Goal: Entertainment & Leisure: Browse casually

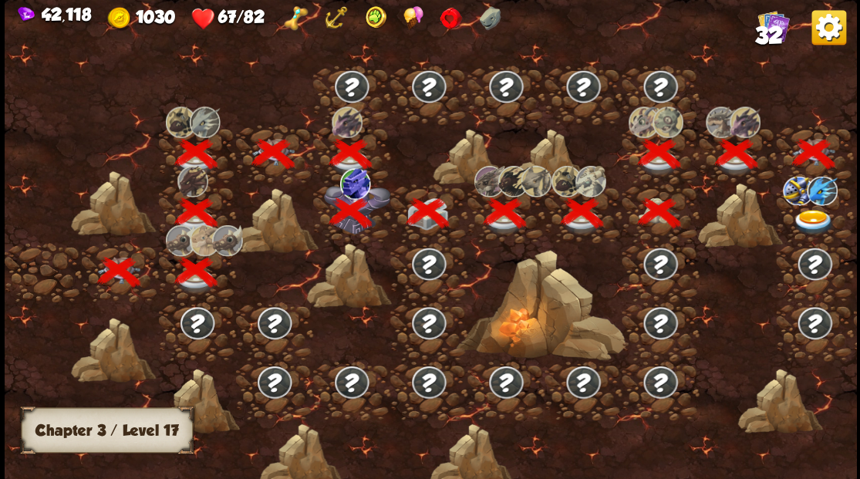
scroll to position [0, 234]
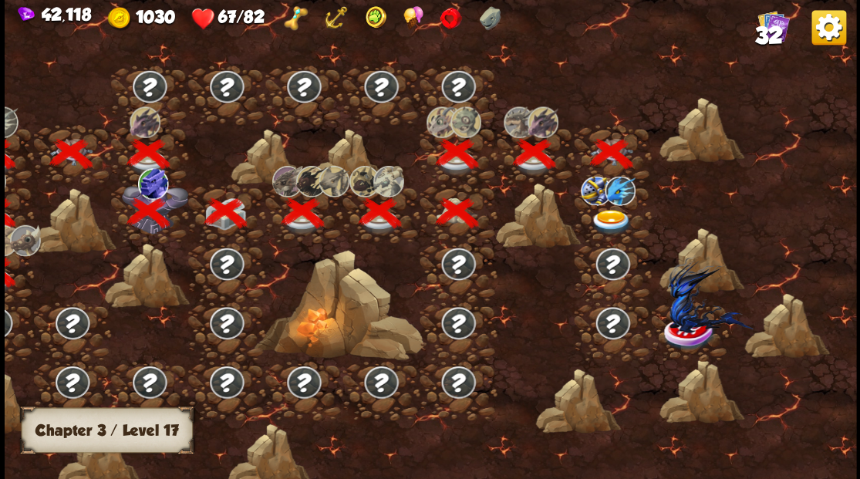
click at [617, 217] on img at bounding box center [611, 221] width 42 height 25
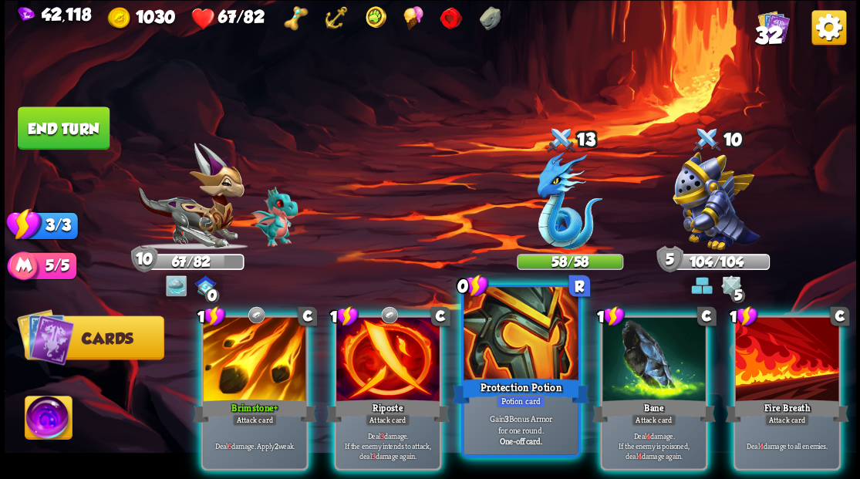
click at [509, 372] on div at bounding box center [520, 335] width 114 height 96
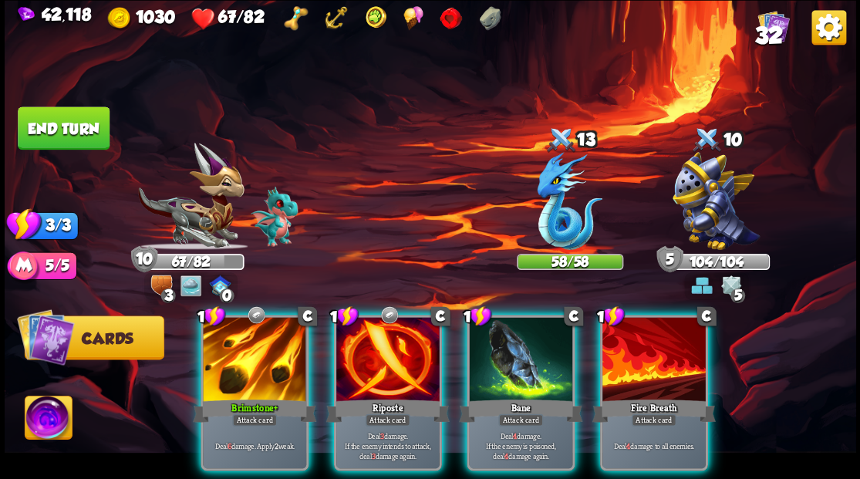
drag, startPoint x: 35, startPoint y: 424, endPoint x: 45, endPoint y: 423, distance: 9.4
click at [36, 424] on img at bounding box center [48, 420] width 47 height 48
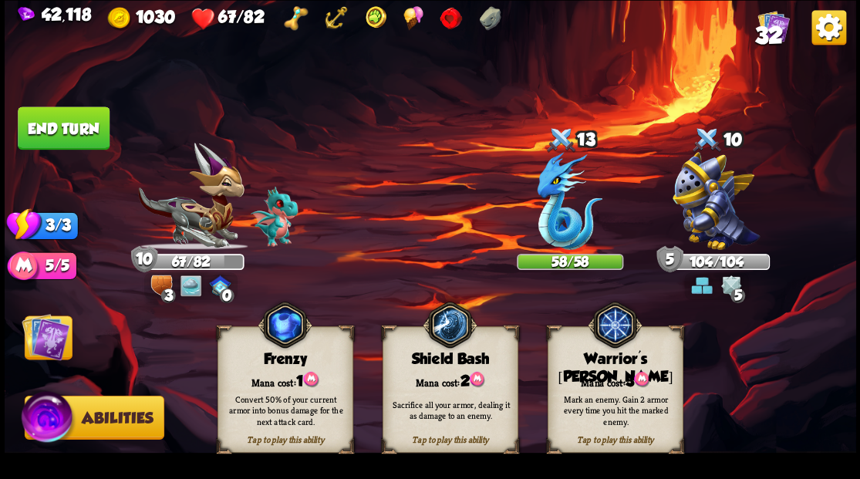
drag, startPoint x: 612, startPoint y: 386, endPoint x: 596, endPoint y: 336, distance: 51.9
click at [611, 384] on div "Mark an enemy. Gain 2 armor every time you hit the marked enemy." at bounding box center [615, 409] width 136 height 53
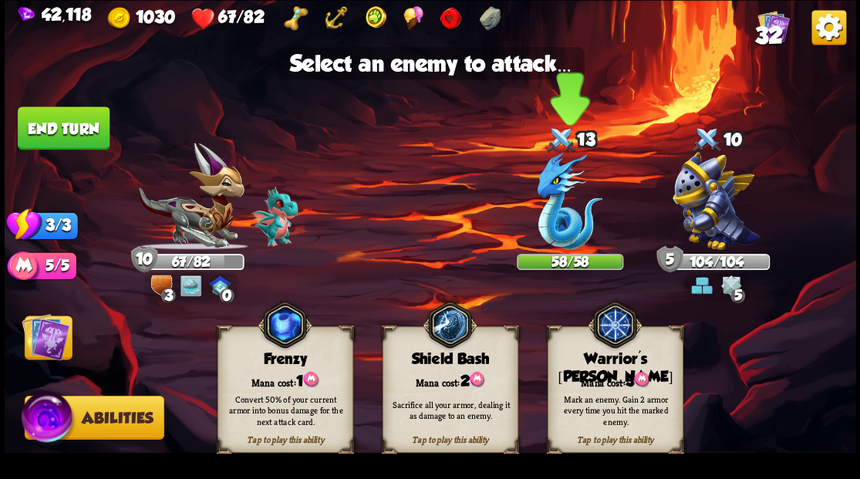
click at [561, 234] on img at bounding box center [570, 201] width 66 height 98
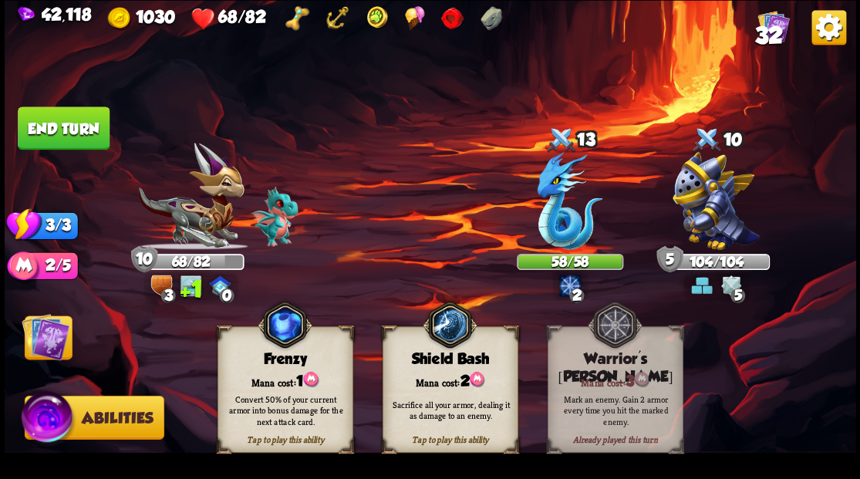
click at [52, 344] on img at bounding box center [46, 336] width 48 height 48
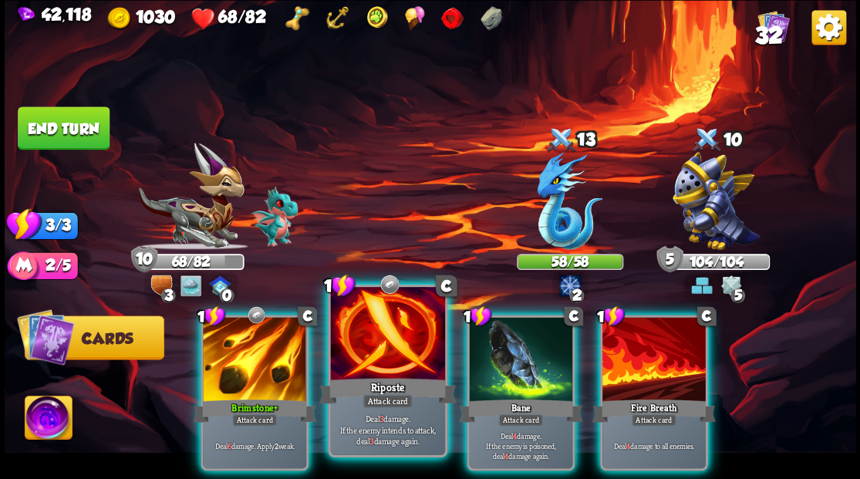
click at [373, 350] on div at bounding box center [387, 335] width 114 height 96
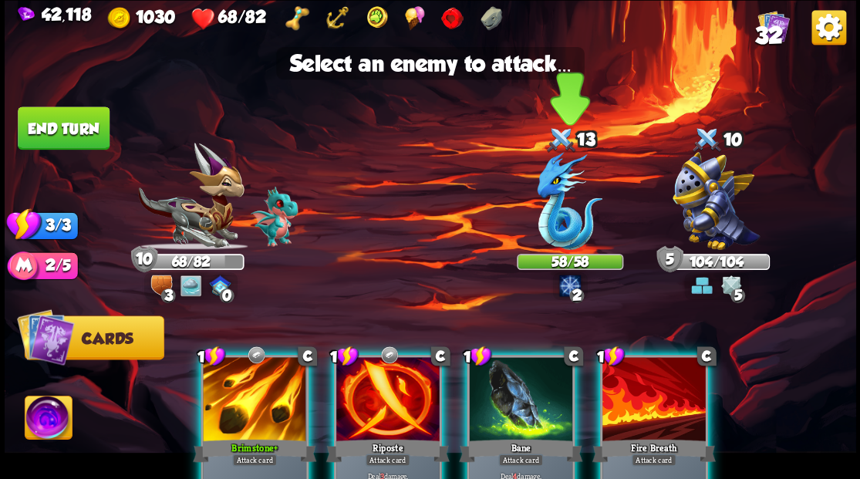
click at [563, 217] on img at bounding box center [570, 201] width 66 height 98
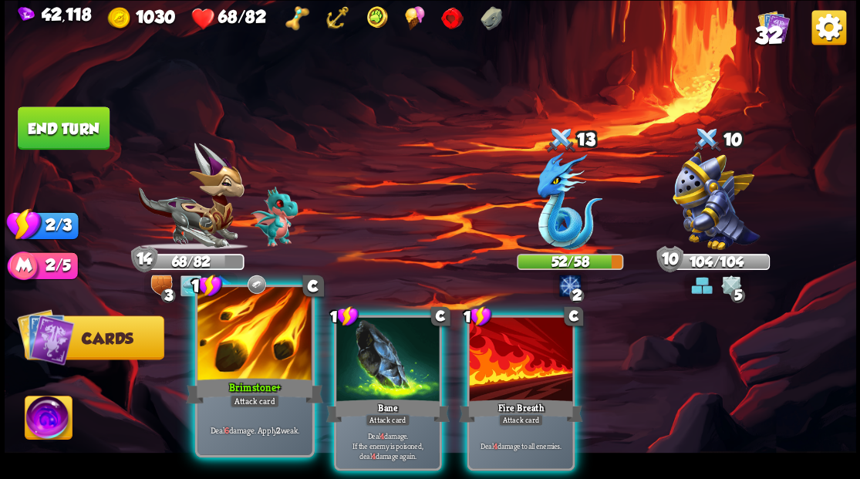
click at [237, 352] on div at bounding box center [254, 335] width 114 height 96
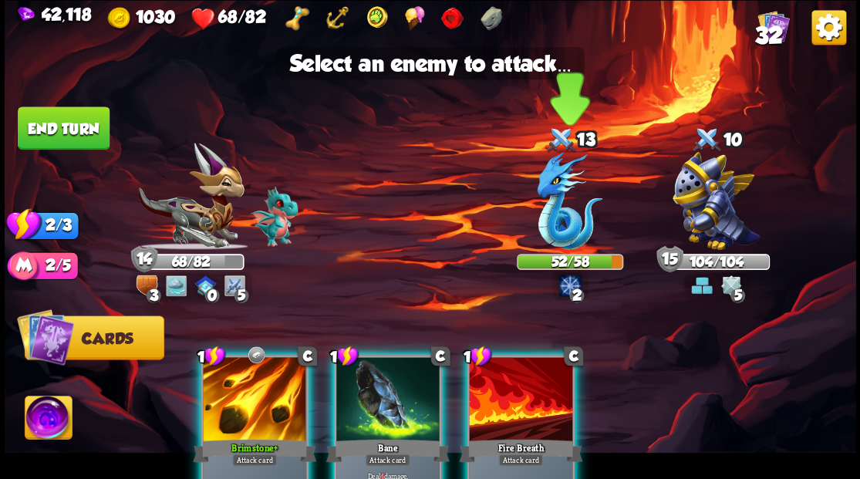
click at [549, 221] on img at bounding box center [570, 201] width 66 height 98
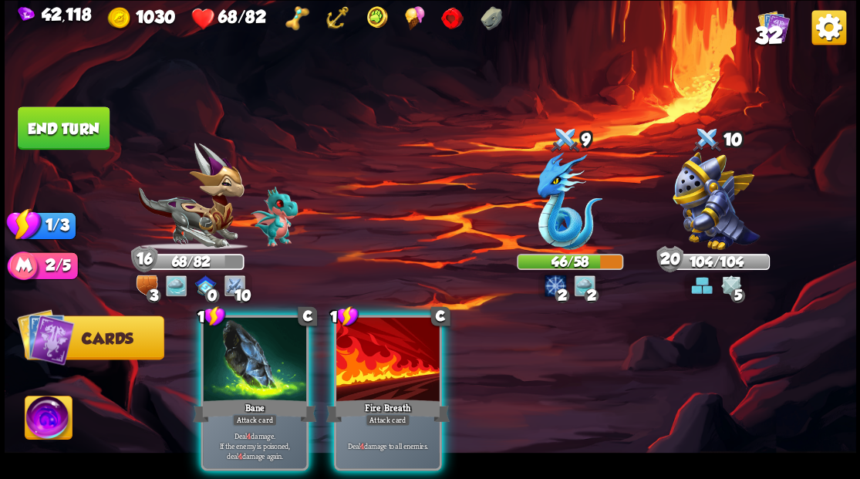
drag, startPoint x: 389, startPoint y: 355, endPoint x: 383, endPoint y: 349, distance: 8.2
click at [388, 354] on div at bounding box center [387, 360] width 103 height 87
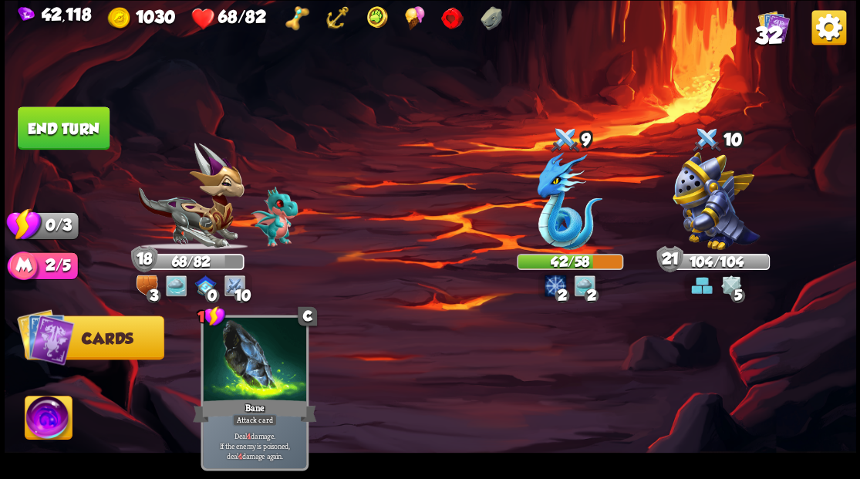
click at [66, 127] on button "End turn" at bounding box center [64, 127] width 92 height 43
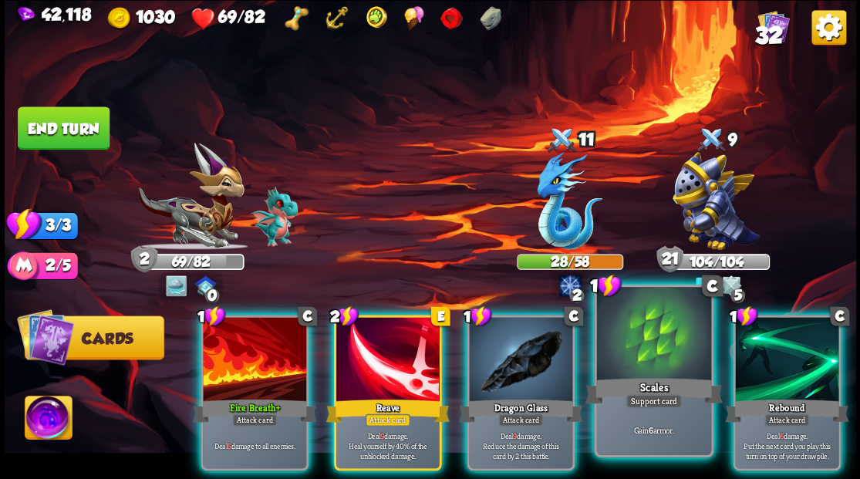
click at [641, 350] on div at bounding box center [653, 335] width 114 height 96
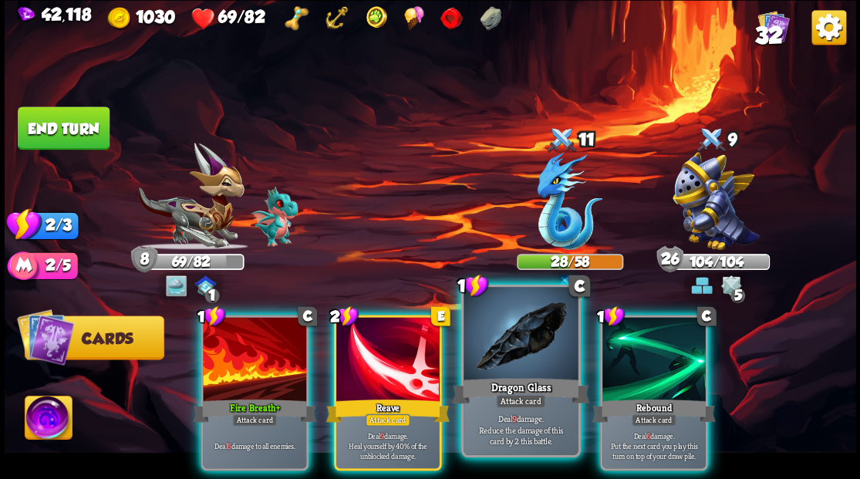
click at [519, 349] on div at bounding box center [520, 335] width 114 height 96
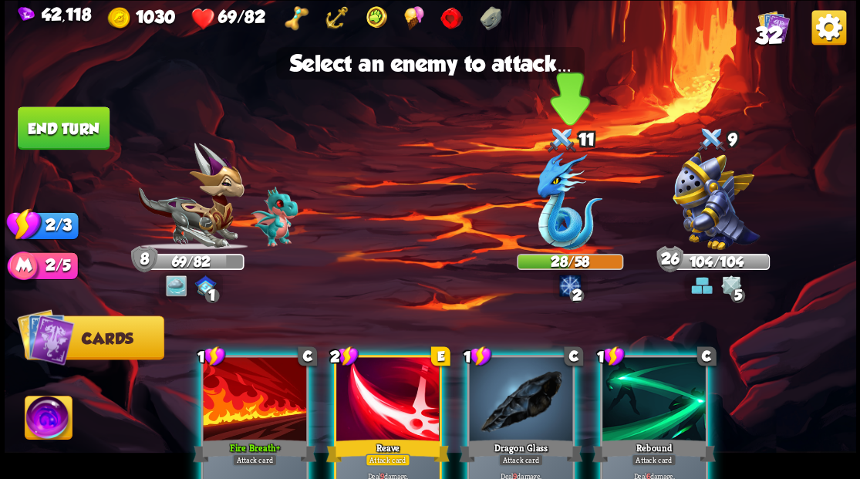
click at [546, 223] on img at bounding box center [570, 201] width 66 height 98
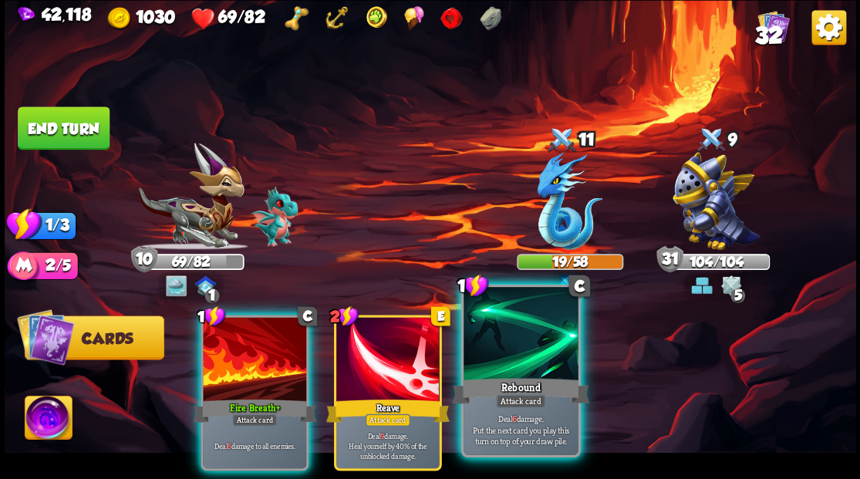
drag, startPoint x: 518, startPoint y: 355, endPoint x: 522, endPoint y: 343, distance: 12.9
click at [520, 356] on div at bounding box center [520, 335] width 114 height 96
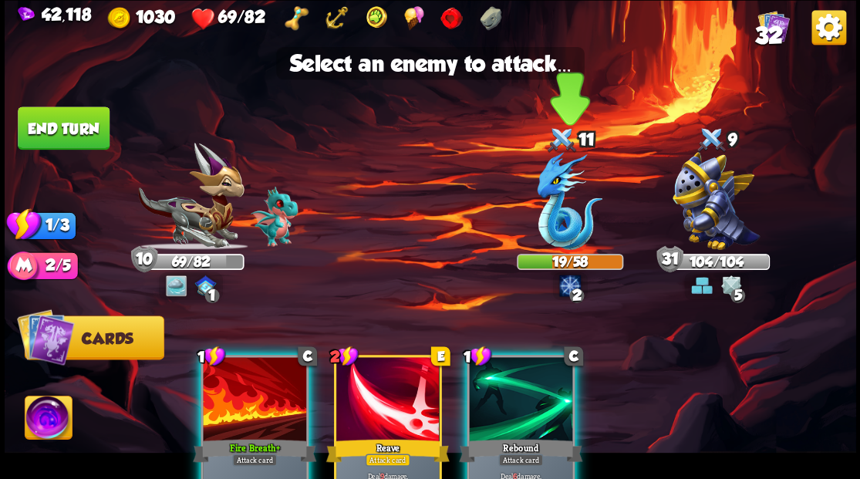
click at [552, 224] on img at bounding box center [570, 201] width 66 height 98
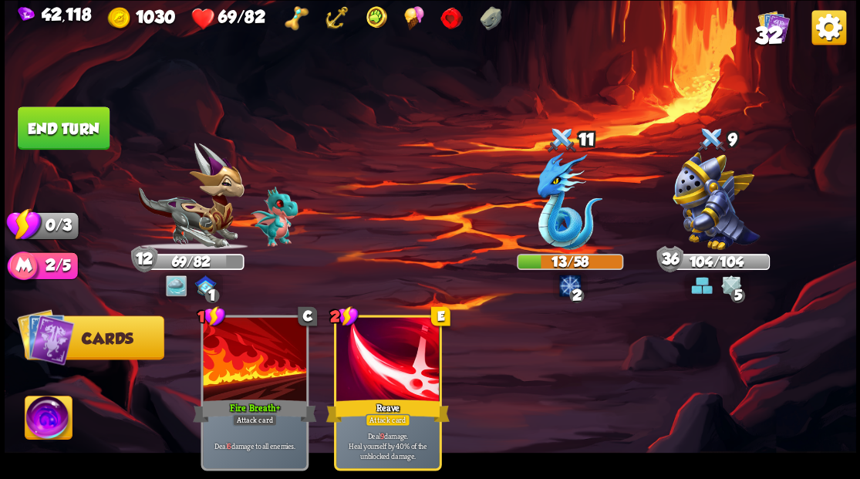
click at [71, 123] on button "End turn" at bounding box center [64, 127] width 92 height 43
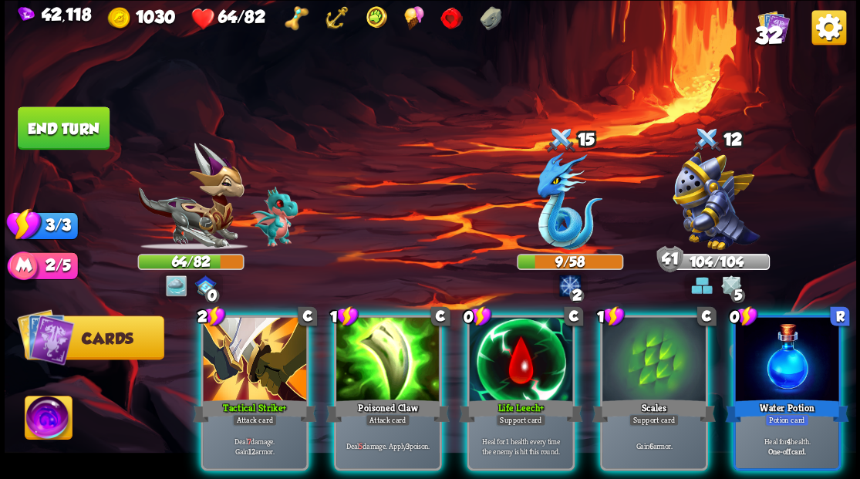
click at [815, 352] on div at bounding box center [786, 360] width 103 height 87
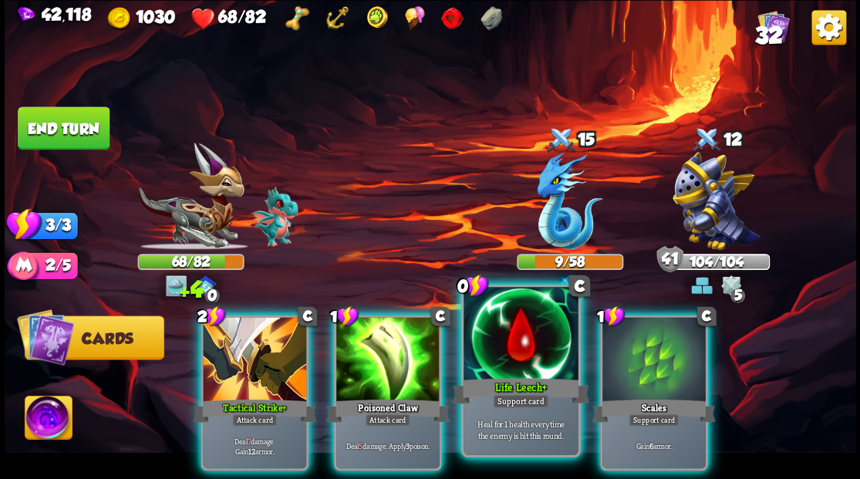
click at [517, 359] on div at bounding box center [520, 335] width 114 height 96
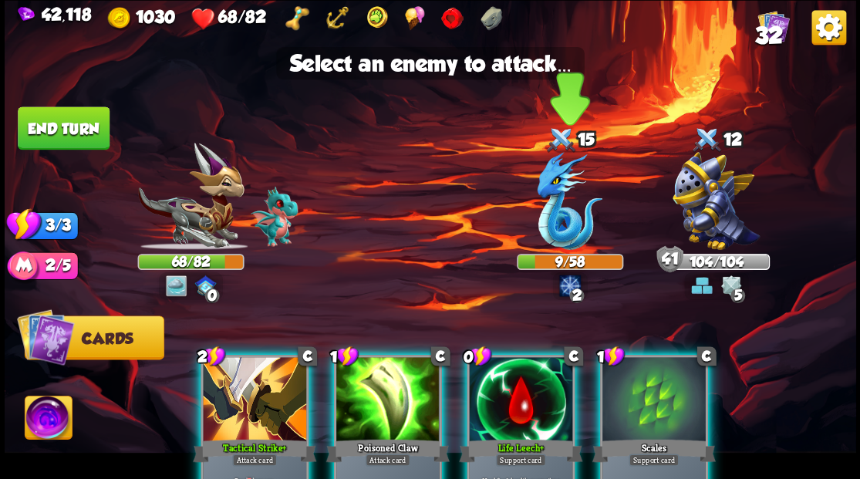
click at [554, 207] on img at bounding box center [570, 201] width 66 height 98
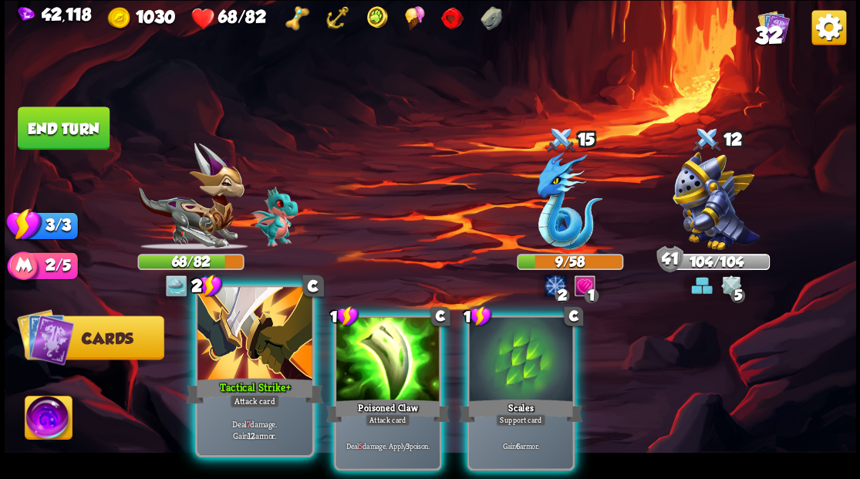
click at [251, 378] on div "Tactical Strike+" at bounding box center [254, 390] width 137 height 31
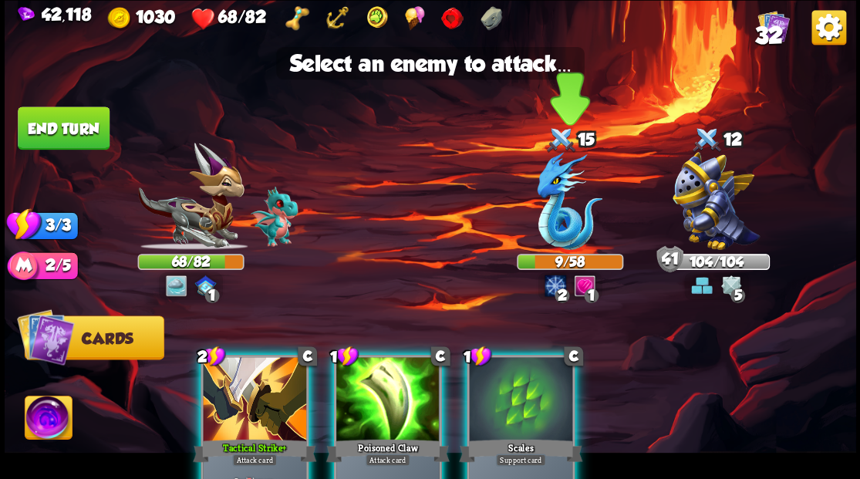
click at [557, 221] on img at bounding box center [570, 201] width 66 height 98
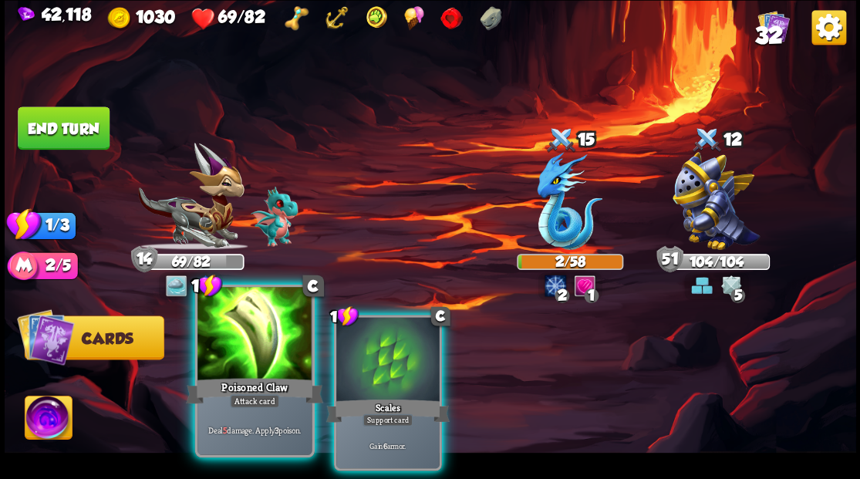
click at [251, 349] on div at bounding box center [254, 335] width 114 height 96
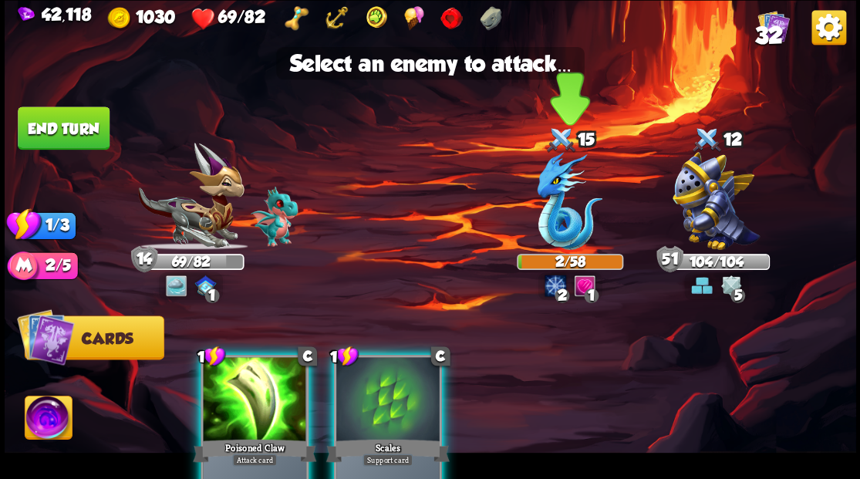
click at [547, 231] on img at bounding box center [570, 201] width 66 height 98
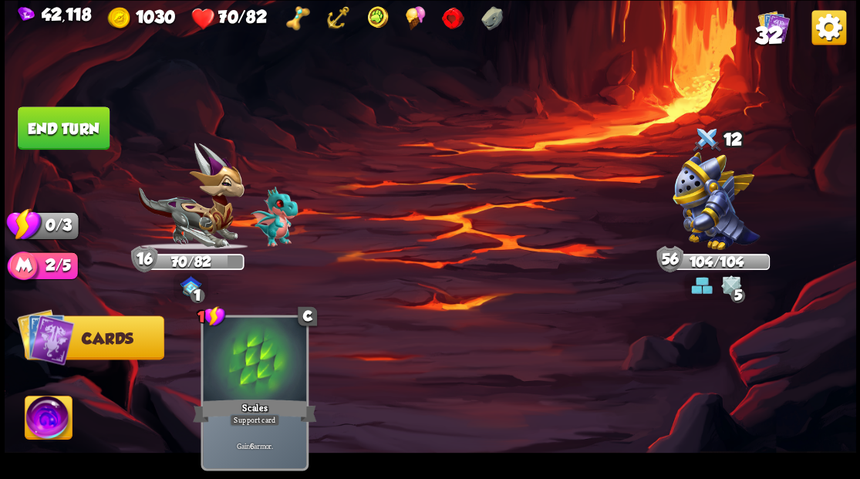
click at [75, 127] on button "End turn" at bounding box center [64, 127] width 92 height 43
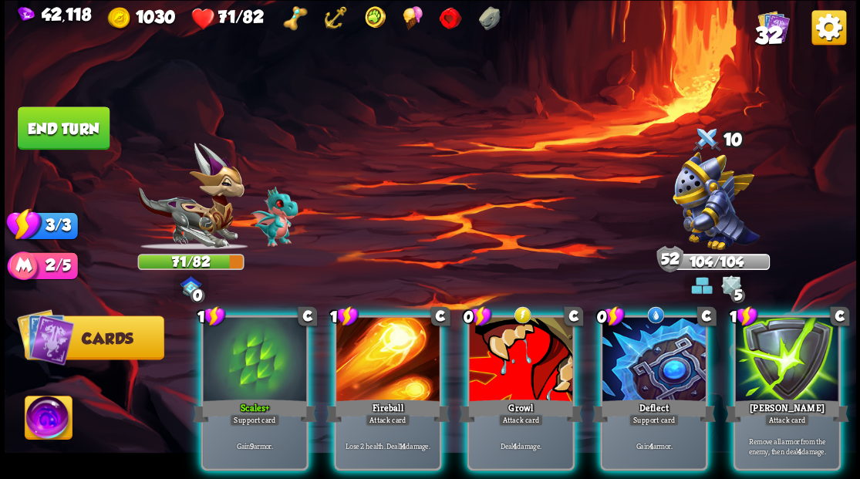
drag, startPoint x: 794, startPoint y: 372, endPoint x: 794, endPoint y: 342, distance: 30.1
click at [796, 354] on div at bounding box center [786, 360] width 103 height 87
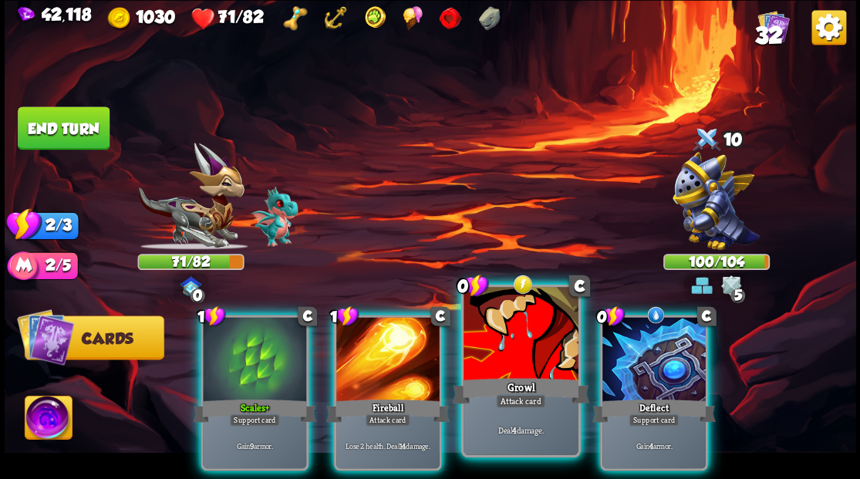
click at [520, 349] on div at bounding box center [520, 335] width 114 height 96
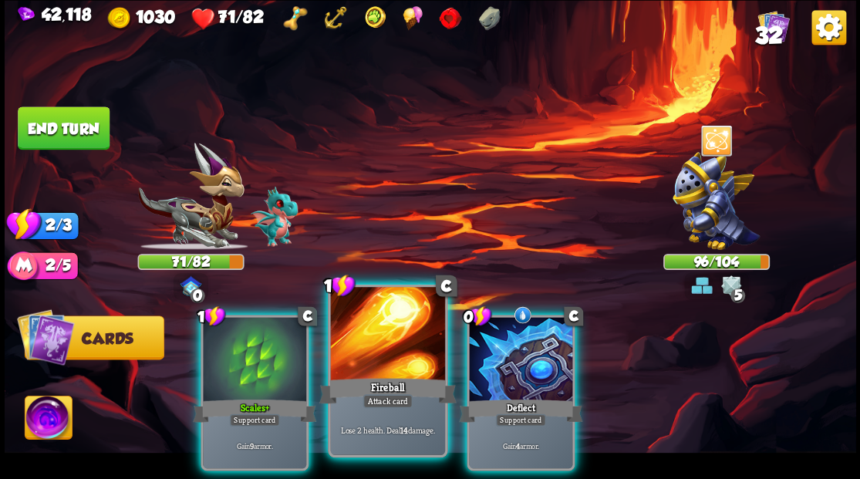
click at [418, 367] on div at bounding box center [387, 335] width 114 height 96
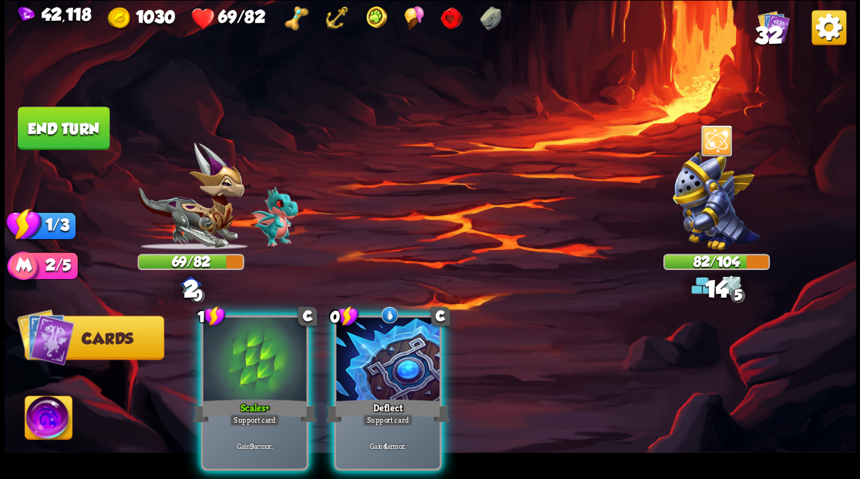
click at [416, 364] on div at bounding box center [387, 360] width 103 height 87
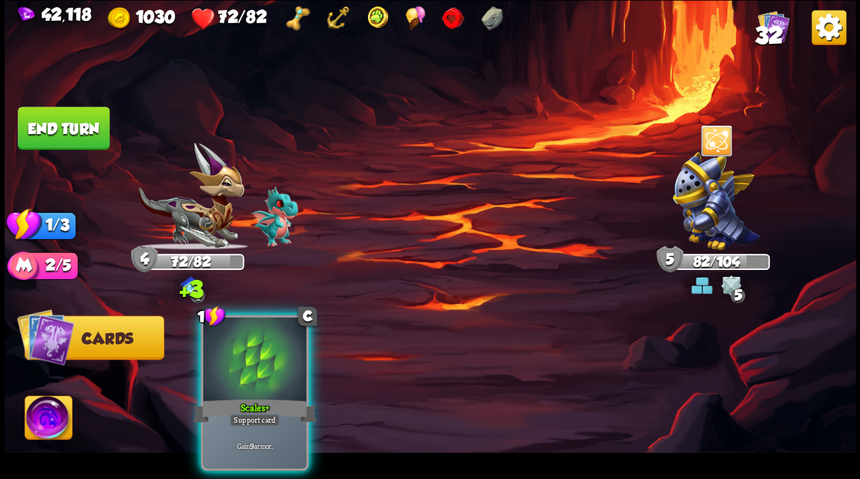
click at [64, 120] on button "End turn" at bounding box center [64, 127] width 92 height 43
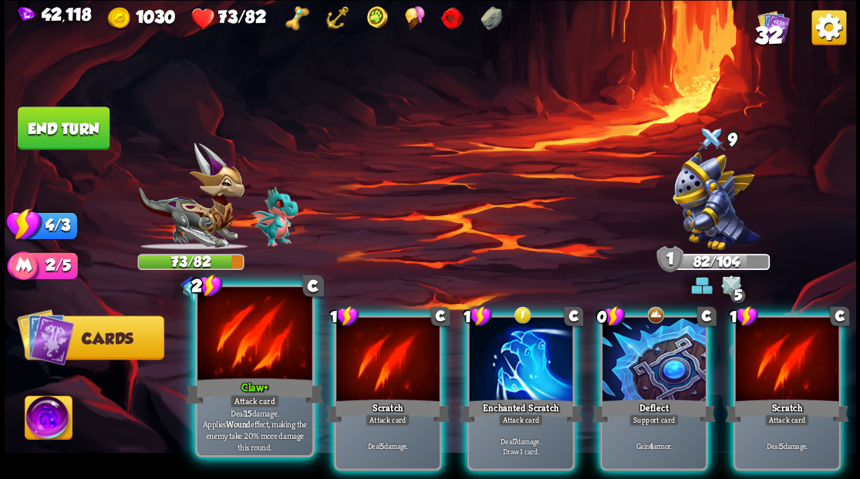
click at [231, 341] on div at bounding box center [254, 335] width 114 height 96
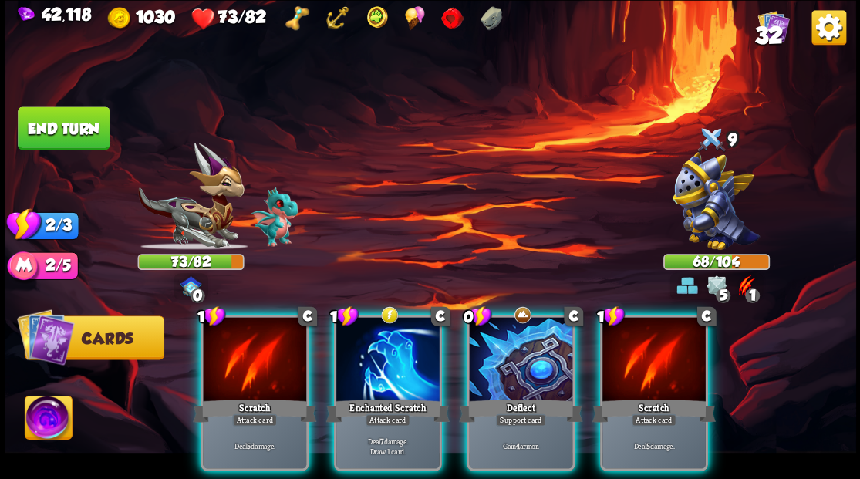
click at [396, 336] on div at bounding box center [387, 360] width 103 height 87
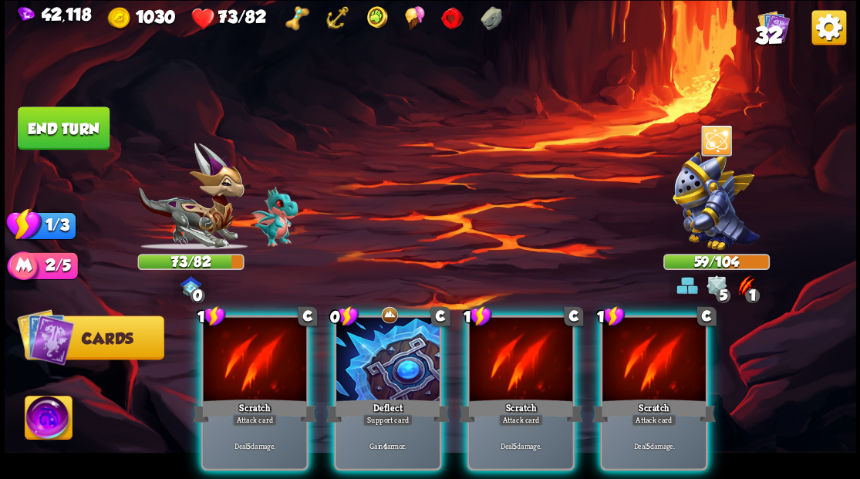
click at [88, 125] on button "End turn" at bounding box center [63, 128] width 94 height 44
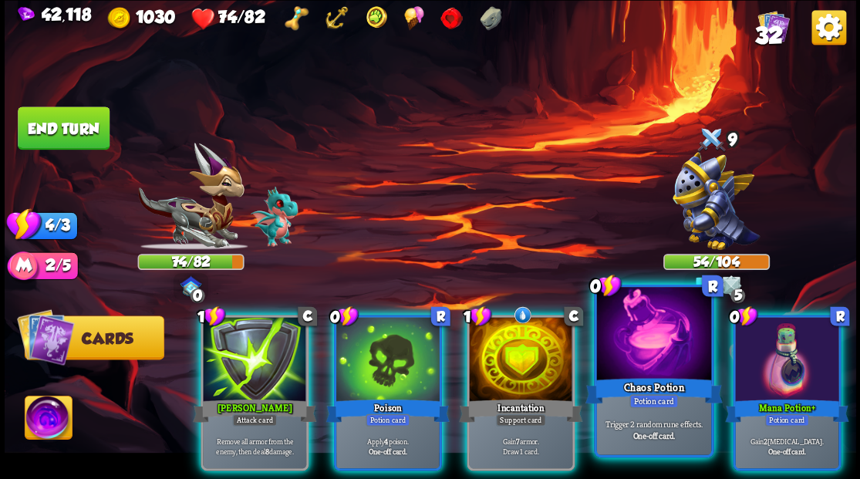
drag, startPoint x: 766, startPoint y: 356, endPoint x: 636, endPoint y: 301, distance: 141.6
click at [766, 355] on div at bounding box center [786, 360] width 103 height 87
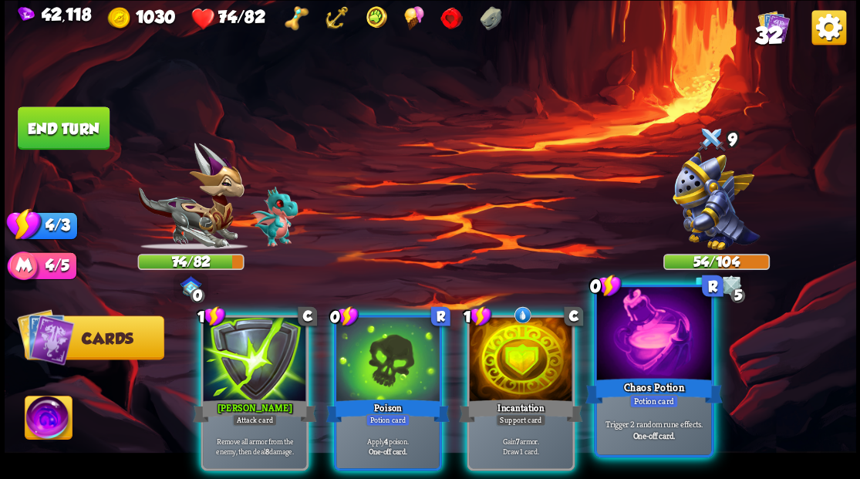
click at [657, 364] on div at bounding box center [653, 335] width 114 height 96
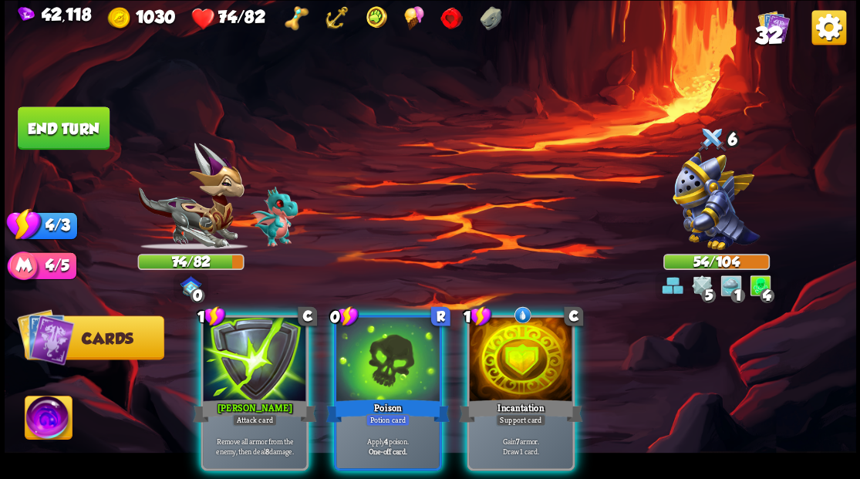
drag, startPoint x: 500, startPoint y: 342, endPoint x: 497, endPoint y: 330, distance: 12.7
click at [498, 336] on div at bounding box center [520, 360] width 103 height 87
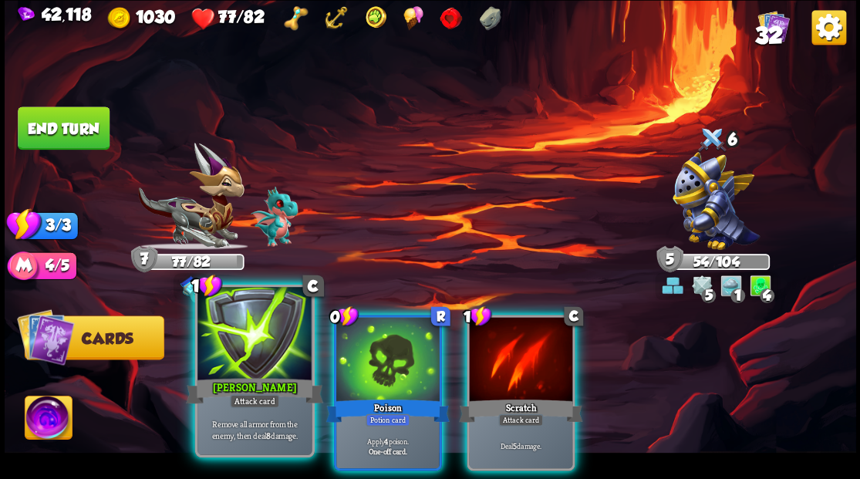
click at [224, 356] on div at bounding box center [254, 335] width 114 height 96
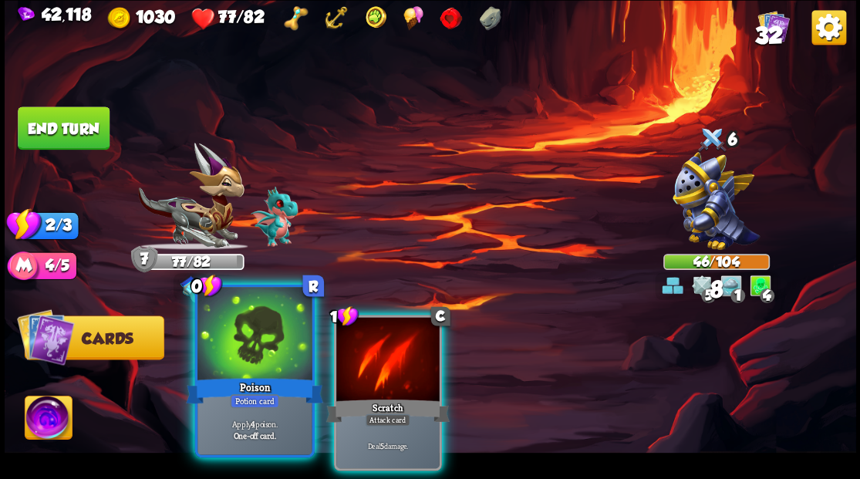
click at [254, 363] on div at bounding box center [254, 335] width 114 height 96
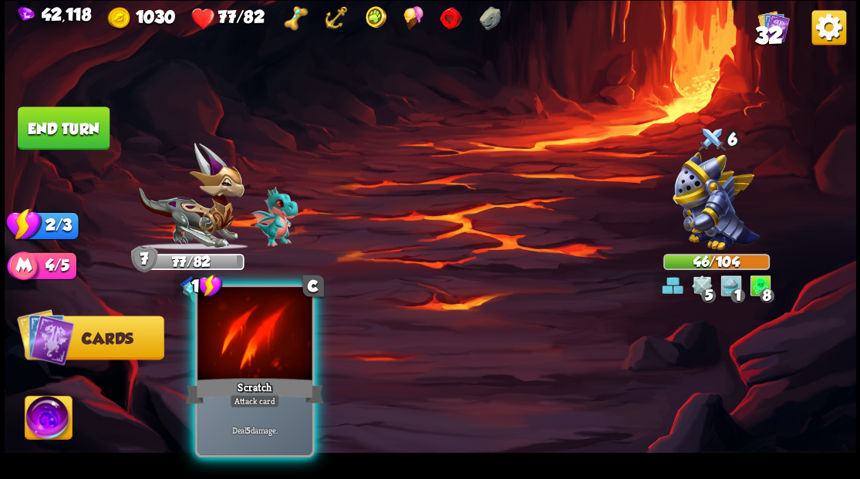
click at [231, 352] on div at bounding box center [254, 335] width 114 height 96
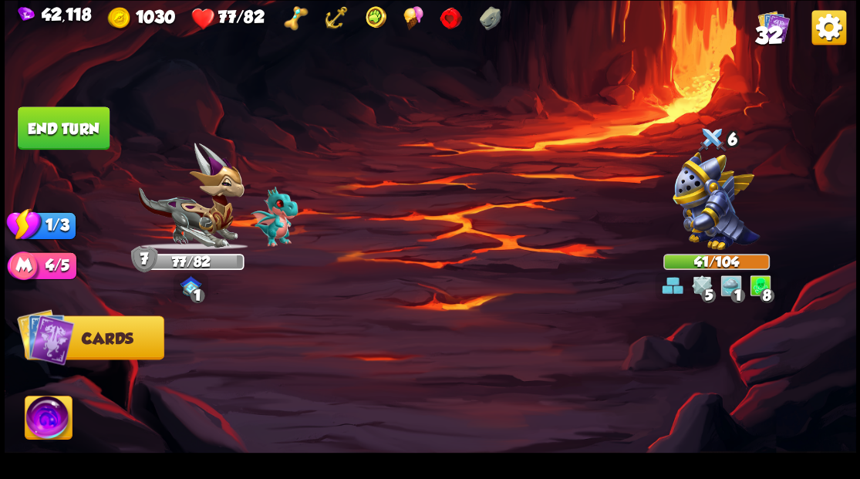
click at [86, 133] on button "End turn" at bounding box center [64, 127] width 93 height 43
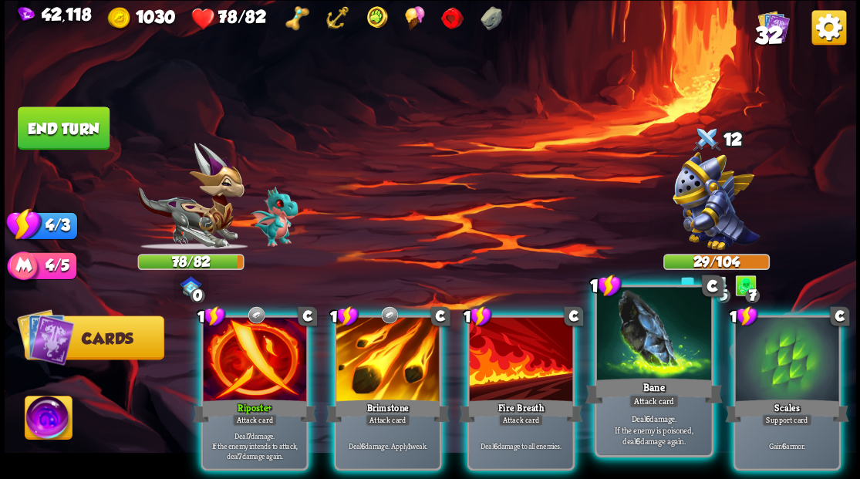
click at [655, 356] on div at bounding box center [653, 335] width 114 height 96
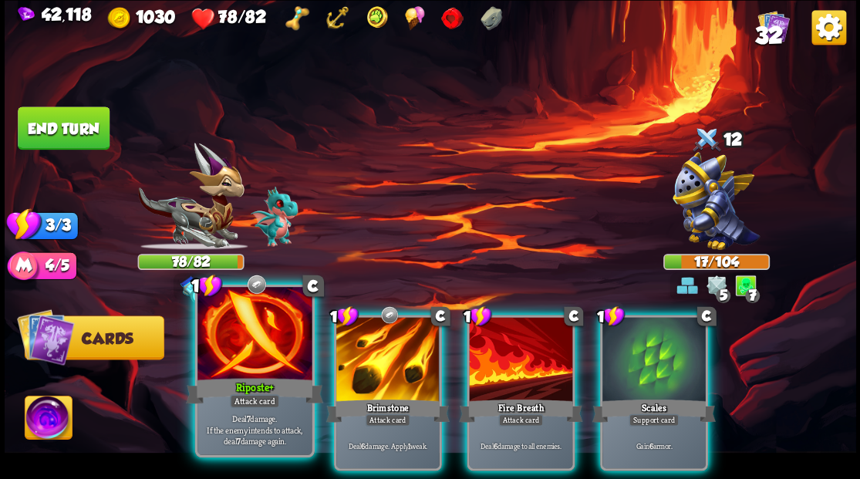
click at [246, 386] on div "Riposte+" at bounding box center [254, 390] width 137 height 31
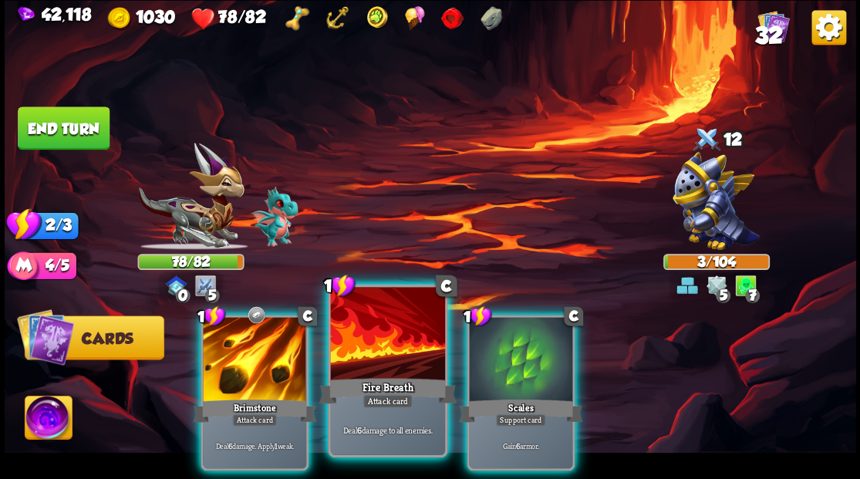
click at [372, 369] on div at bounding box center [387, 335] width 114 height 96
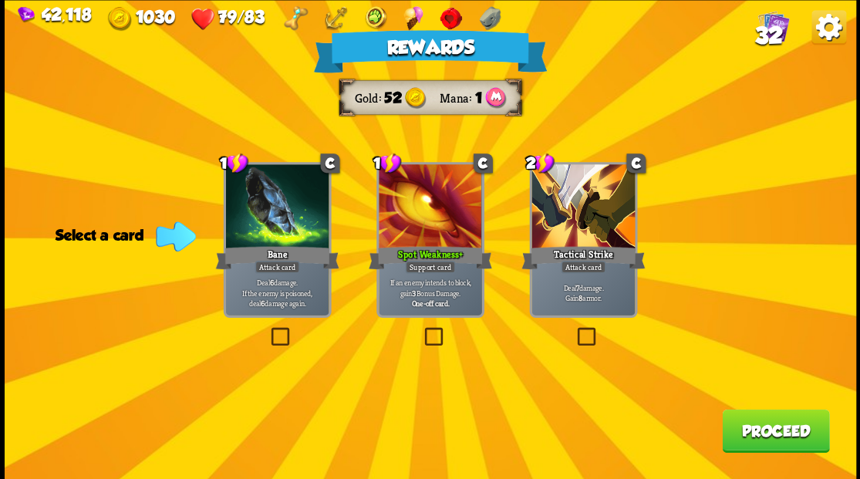
click at [744, 433] on button "Proceed" at bounding box center [775, 430] width 107 height 43
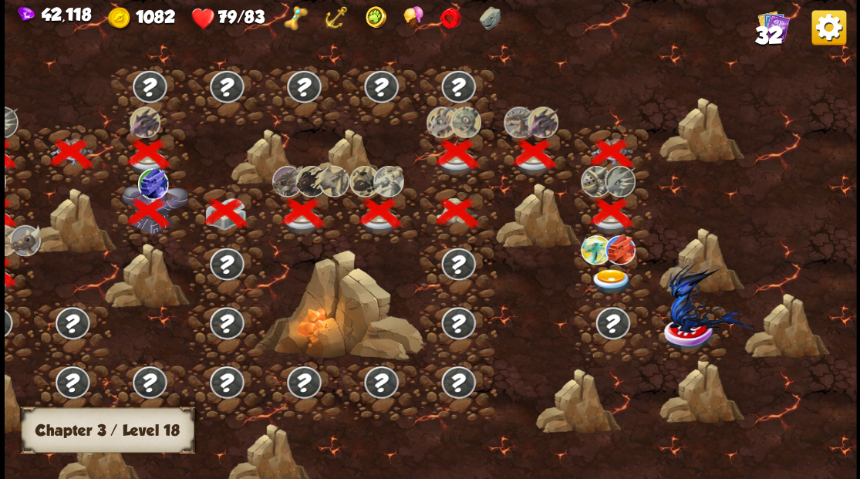
click at [609, 268] on img at bounding box center [611, 280] width 42 height 25
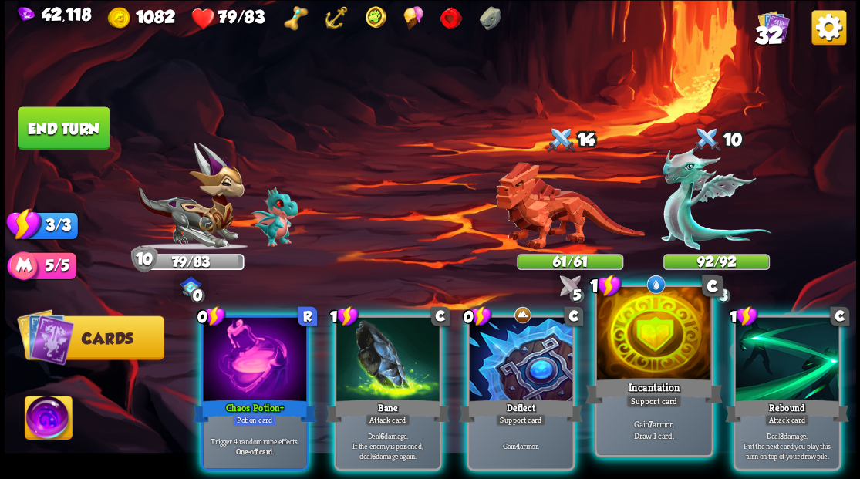
click at [655, 365] on div at bounding box center [653, 335] width 114 height 96
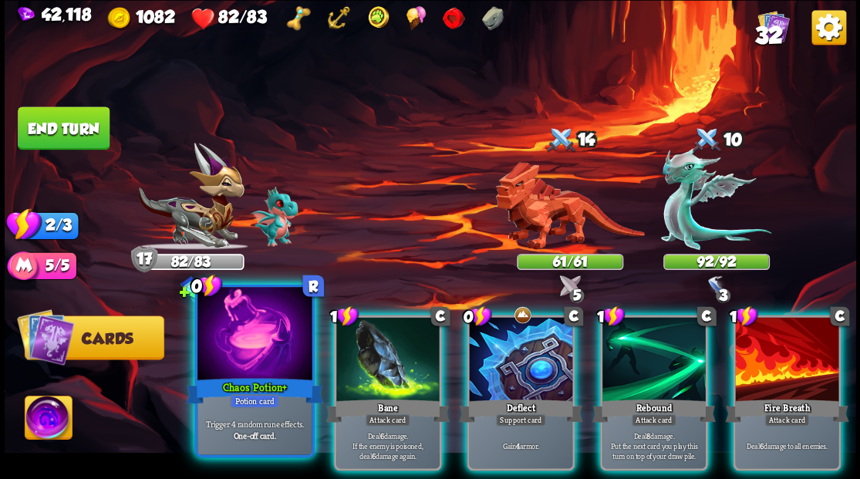
click at [242, 349] on div at bounding box center [254, 335] width 114 height 96
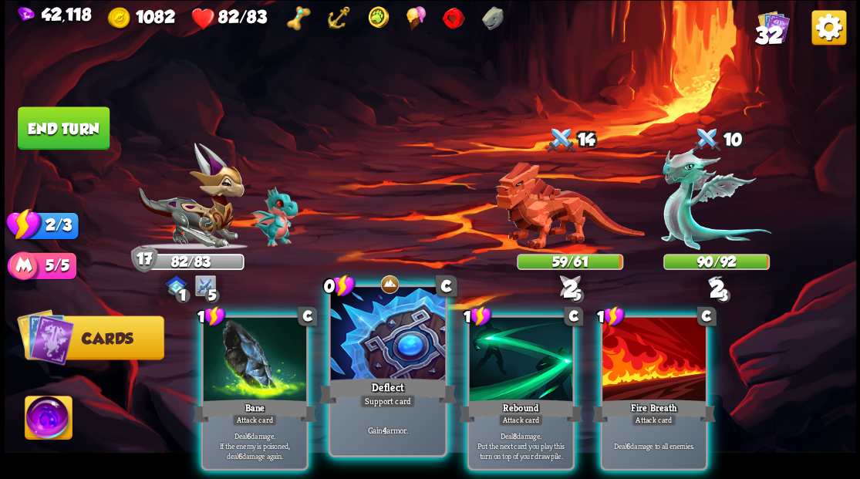
click at [365, 357] on div at bounding box center [387, 335] width 114 height 96
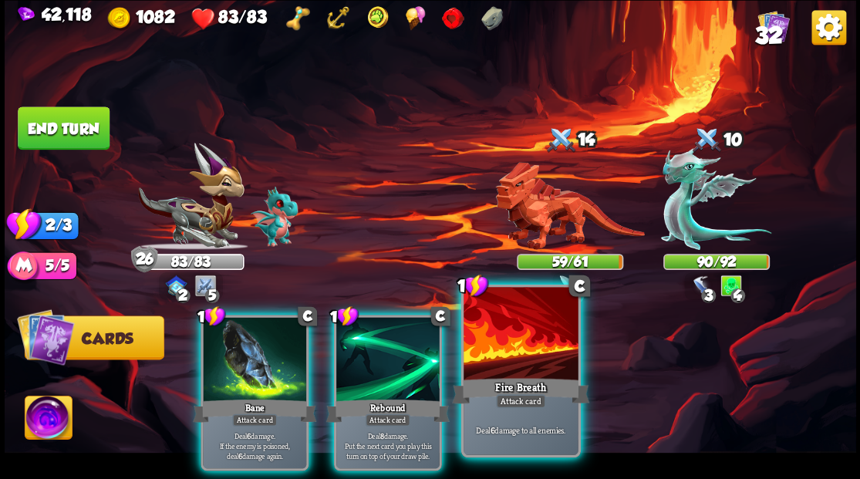
drag, startPoint x: 517, startPoint y: 358, endPoint x: 495, endPoint y: 324, distance: 40.2
click at [517, 357] on div at bounding box center [520, 335] width 114 height 96
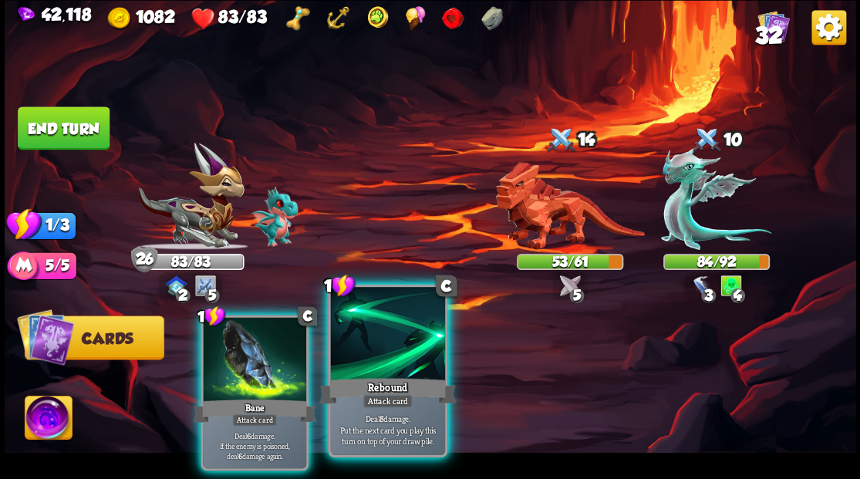
click at [375, 376] on div "Rebound" at bounding box center [386, 390] width 137 height 31
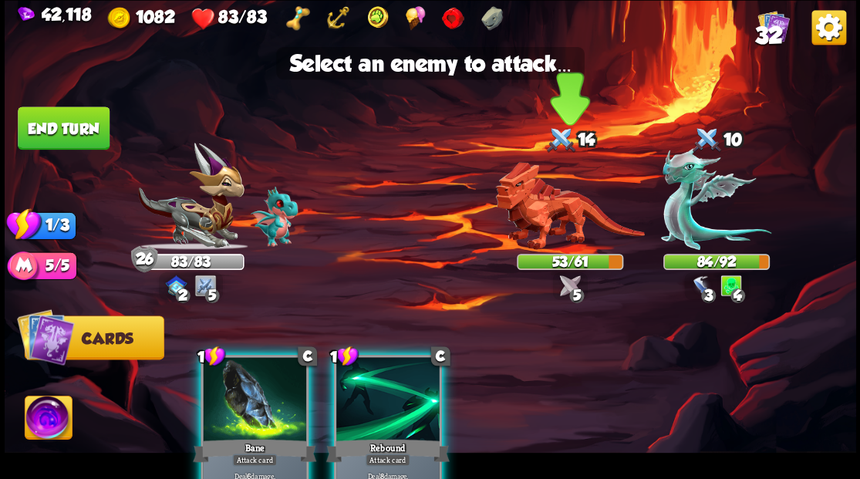
click at [538, 222] on img at bounding box center [569, 206] width 149 height 88
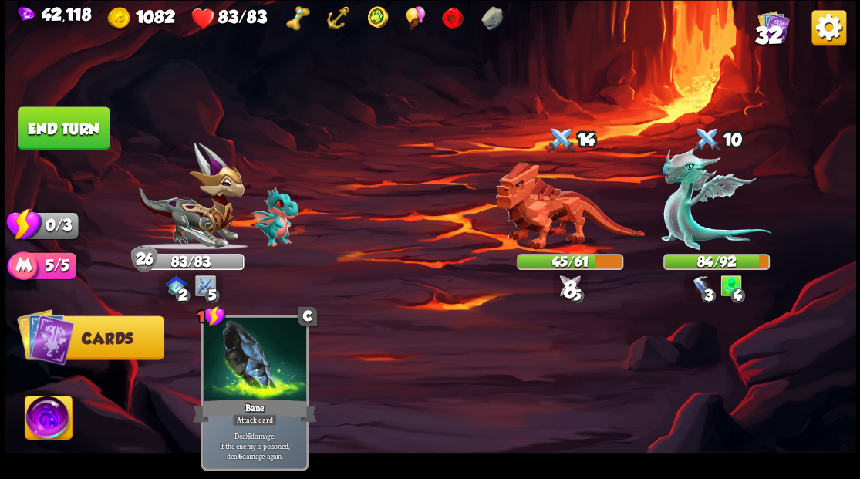
click at [59, 139] on button "End turn" at bounding box center [63, 128] width 93 height 44
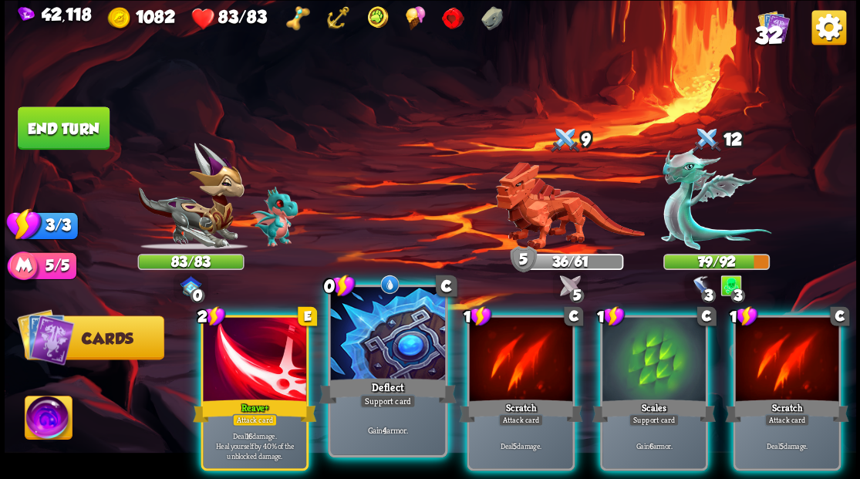
click at [387, 329] on div at bounding box center [387, 335] width 114 height 96
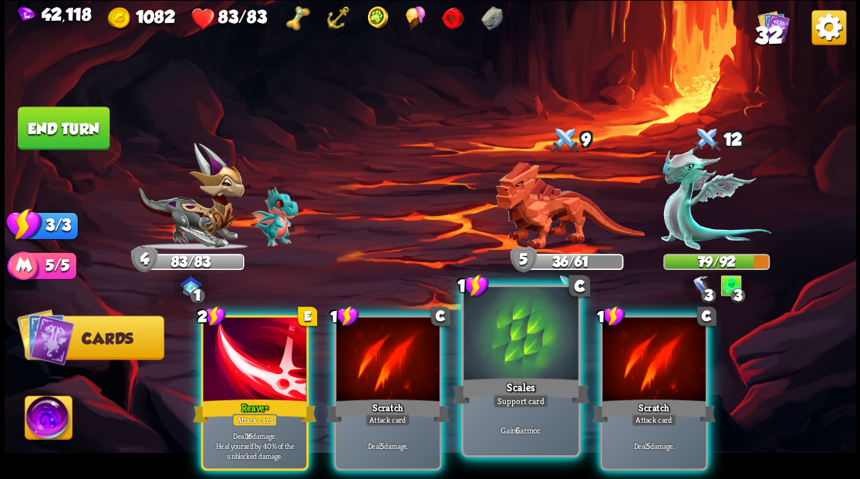
click at [497, 363] on div at bounding box center [520, 335] width 114 height 96
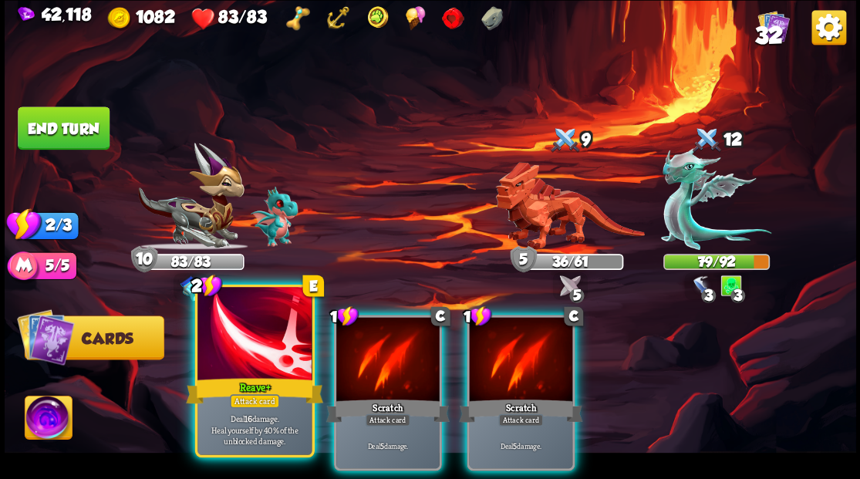
click at [237, 382] on div "Reave+" at bounding box center [254, 390] width 137 height 31
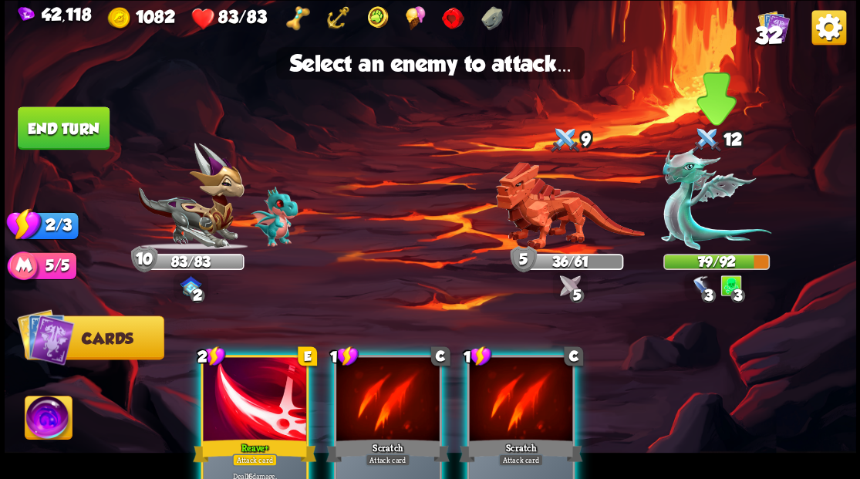
click at [680, 203] on img at bounding box center [716, 198] width 110 height 103
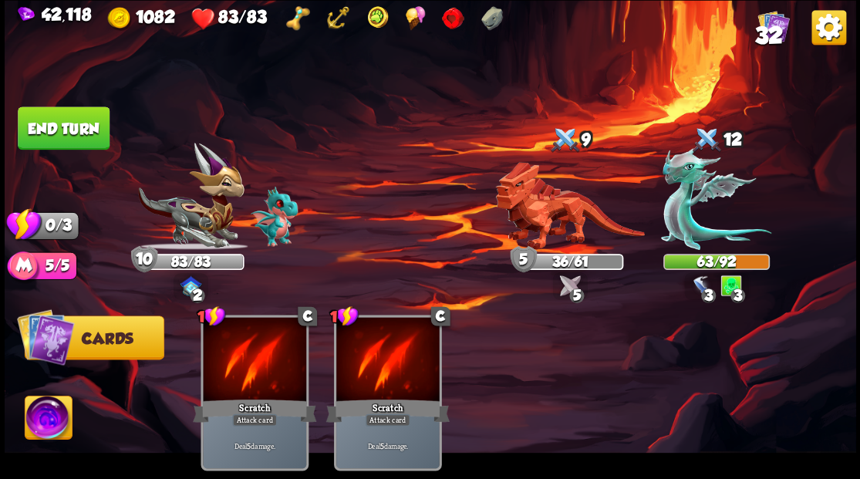
click at [66, 129] on button "End turn" at bounding box center [64, 127] width 92 height 43
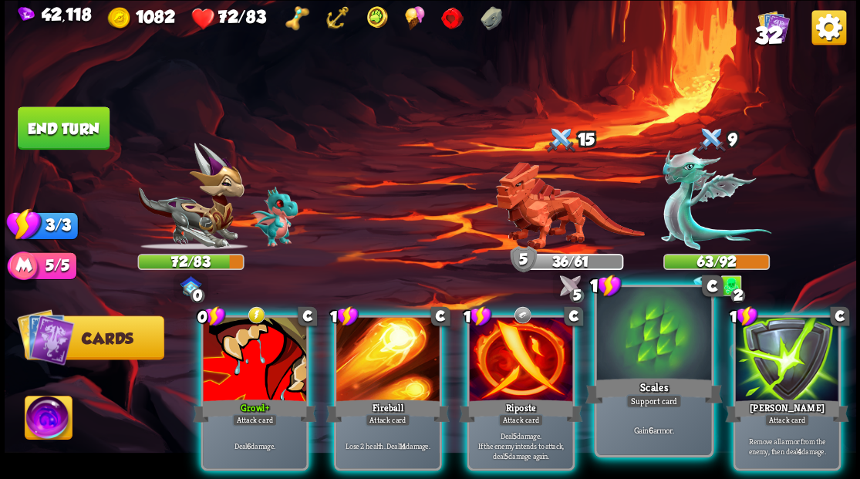
click at [635, 383] on div "Scales" at bounding box center [652, 390] width 137 height 31
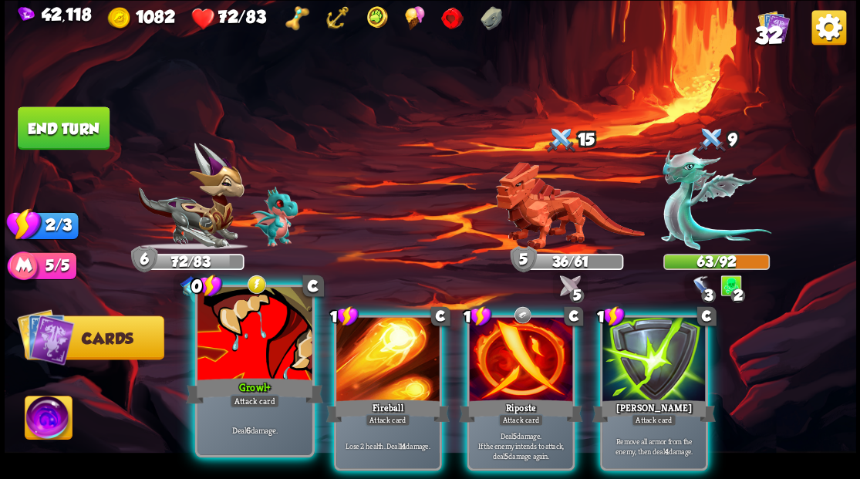
click at [221, 364] on div at bounding box center [254, 335] width 114 height 96
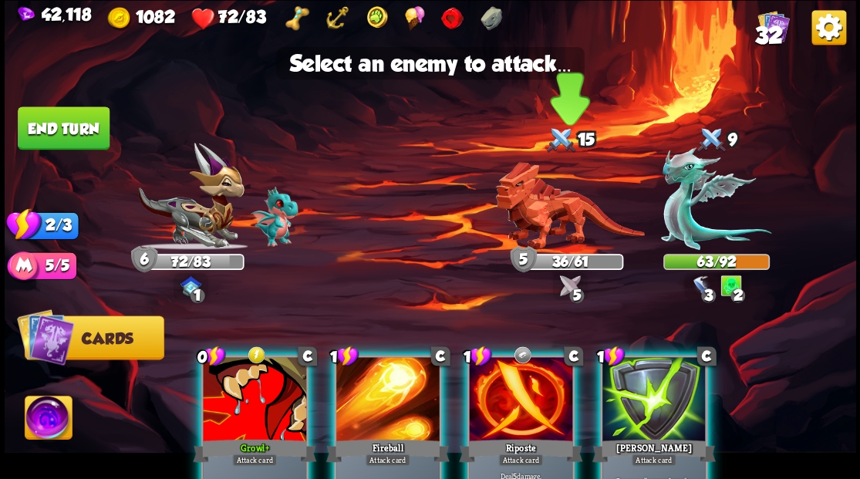
click at [540, 219] on img at bounding box center [569, 206] width 149 height 88
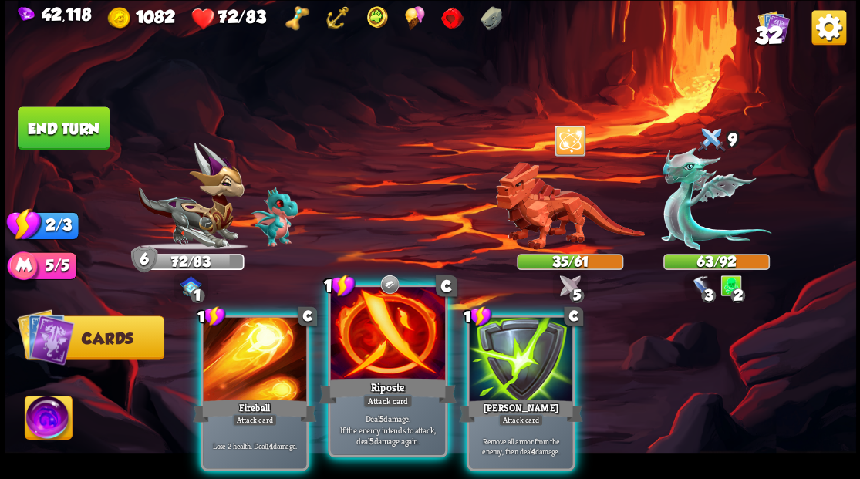
click at [392, 367] on div at bounding box center [387, 335] width 114 height 96
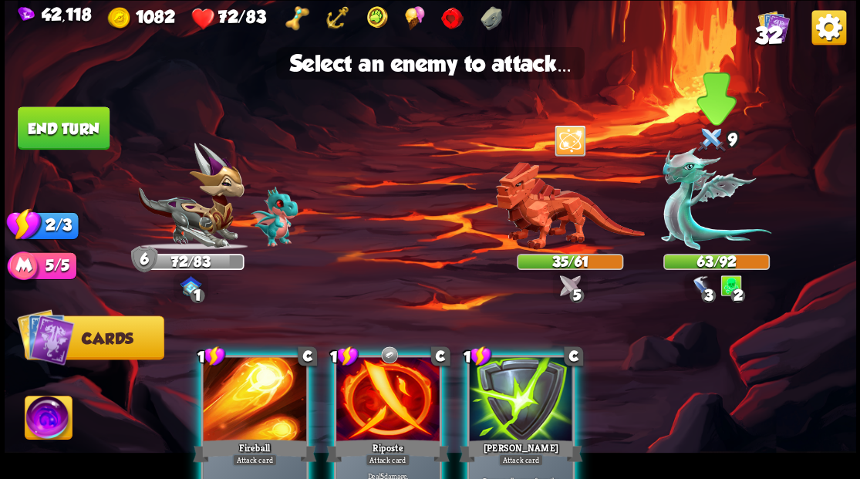
click at [686, 221] on img at bounding box center [716, 198] width 110 height 103
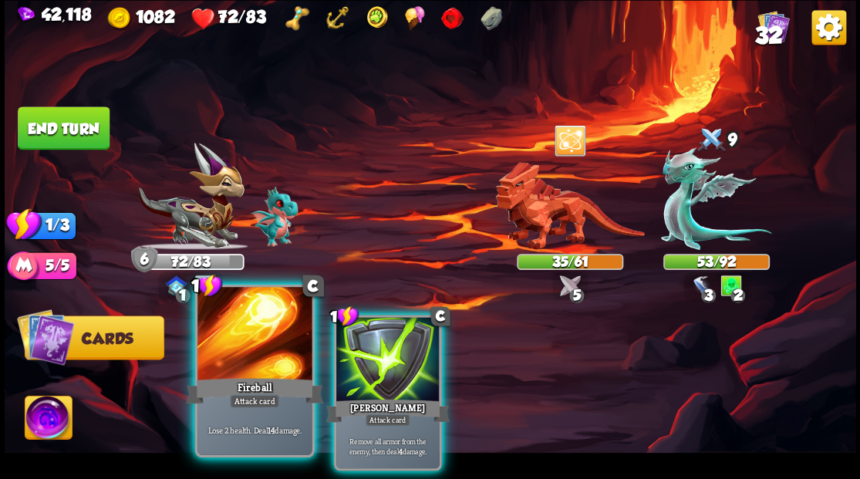
click at [238, 353] on div at bounding box center [254, 335] width 114 height 96
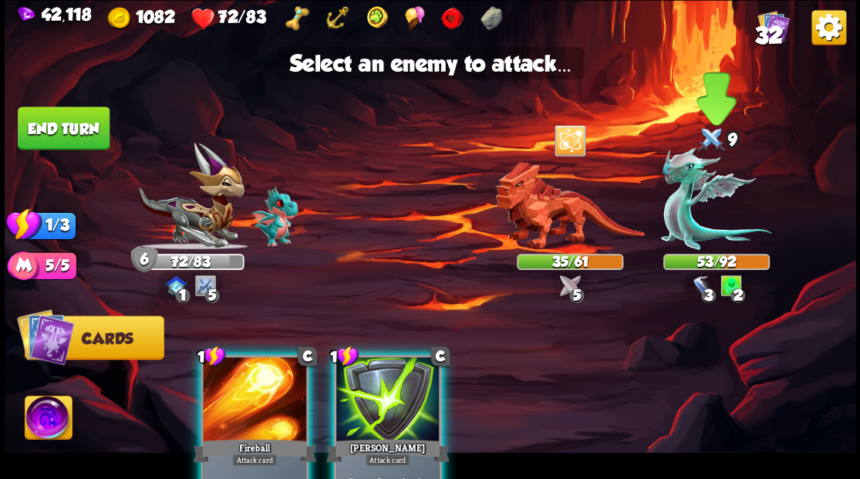
click at [688, 217] on img at bounding box center [716, 198] width 110 height 103
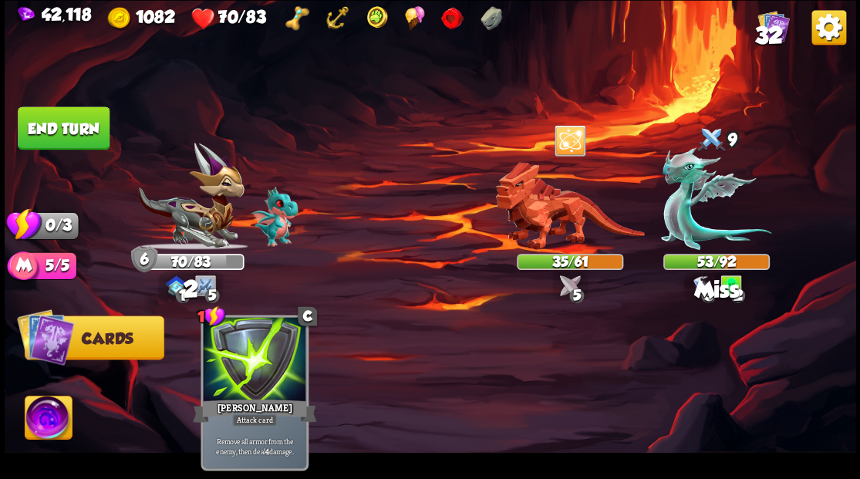
click at [94, 148] on button "End turn" at bounding box center [64, 127] width 92 height 43
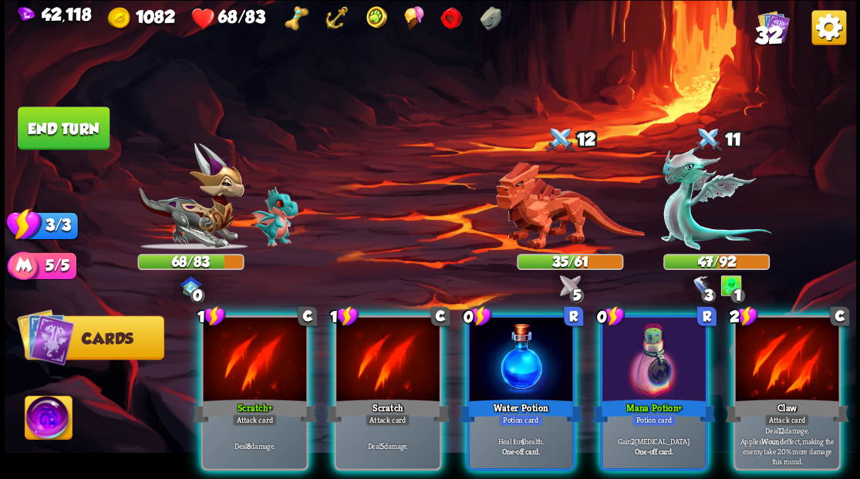
click at [518, 383] on div "0 R Water Potion Potion card Heal for 4 health. One-off card." at bounding box center [520, 393] width 108 height 156
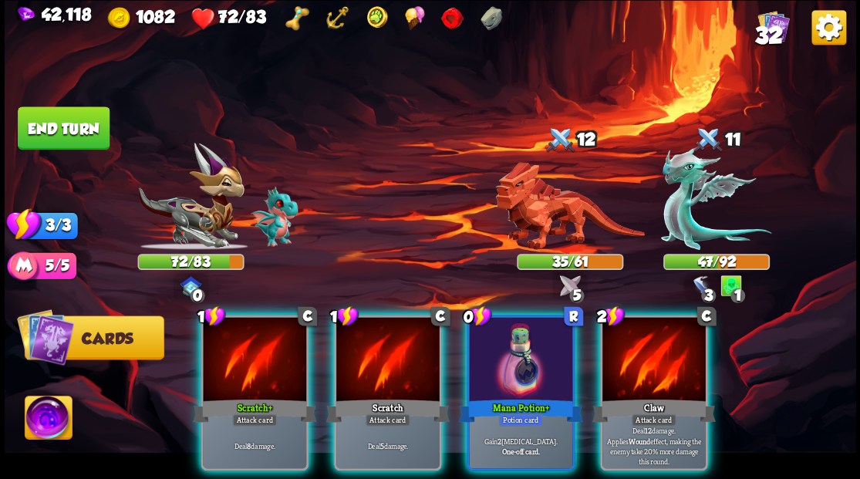
click at [50, 420] on img at bounding box center [48, 420] width 47 height 48
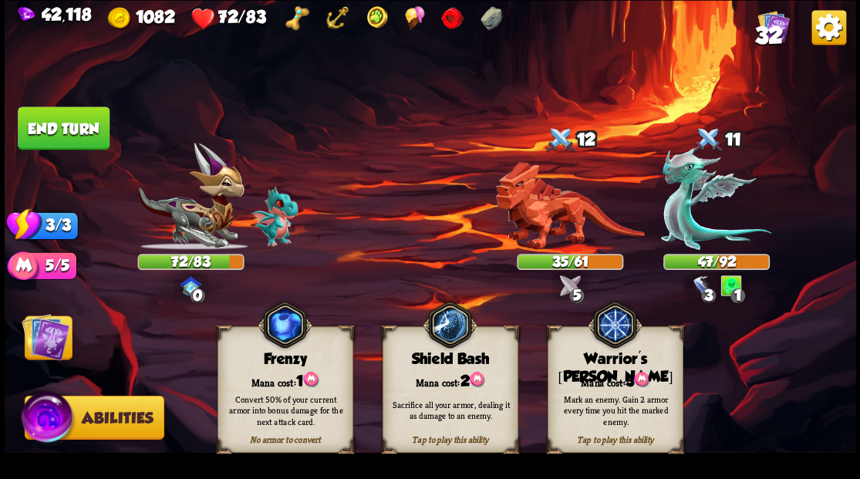
drag, startPoint x: 598, startPoint y: 380, endPoint x: 598, endPoint y: 370, distance: 10.1
click at [598, 378] on div "Mana cost: 3" at bounding box center [614, 379] width 134 height 19
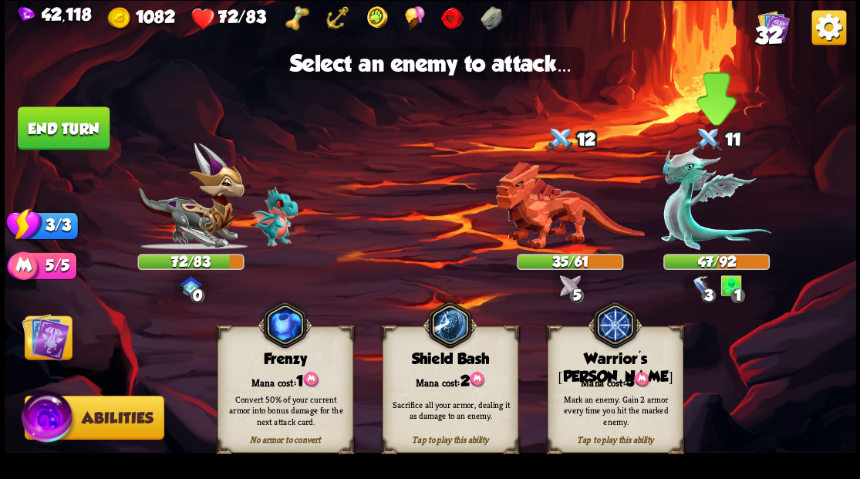
click at [682, 216] on img at bounding box center [716, 198] width 110 height 103
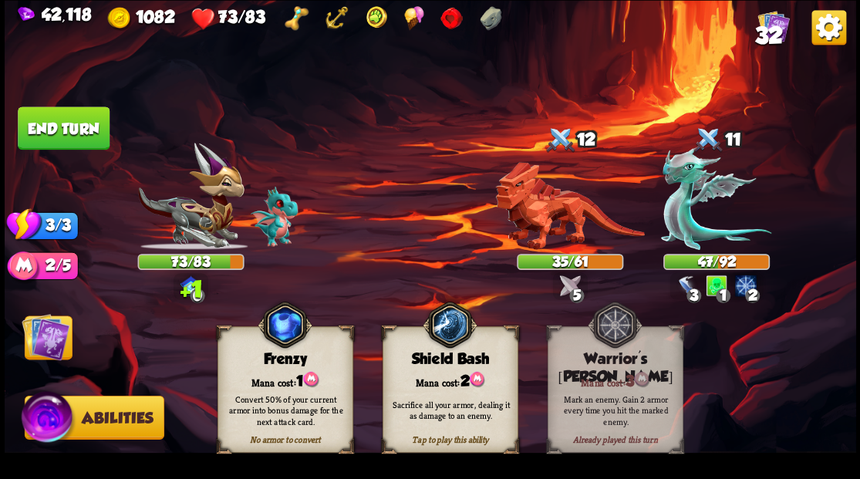
click at [23, 342] on img at bounding box center [46, 336] width 48 height 48
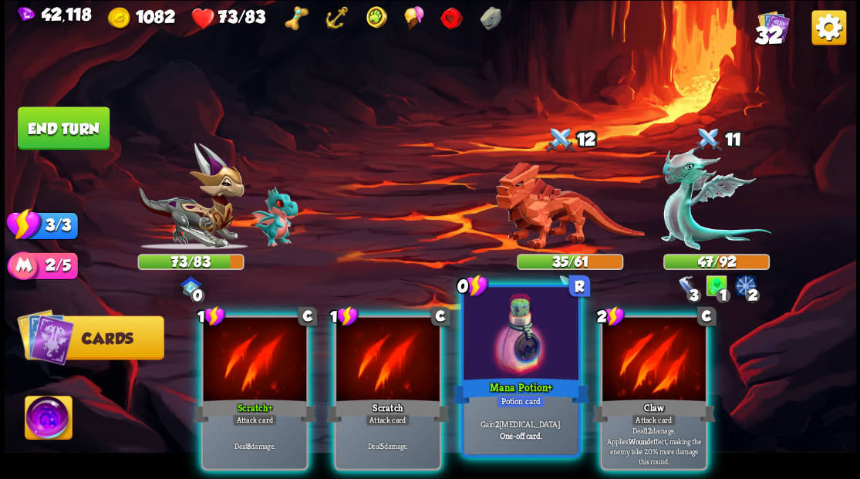
click at [506, 332] on div at bounding box center [520, 335] width 114 height 96
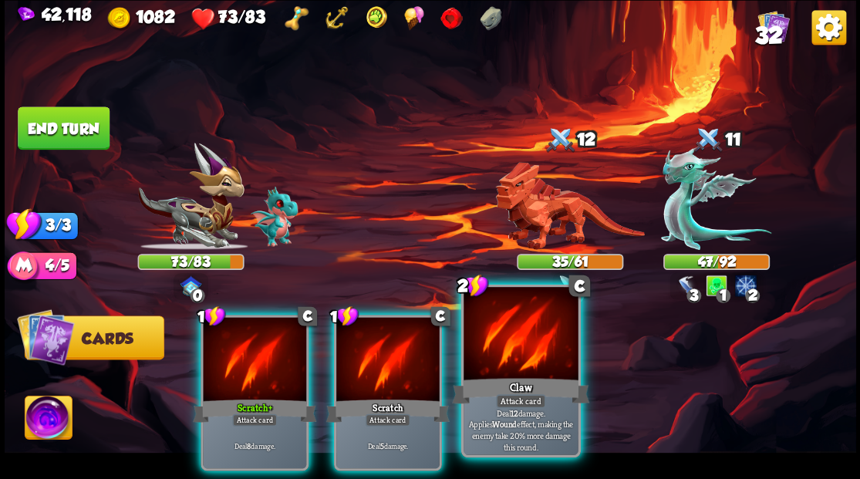
click at [503, 346] on div at bounding box center [520, 335] width 114 height 96
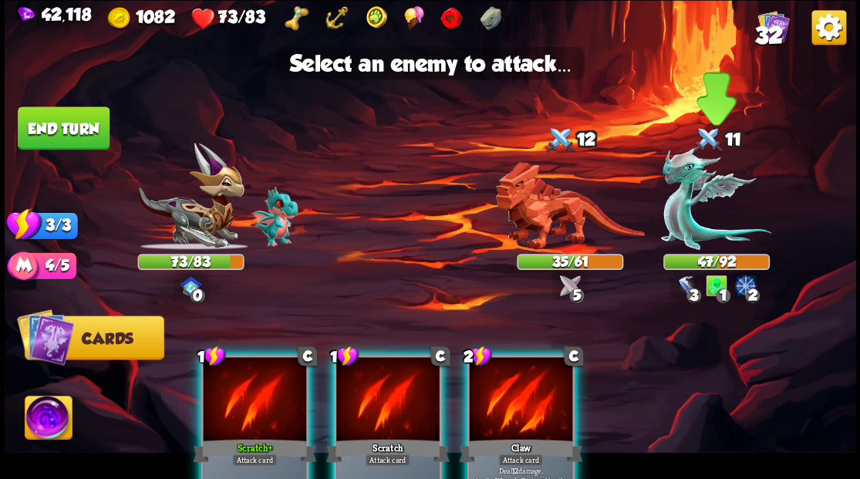
click at [691, 234] on img at bounding box center [716, 198] width 110 height 103
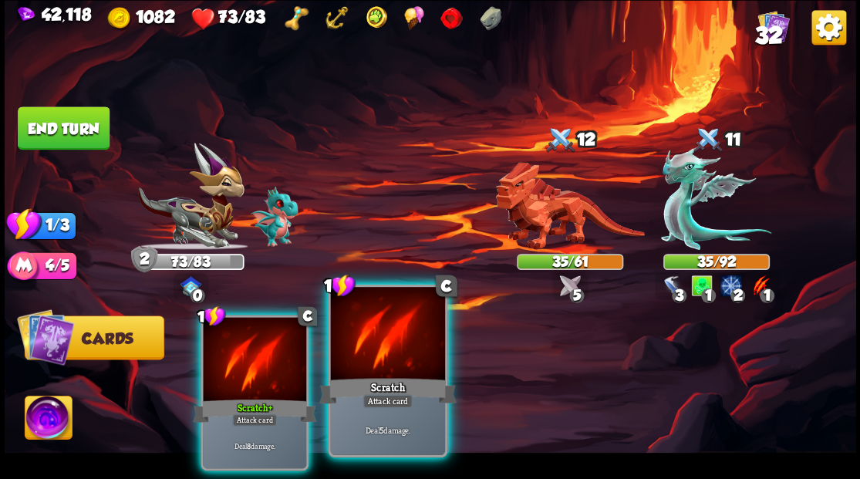
click at [376, 345] on div at bounding box center [387, 335] width 114 height 96
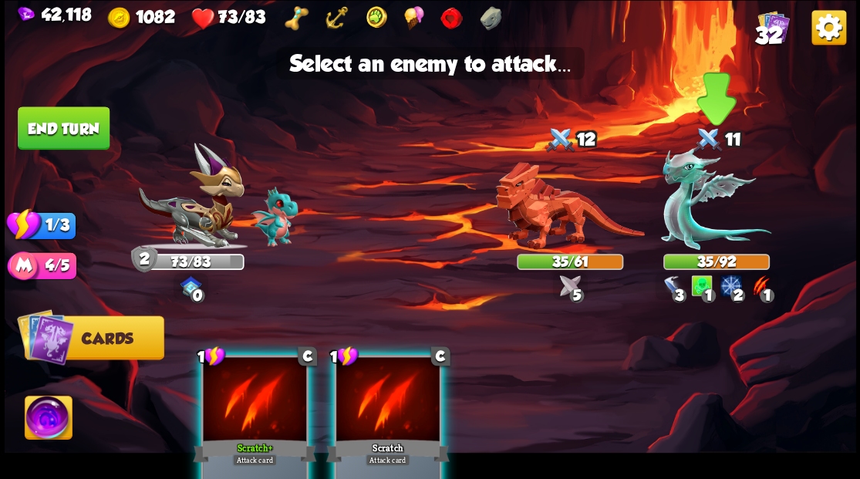
click at [688, 223] on img at bounding box center [716, 198] width 110 height 103
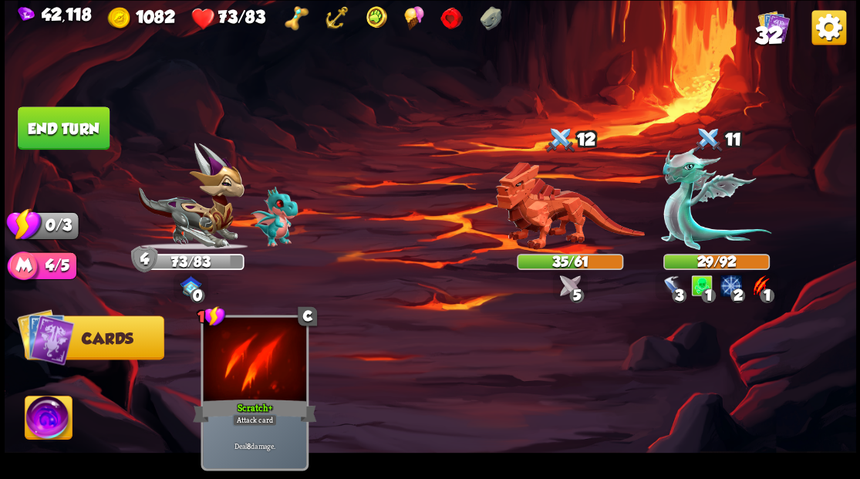
click at [56, 120] on button "End turn" at bounding box center [64, 127] width 92 height 43
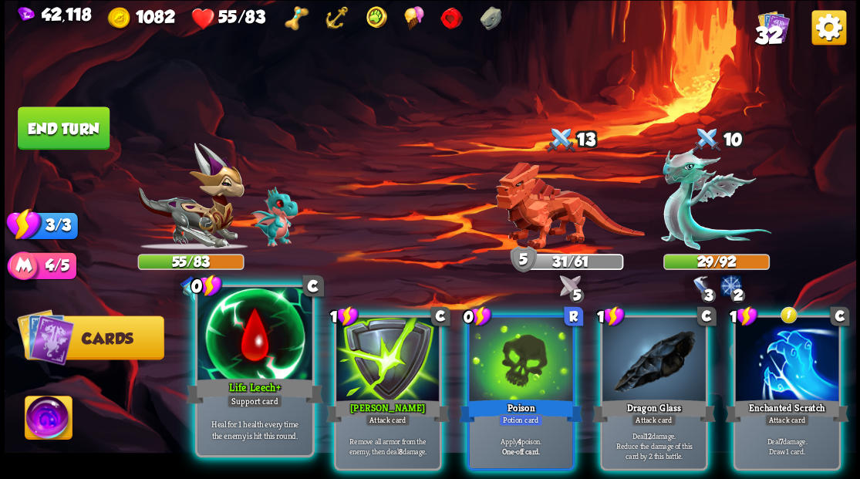
click at [264, 352] on div at bounding box center [254, 335] width 114 height 96
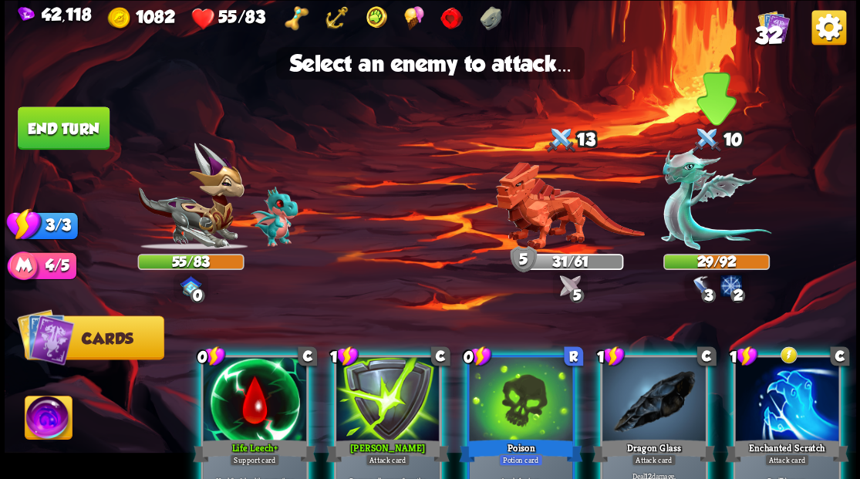
click at [694, 224] on img at bounding box center [716, 198] width 110 height 103
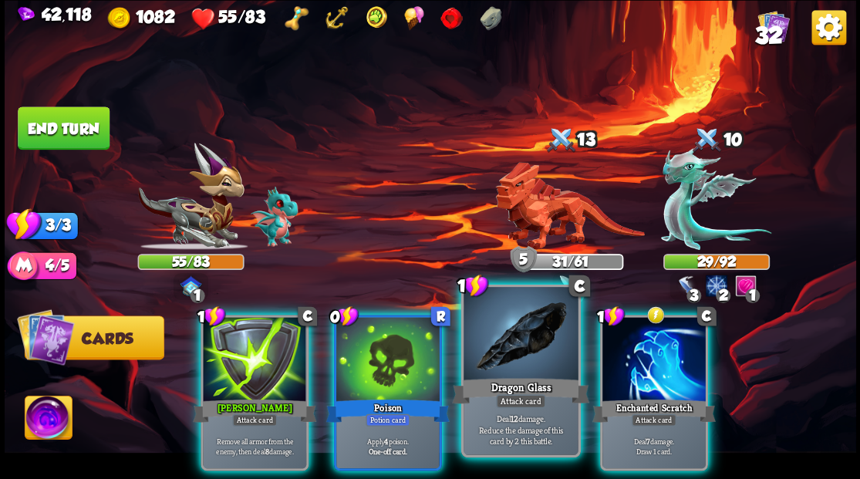
click at [507, 353] on div at bounding box center [520, 335] width 114 height 96
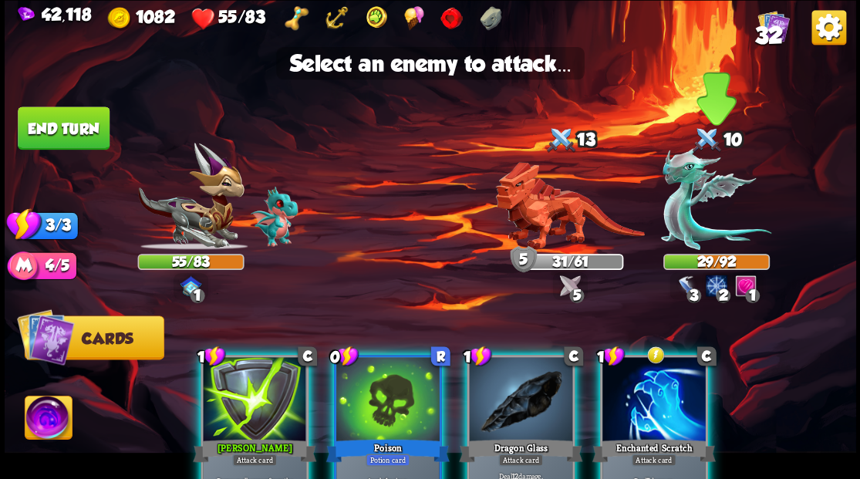
click at [692, 232] on img at bounding box center [716, 198] width 110 height 103
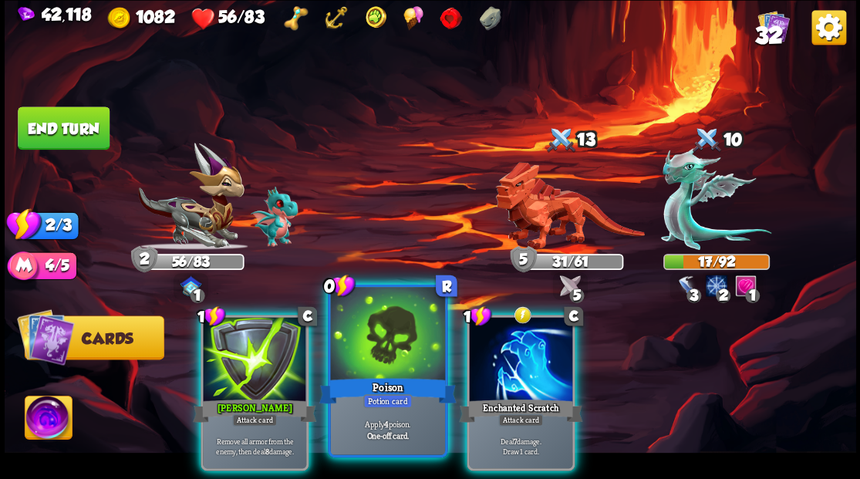
click at [384, 343] on div at bounding box center [387, 335] width 114 height 96
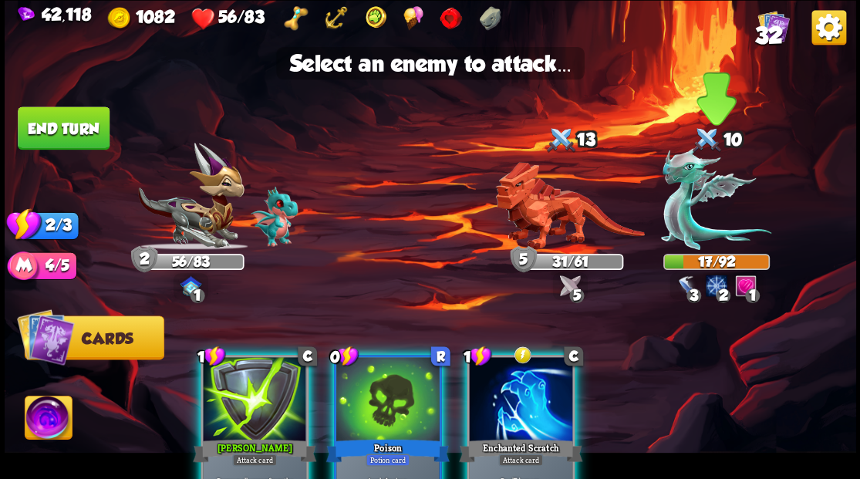
click at [684, 200] on img at bounding box center [716, 198] width 110 height 103
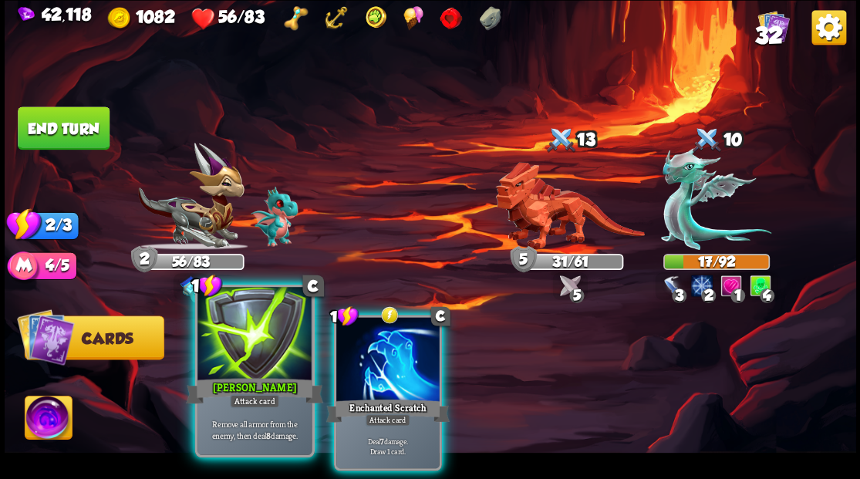
click at [258, 347] on div at bounding box center [254, 335] width 114 height 96
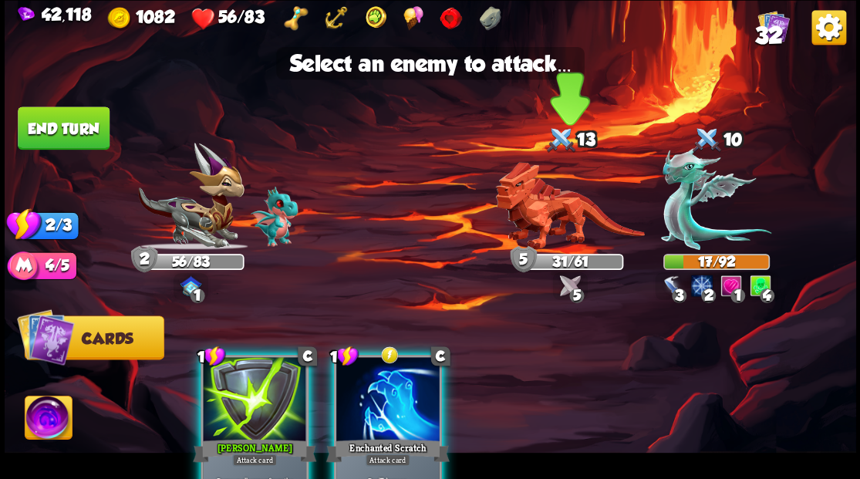
click at [543, 191] on img at bounding box center [569, 206] width 149 height 88
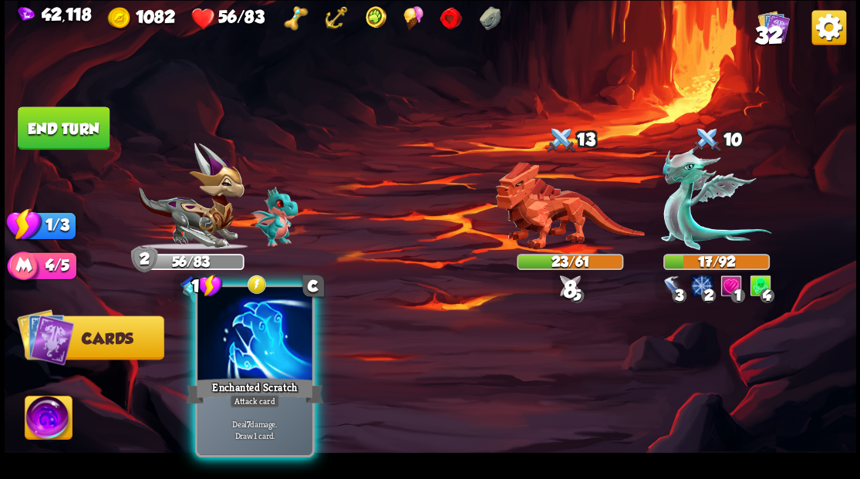
click at [259, 360] on div at bounding box center [254, 335] width 114 height 96
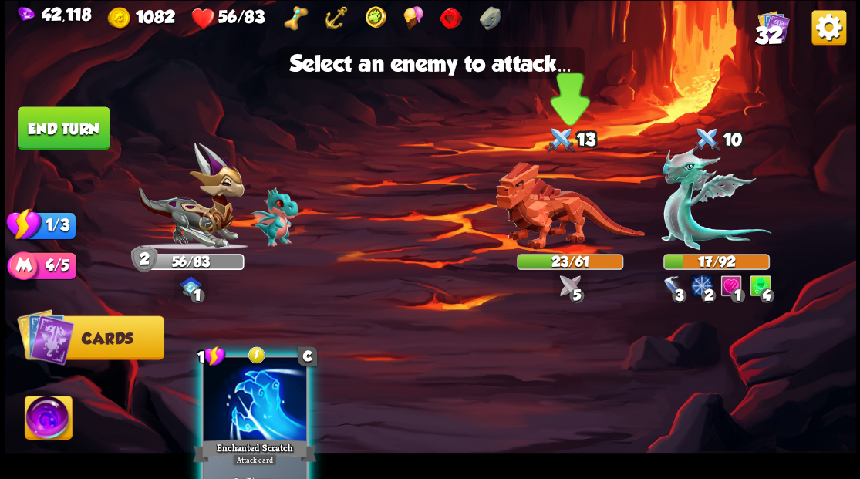
click at [535, 222] on img at bounding box center [569, 206] width 149 height 88
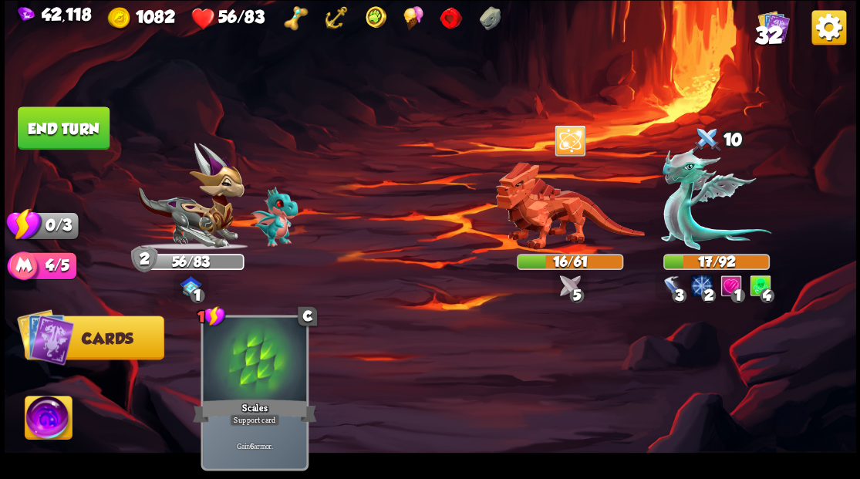
click at [42, 117] on button "End turn" at bounding box center [64, 127] width 92 height 43
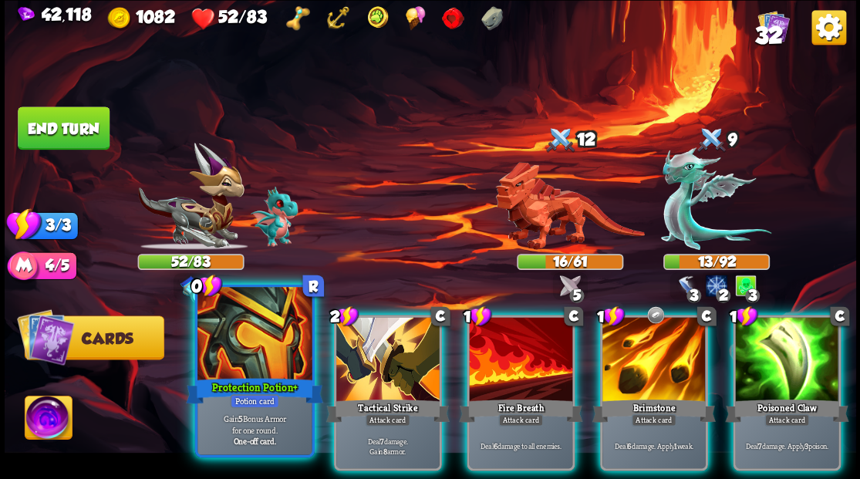
click at [258, 355] on div at bounding box center [254, 335] width 114 height 96
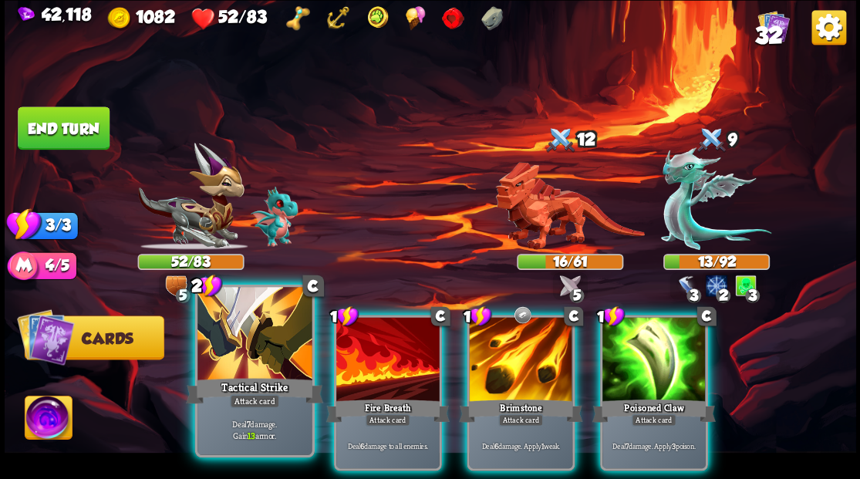
click at [248, 356] on div at bounding box center [254, 335] width 114 height 96
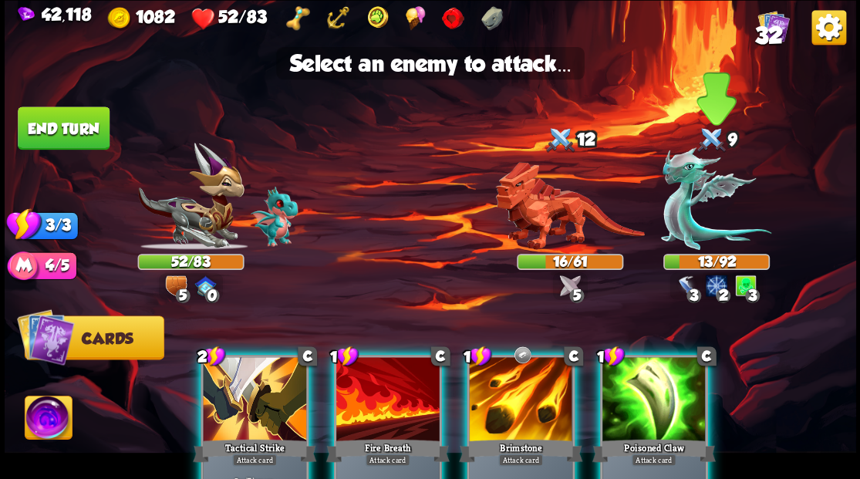
click at [682, 216] on img at bounding box center [716, 198] width 110 height 103
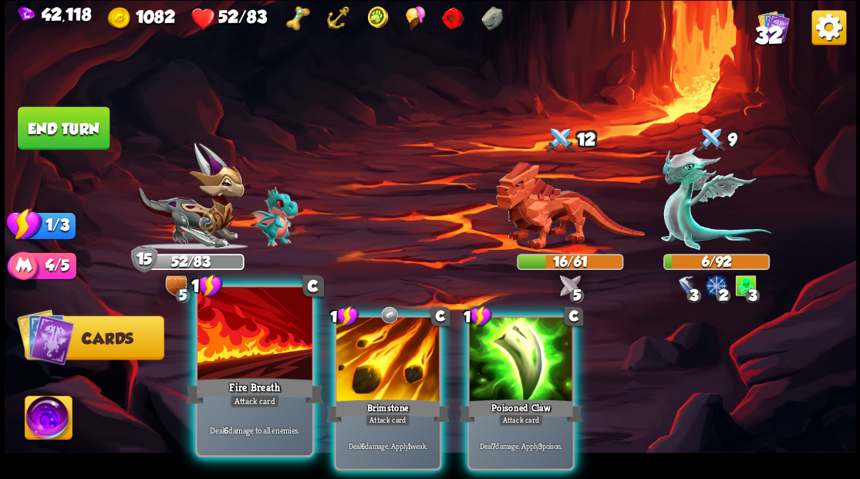
click at [251, 347] on div at bounding box center [254, 335] width 114 height 96
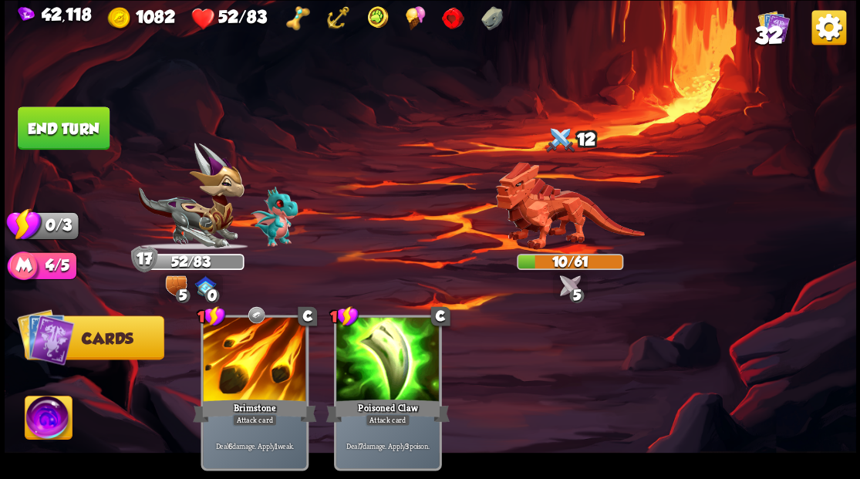
drag, startPoint x: 93, startPoint y: 130, endPoint x: 258, endPoint y: 167, distance: 169.7
click at [94, 131] on button "End turn" at bounding box center [64, 127] width 92 height 43
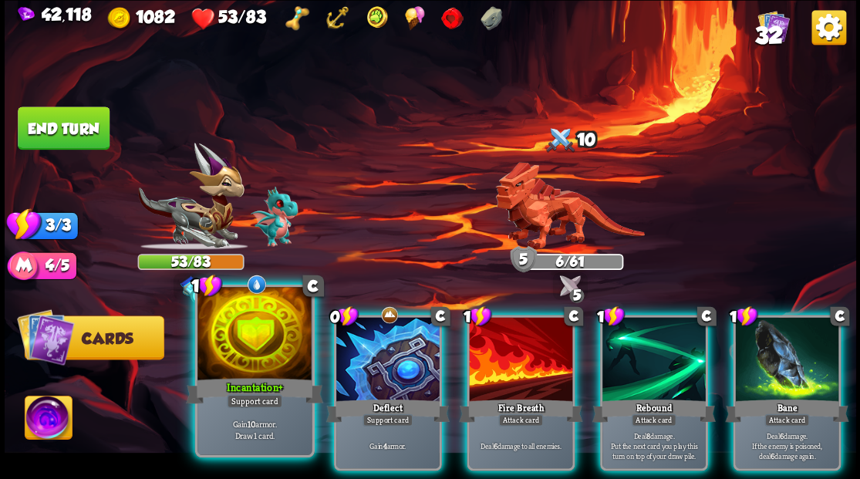
click at [232, 322] on div at bounding box center [254, 335] width 114 height 96
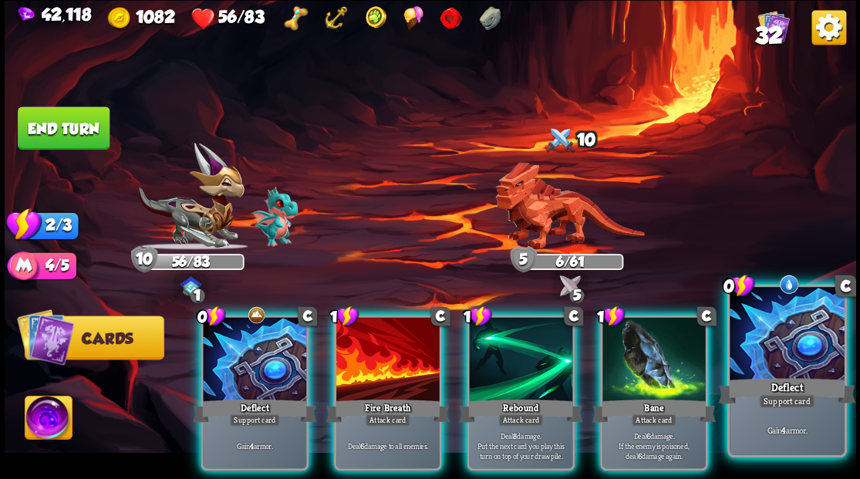
click at [773, 367] on div at bounding box center [786, 335] width 114 height 96
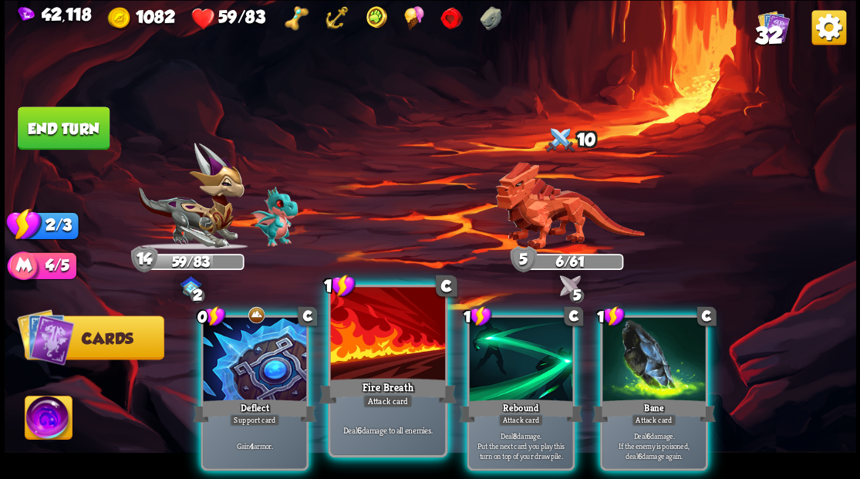
click at [390, 364] on div at bounding box center [387, 335] width 114 height 96
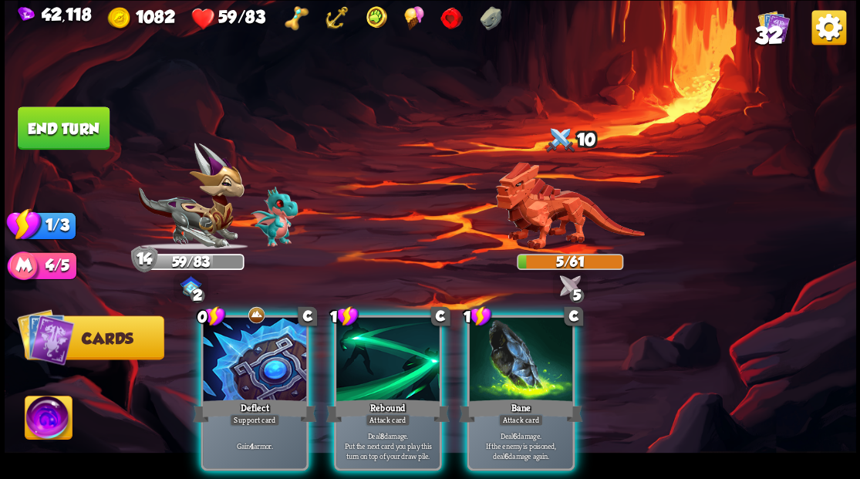
click at [388, 362] on div at bounding box center [387, 360] width 103 height 87
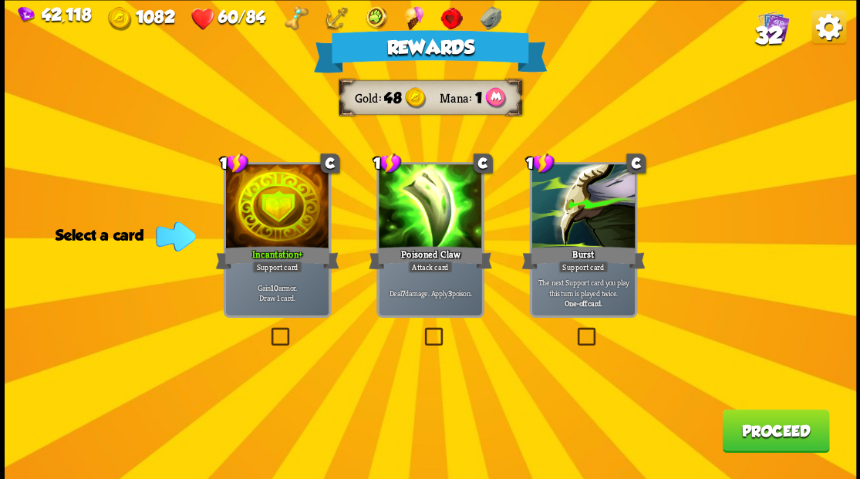
click at [756, 433] on button "Proceed" at bounding box center [775, 430] width 107 height 43
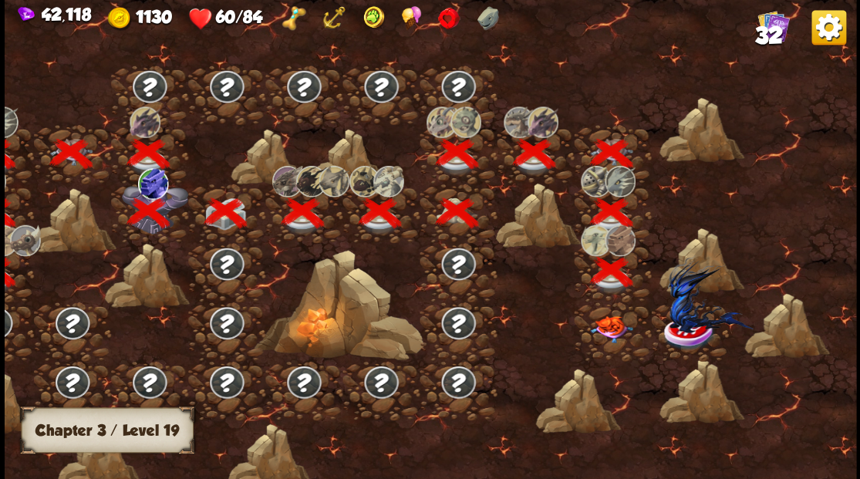
click at [606, 331] on img at bounding box center [611, 328] width 42 height 27
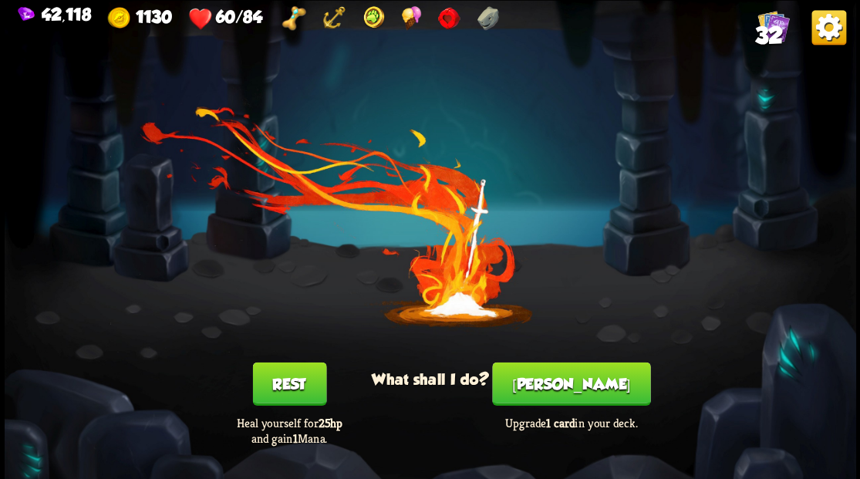
click at [577, 384] on button "[PERSON_NAME]" at bounding box center [571, 383] width 158 height 43
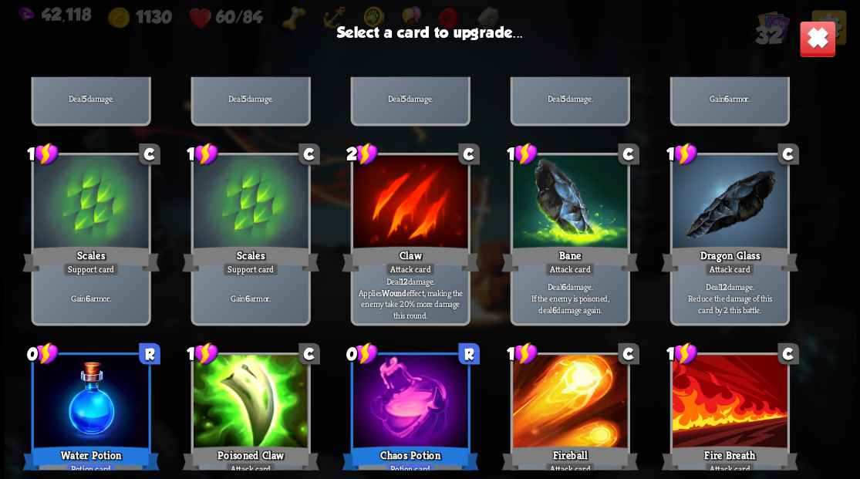
scroll to position [205, 0]
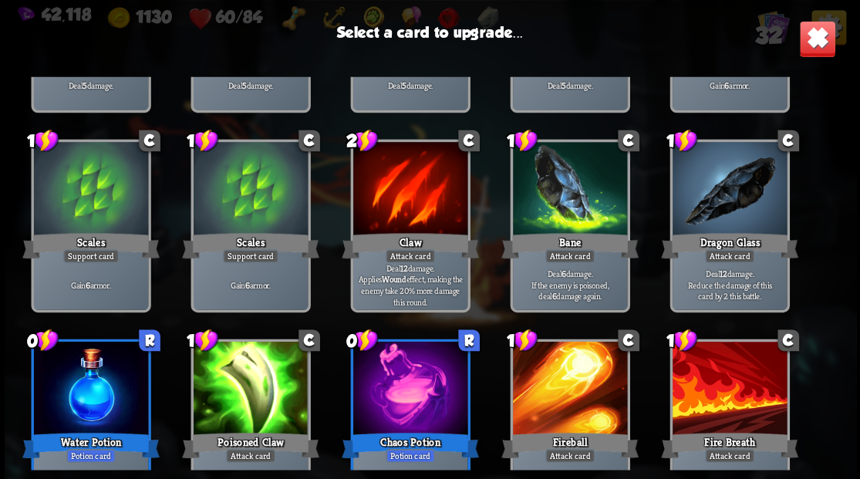
click at [712, 204] on div at bounding box center [729, 190] width 114 height 96
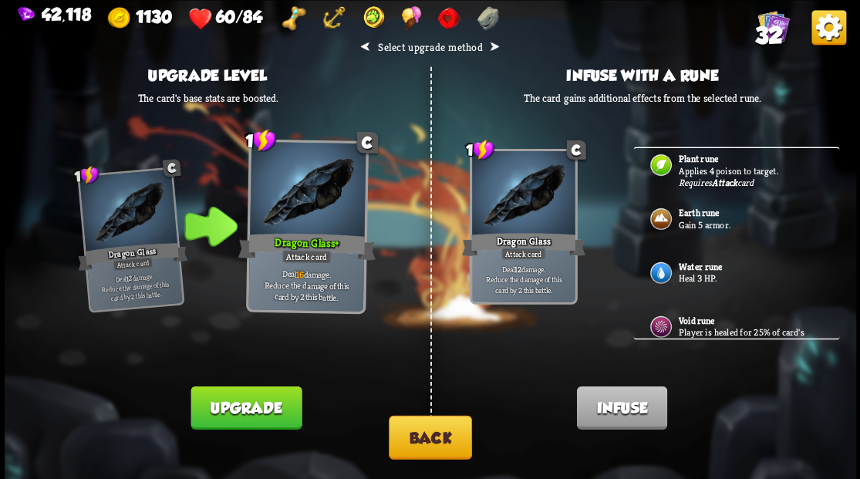
scroll to position [39, 0]
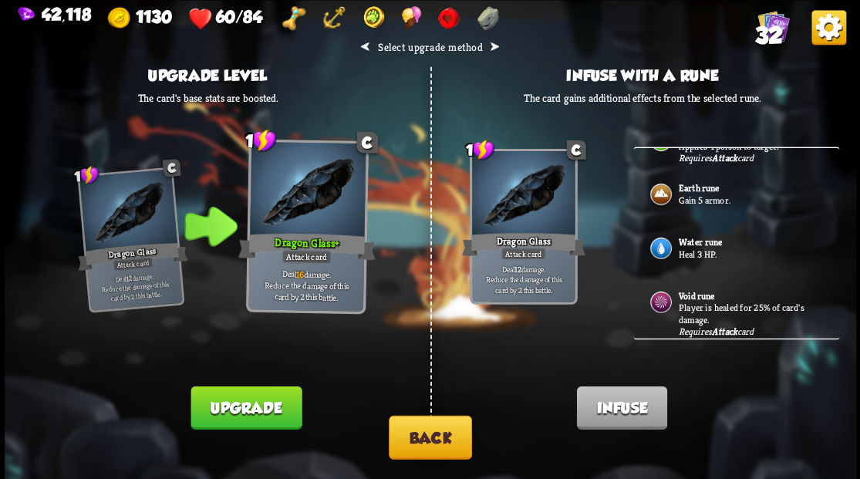
click at [688, 250] on p "Heal 3 HP." at bounding box center [750, 254] width 144 height 12
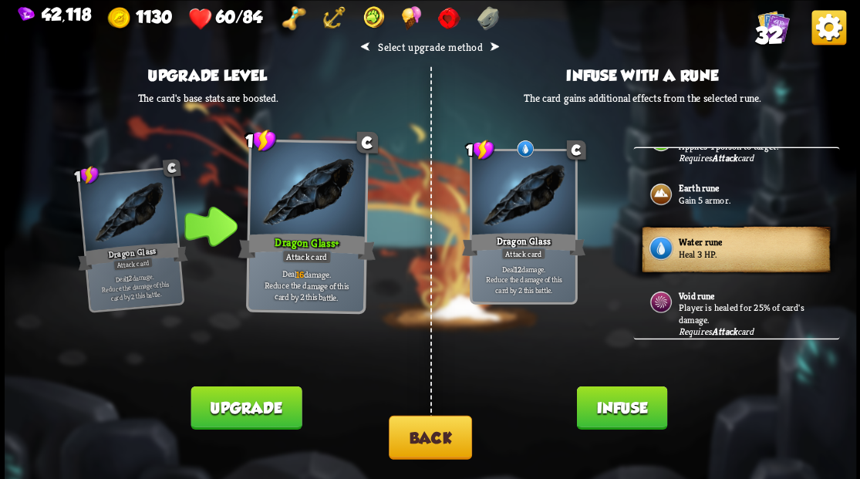
click at [615, 413] on button "Infuse" at bounding box center [621, 407] width 90 height 43
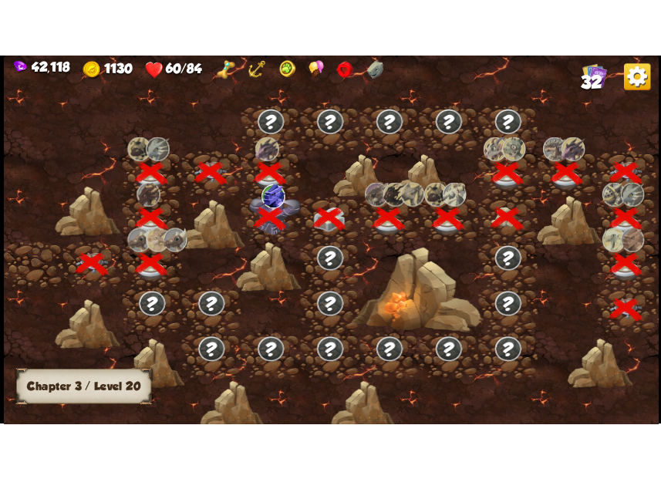
scroll to position [0, 234]
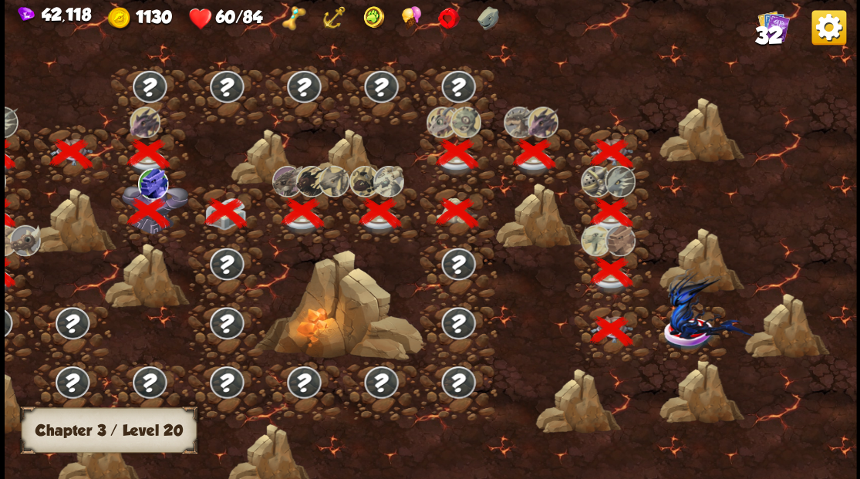
click at [692, 338] on img at bounding box center [688, 332] width 53 height 35
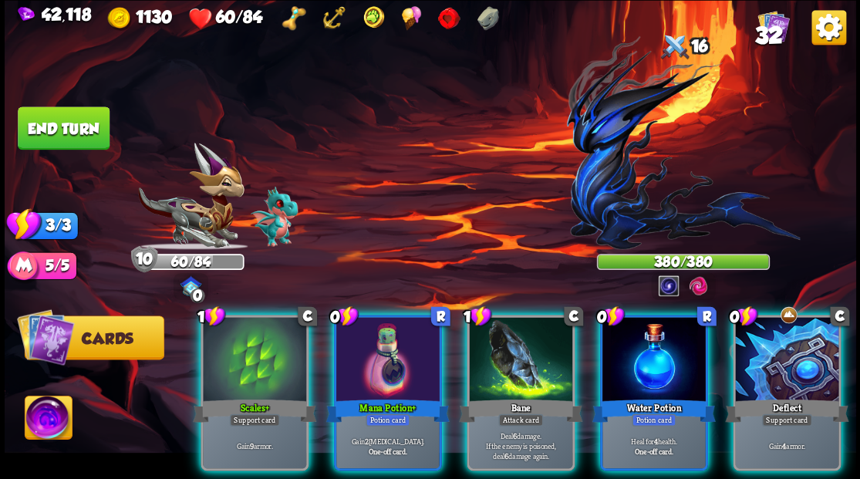
click at [598, 204] on img at bounding box center [683, 142] width 234 height 214
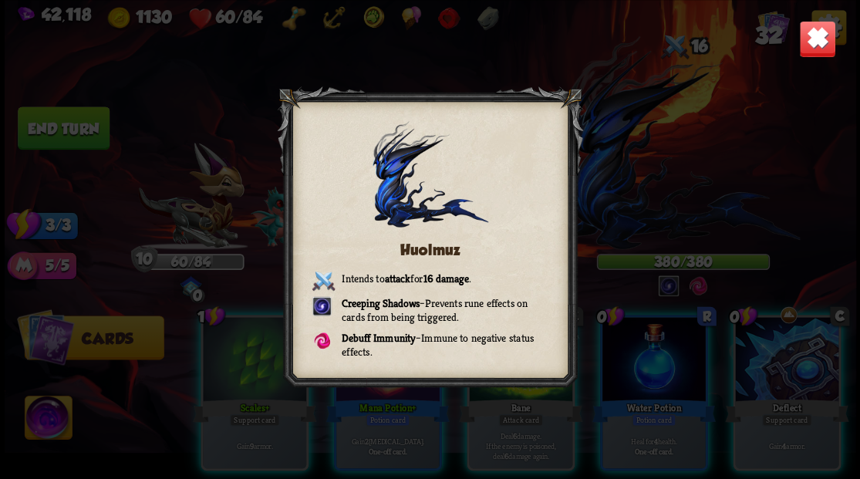
click at [815, 48] on img at bounding box center [816, 38] width 37 height 37
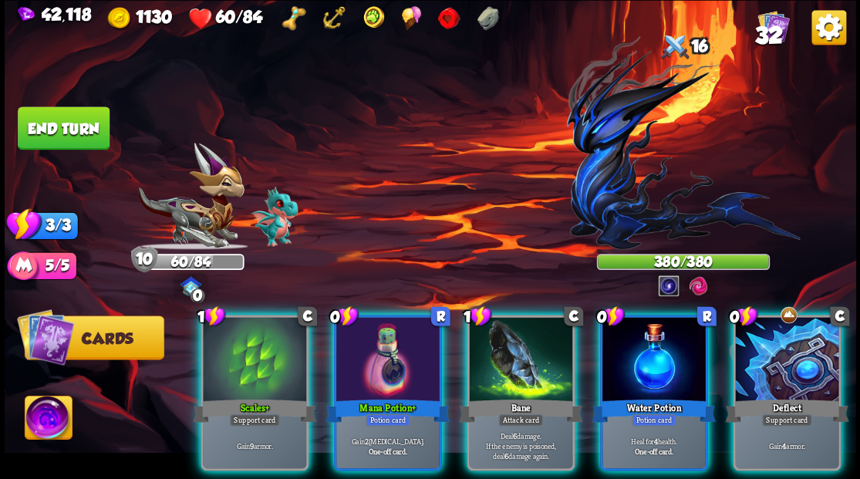
click at [49, 416] on img at bounding box center [48, 420] width 47 height 48
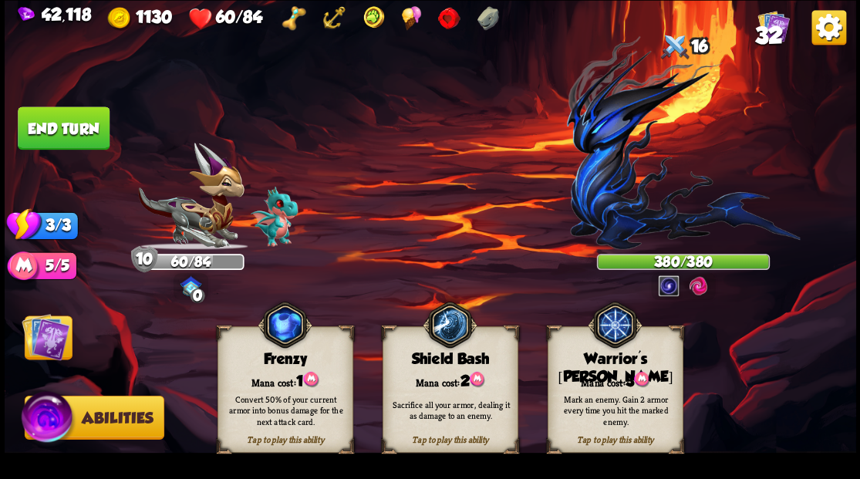
drag, startPoint x: 586, startPoint y: 377, endPoint x: 530, endPoint y: 382, distance: 56.5
click at [588, 377] on div "Mana cost: 3" at bounding box center [614, 379] width 134 height 19
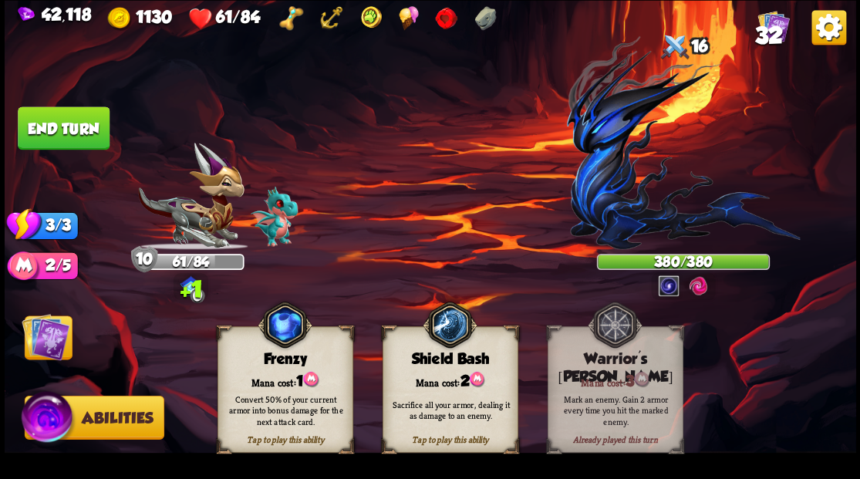
click at [55, 332] on img at bounding box center [46, 336] width 48 height 48
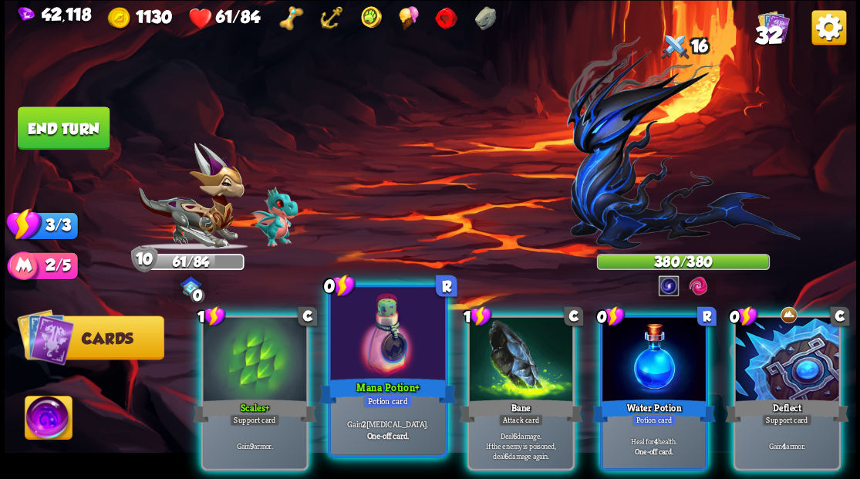
click at [376, 362] on div at bounding box center [387, 335] width 114 height 96
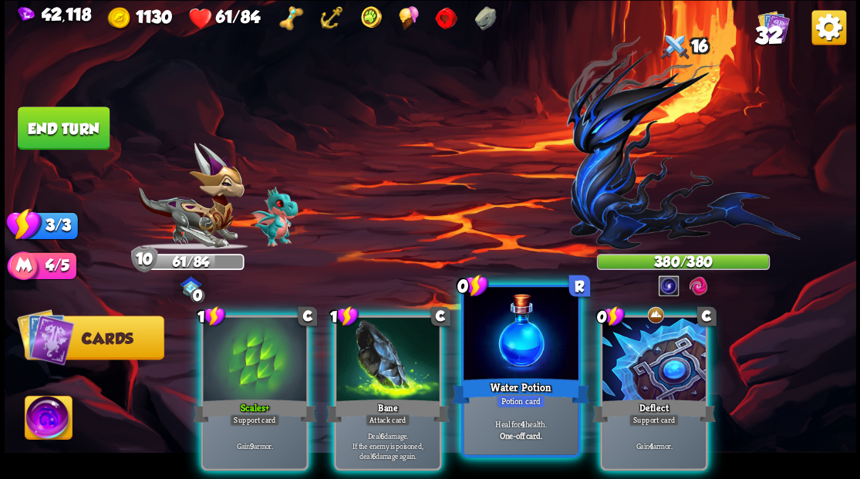
click at [503, 368] on div at bounding box center [520, 335] width 114 height 96
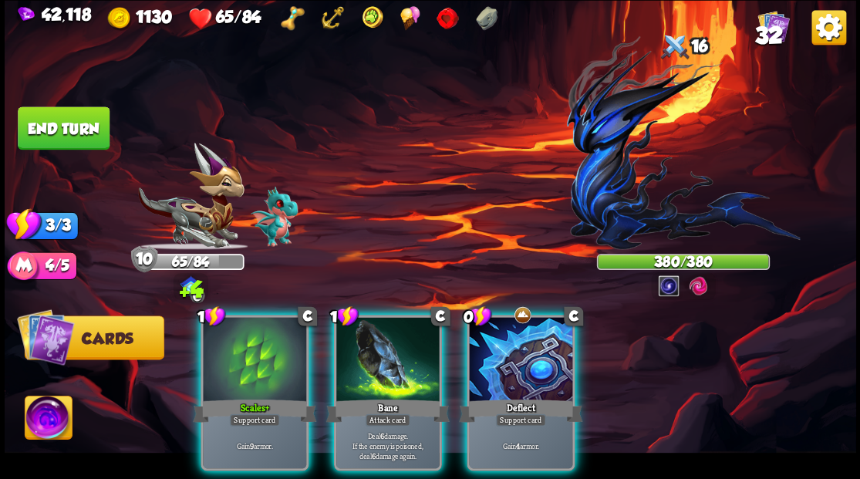
click at [505, 359] on div at bounding box center [520, 360] width 103 height 87
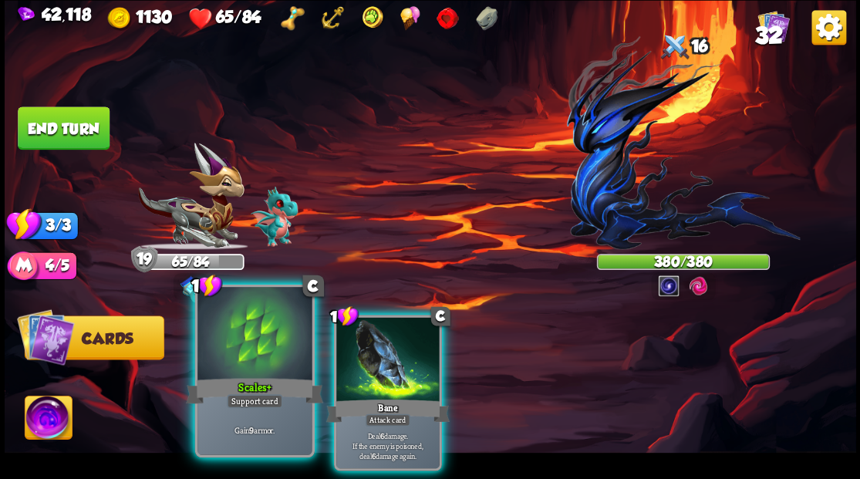
click at [276, 341] on div at bounding box center [254, 335] width 114 height 96
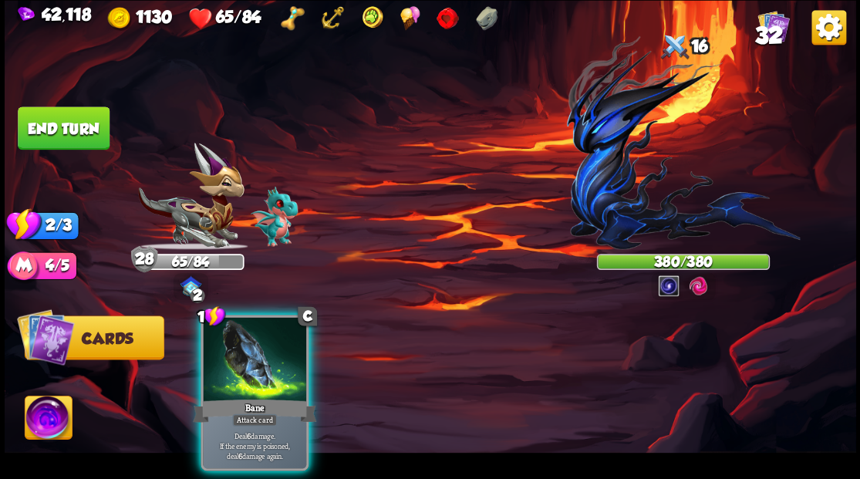
click at [276, 341] on div at bounding box center [254, 360] width 103 height 87
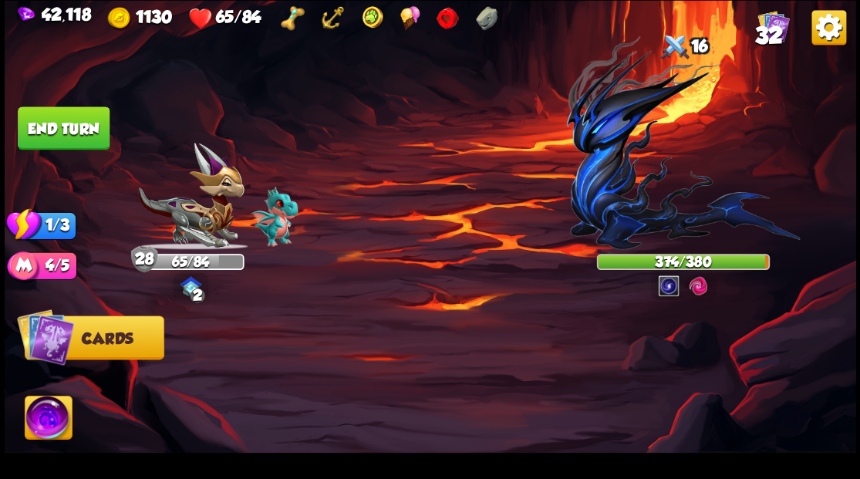
drag, startPoint x: 67, startPoint y: 128, endPoint x: 82, endPoint y: 133, distance: 15.4
click at [68, 128] on button "End turn" at bounding box center [64, 127] width 92 height 43
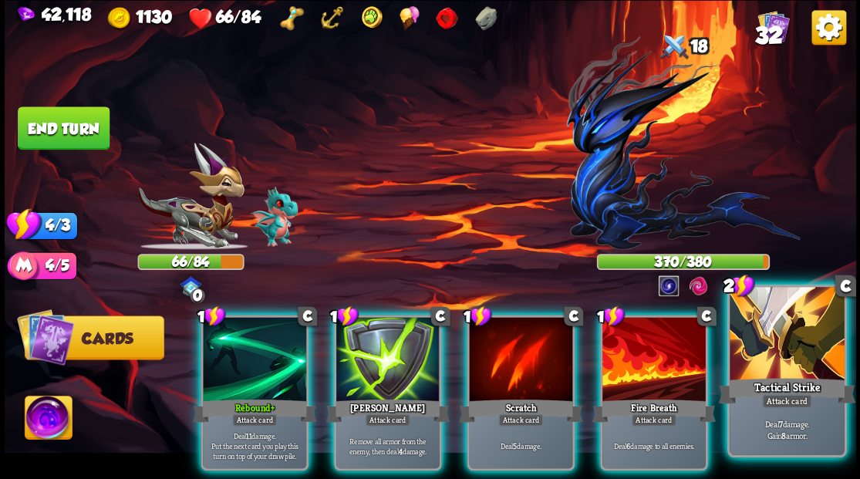
click at [763, 344] on div at bounding box center [786, 335] width 114 height 96
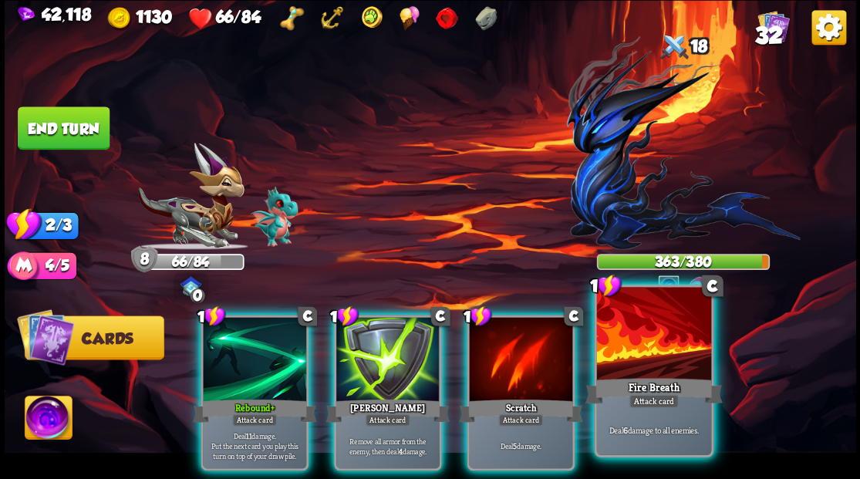
click at [636, 347] on div at bounding box center [653, 335] width 114 height 96
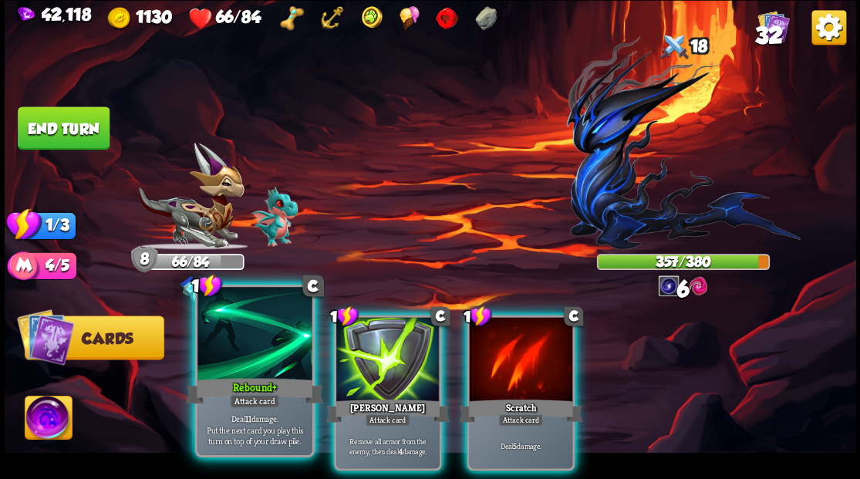
click at [258, 358] on div at bounding box center [254, 335] width 114 height 96
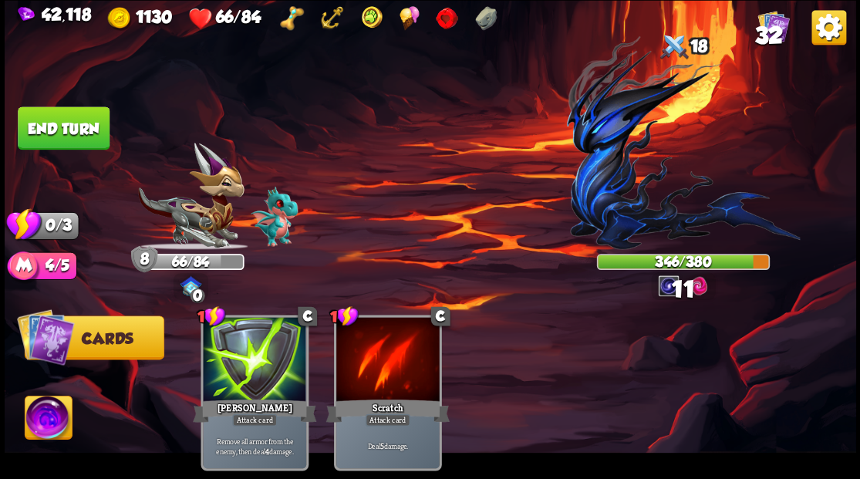
click at [57, 131] on button "End turn" at bounding box center [64, 127] width 92 height 43
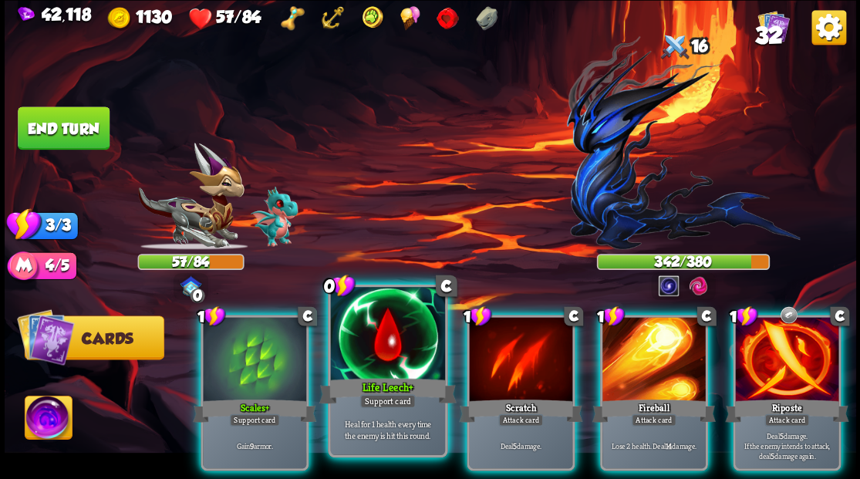
click at [361, 349] on div at bounding box center [387, 335] width 114 height 96
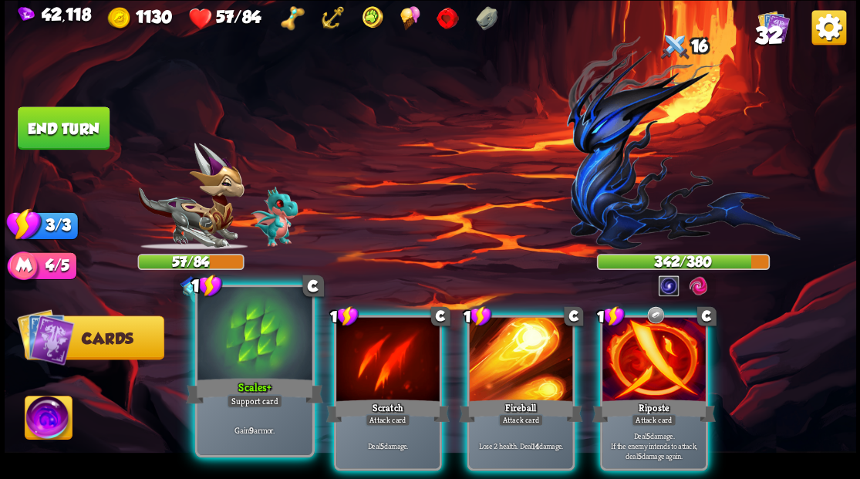
click at [265, 345] on div at bounding box center [254, 335] width 114 height 96
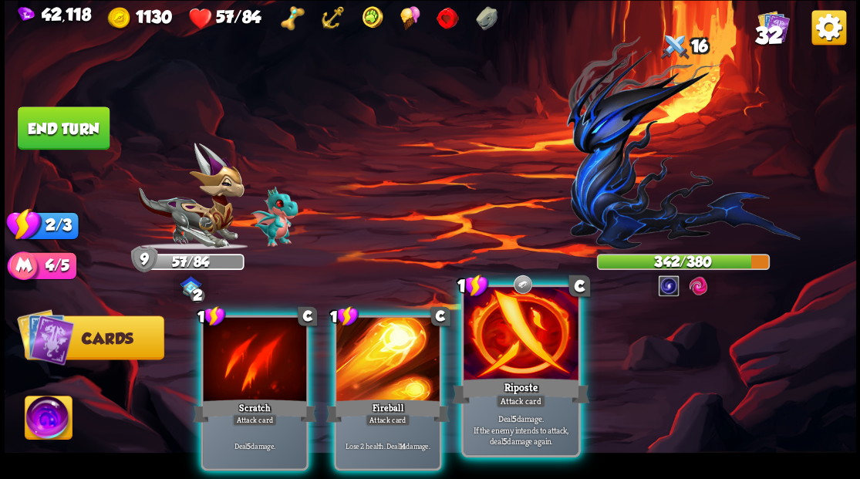
click at [512, 342] on div at bounding box center [520, 335] width 114 height 96
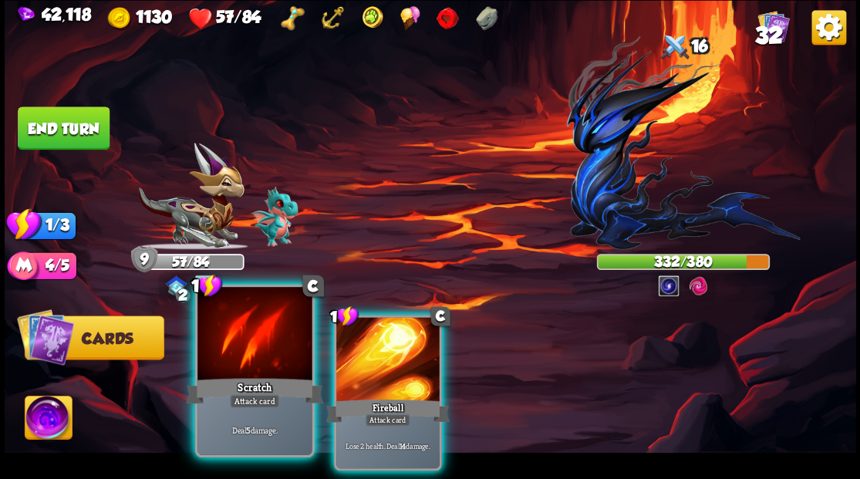
click at [250, 347] on div at bounding box center [254, 335] width 114 height 96
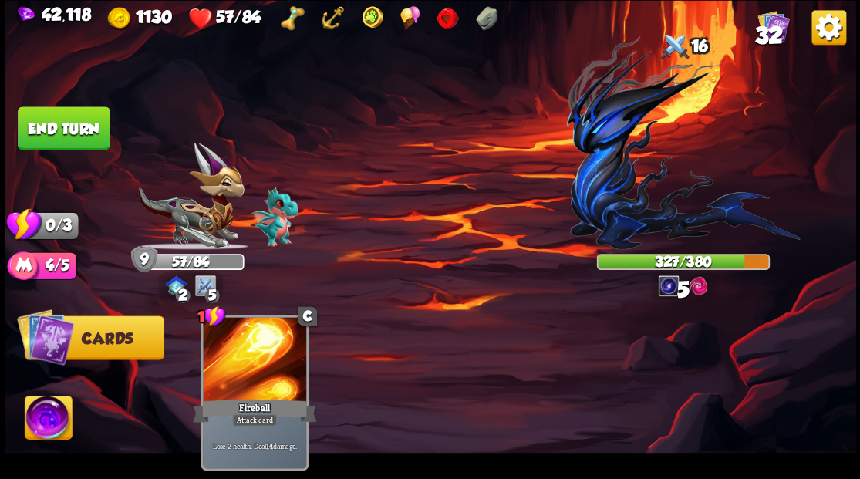
click at [68, 128] on button "End turn" at bounding box center [64, 127] width 92 height 43
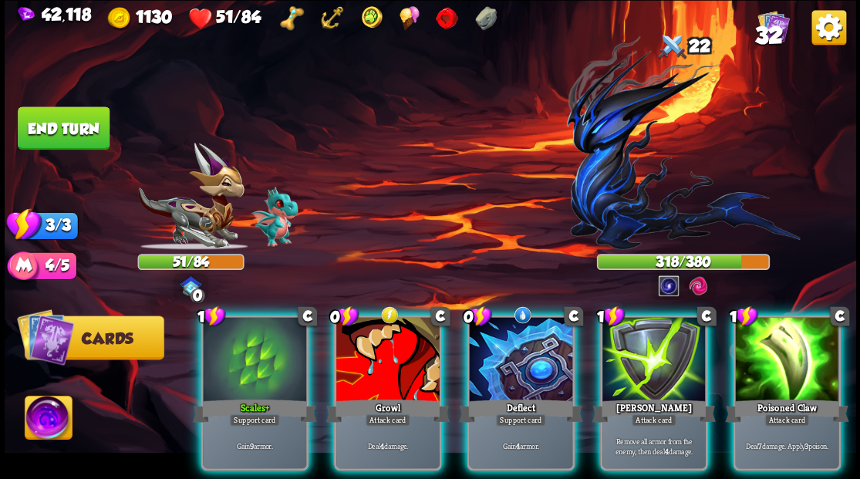
drag, startPoint x: 514, startPoint y: 353, endPoint x: 463, endPoint y: 230, distance: 133.5
click at [513, 352] on div at bounding box center [520, 360] width 103 height 87
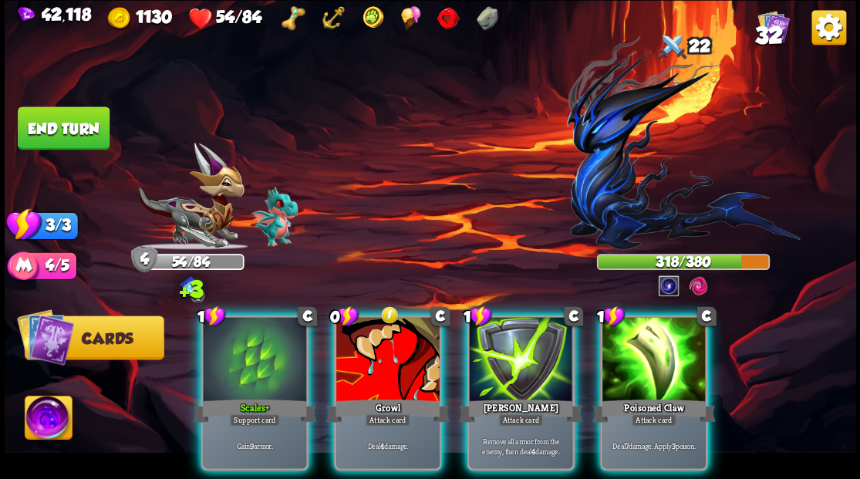
drag, startPoint x: 361, startPoint y: 367, endPoint x: 362, endPoint y: 344, distance: 23.2
click at [361, 362] on div at bounding box center [387, 360] width 103 height 87
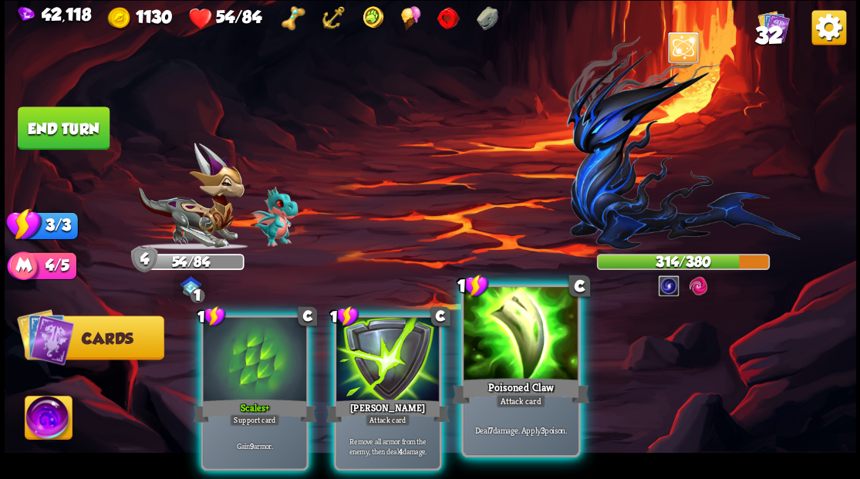
click at [514, 345] on div at bounding box center [520, 335] width 114 height 96
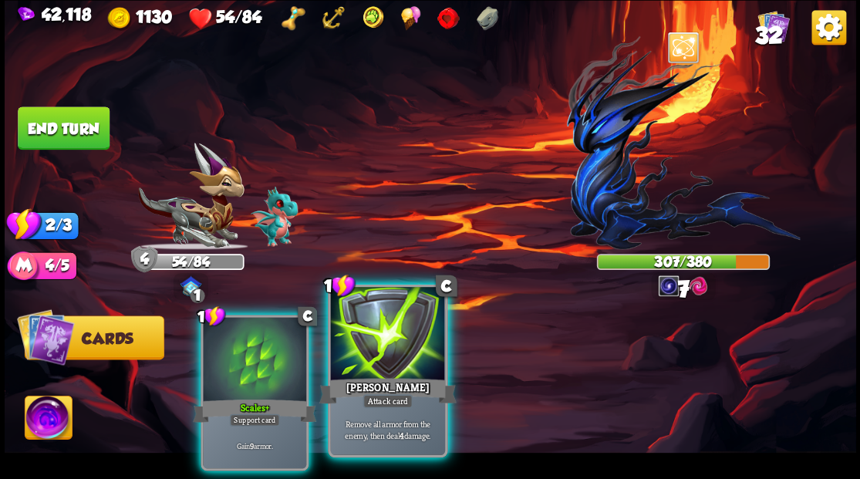
click at [396, 363] on div at bounding box center [387, 335] width 114 height 96
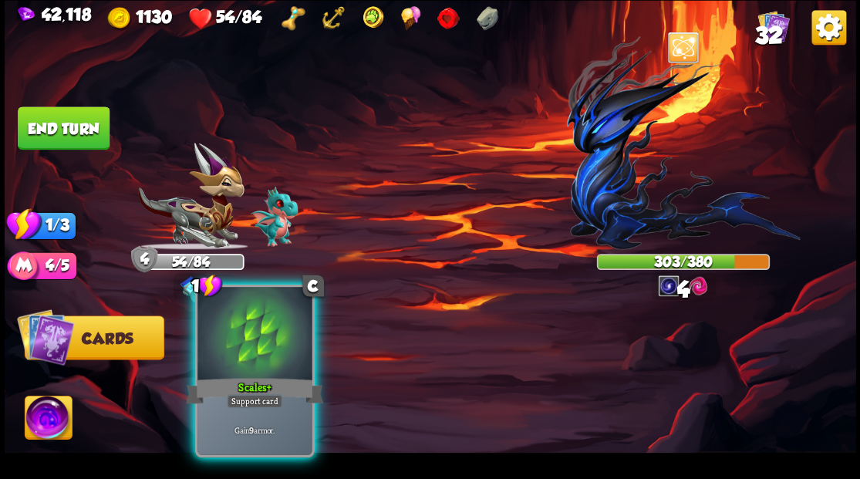
click at [276, 353] on div at bounding box center [254, 335] width 114 height 96
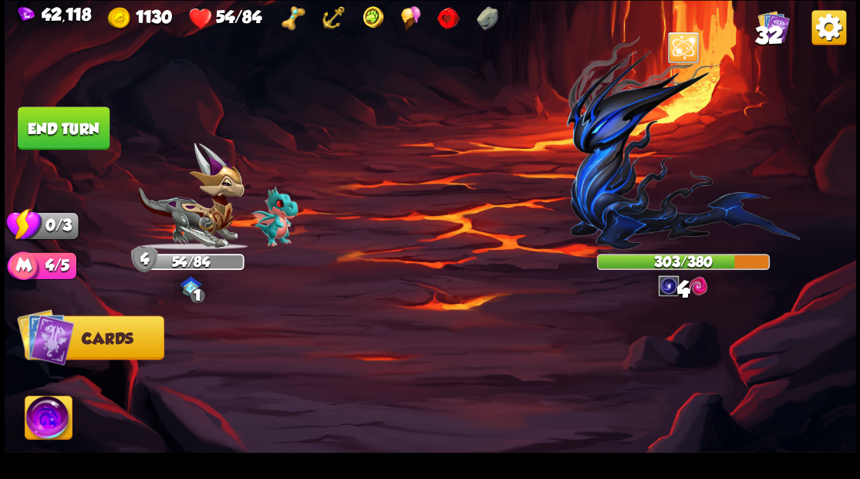
click at [72, 126] on button "End turn" at bounding box center [64, 127] width 92 height 43
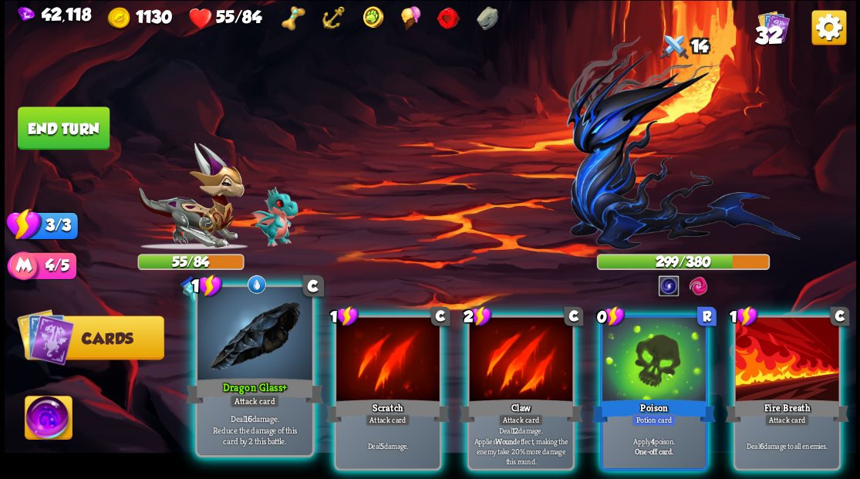
click at [239, 355] on div at bounding box center [254, 335] width 114 height 96
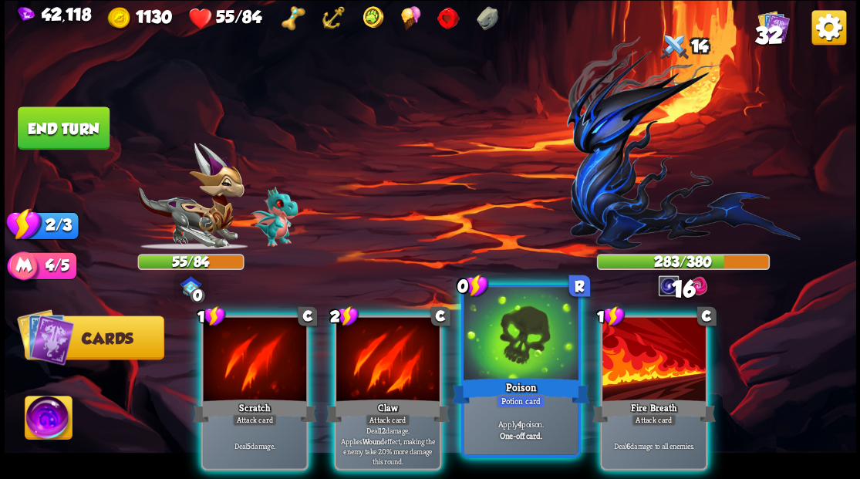
click at [501, 356] on div at bounding box center [520, 335] width 114 height 96
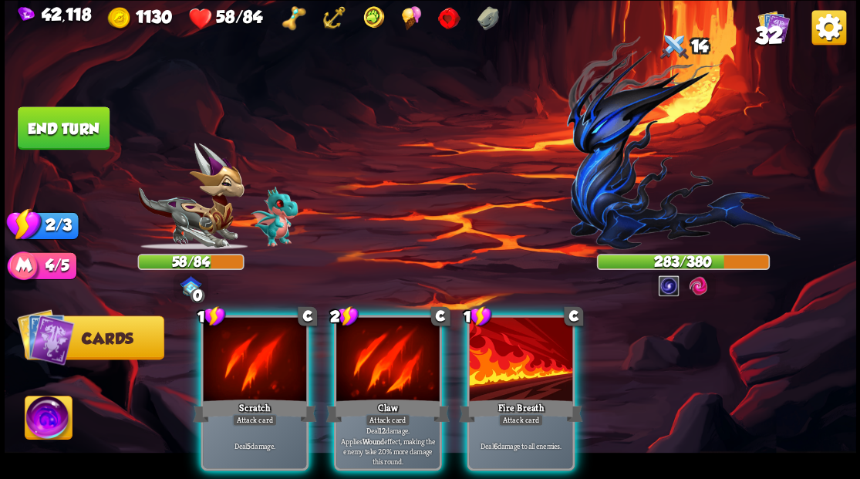
click at [383, 356] on div at bounding box center [387, 360] width 103 height 87
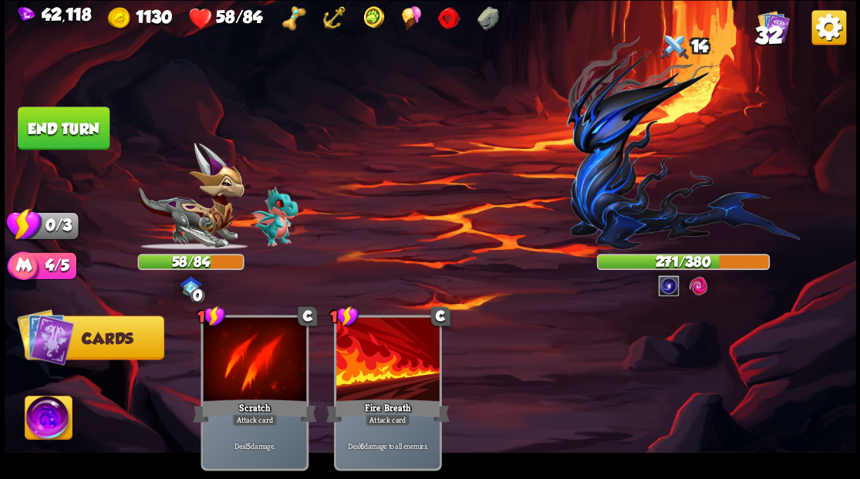
click at [66, 130] on button "End turn" at bounding box center [64, 127] width 92 height 43
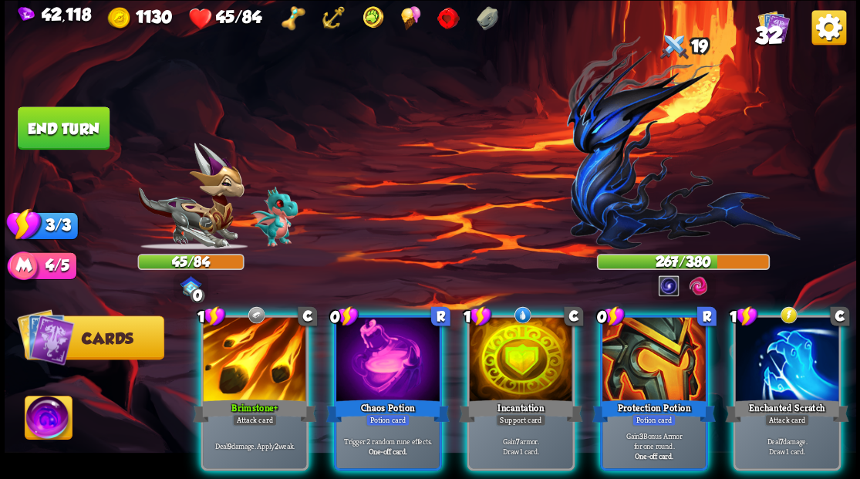
drag, startPoint x: 501, startPoint y: 344, endPoint x: 460, endPoint y: 281, distance: 75.7
click at [500, 342] on div at bounding box center [520, 360] width 103 height 87
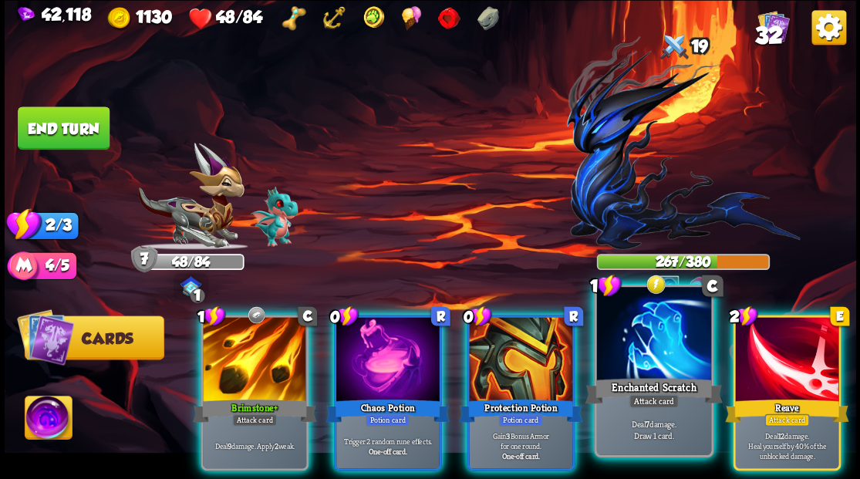
click at [642, 384] on div "Enchanted Scratch" at bounding box center [652, 390] width 137 height 31
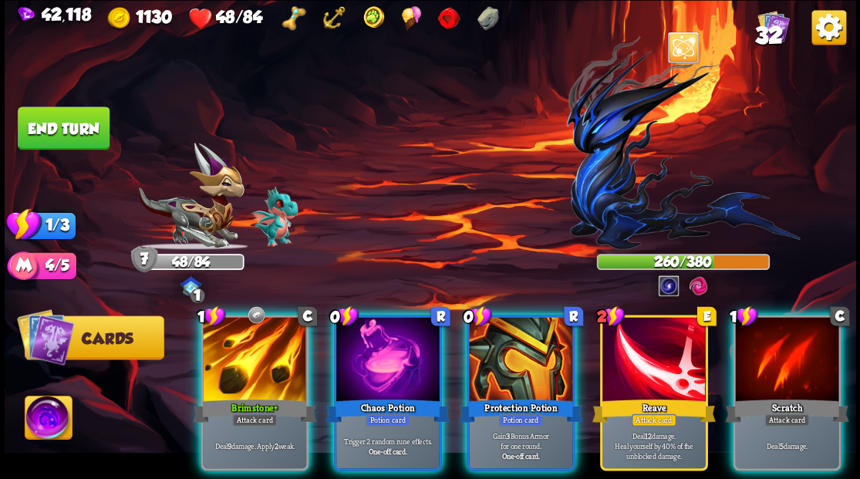
click at [370, 352] on div at bounding box center [387, 360] width 103 height 87
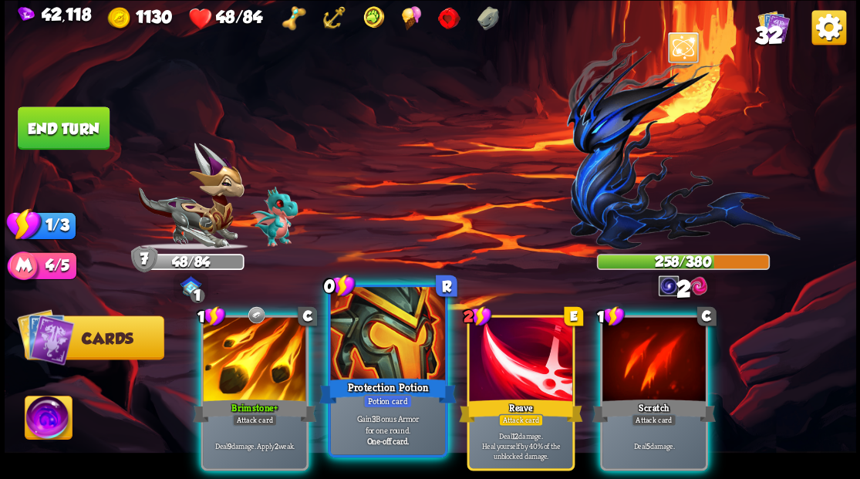
click at [372, 352] on div at bounding box center [387, 335] width 114 height 96
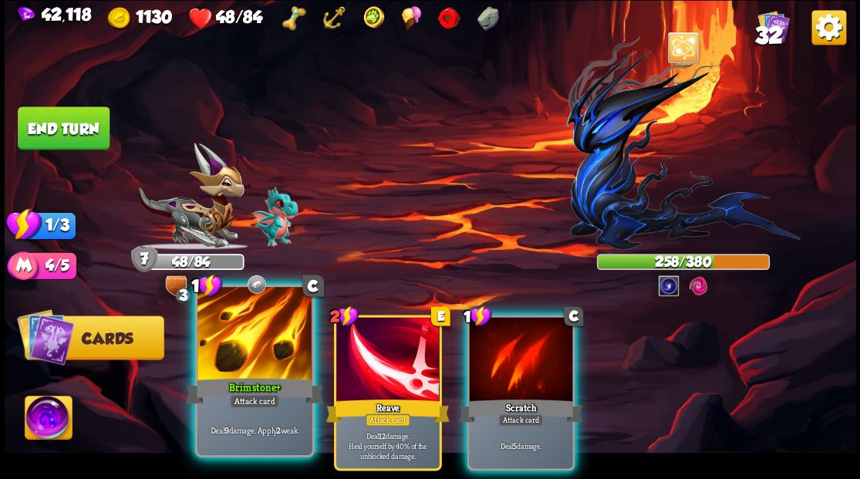
click at [242, 370] on div at bounding box center [254, 335] width 114 height 96
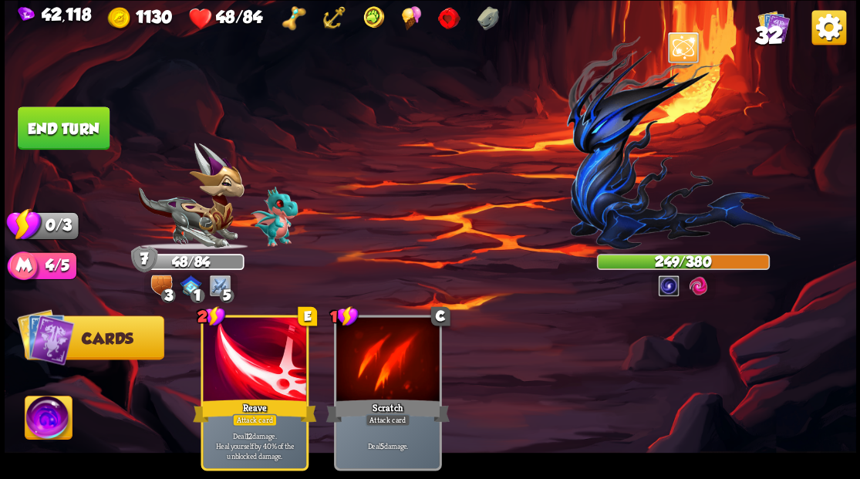
click at [66, 123] on button "End turn" at bounding box center [64, 127] width 92 height 43
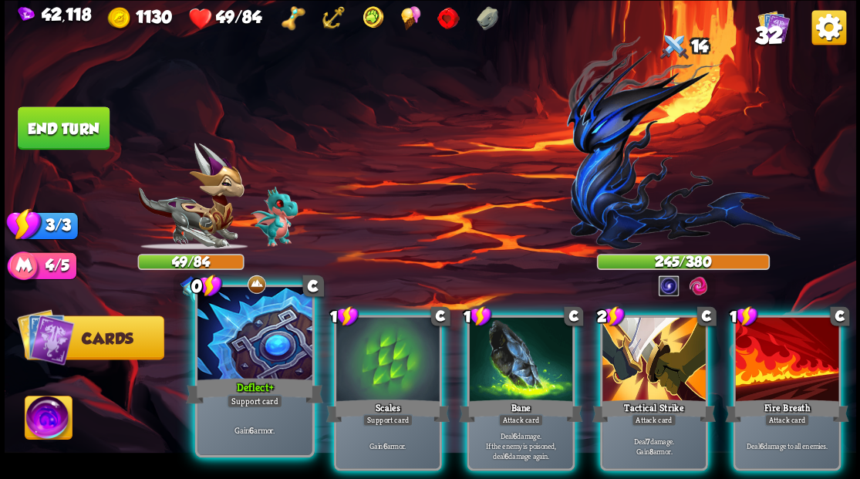
click at [250, 338] on div at bounding box center [254, 335] width 114 height 96
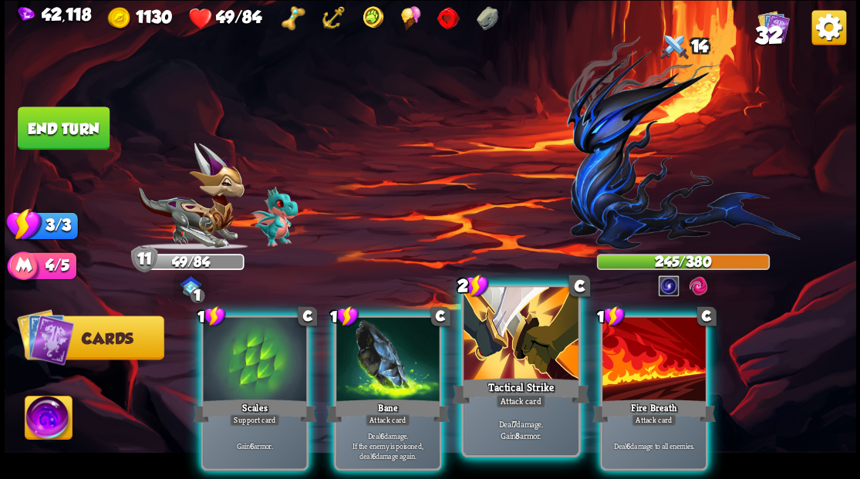
click at [501, 345] on div at bounding box center [520, 335] width 114 height 96
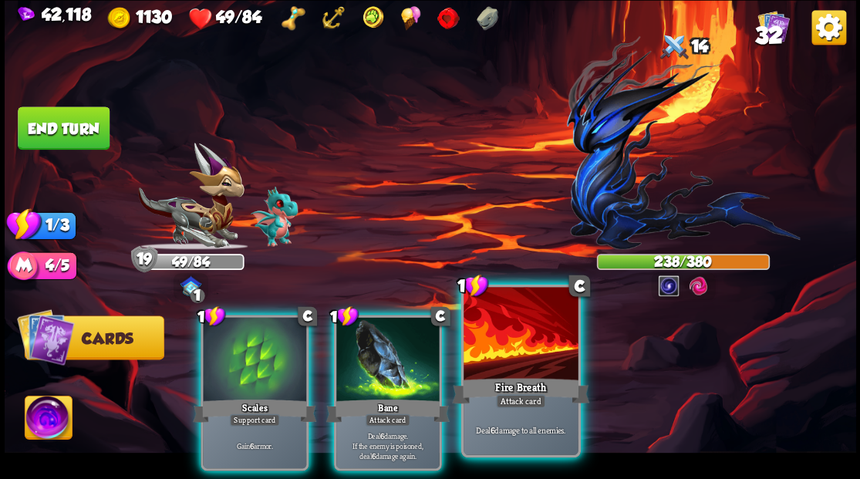
click at [500, 345] on div at bounding box center [520, 335] width 114 height 96
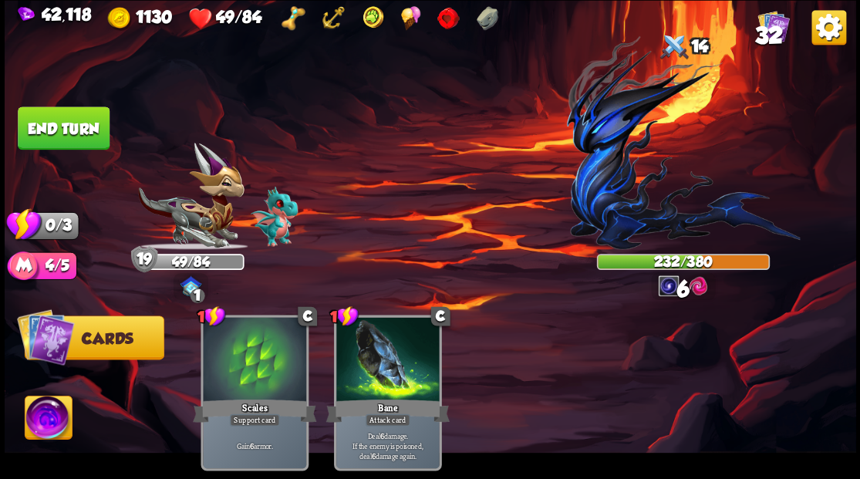
click at [91, 144] on button "End turn" at bounding box center [64, 127] width 92 height 43
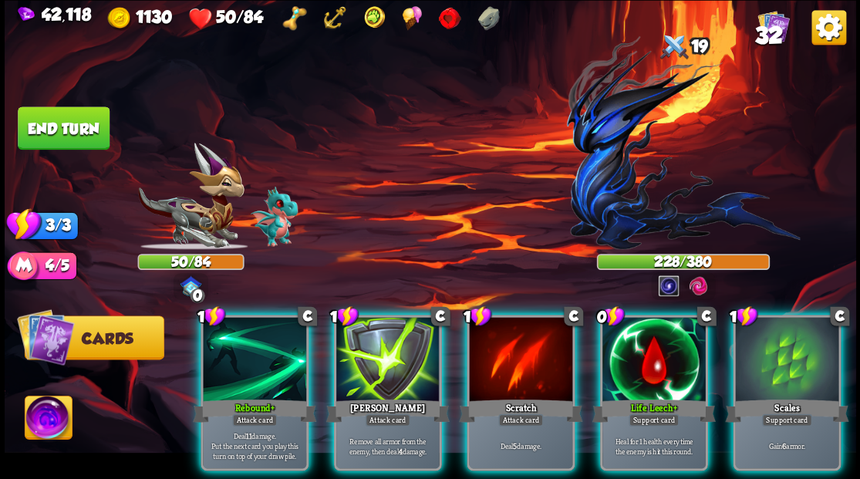
drag, startPoint x: 638, startPoint y: 366, endPoint x: 632, endPoint y: 360, distance: 8.7
click at [636, 363] on div at bounding box center [653, 360] width 103 height 87
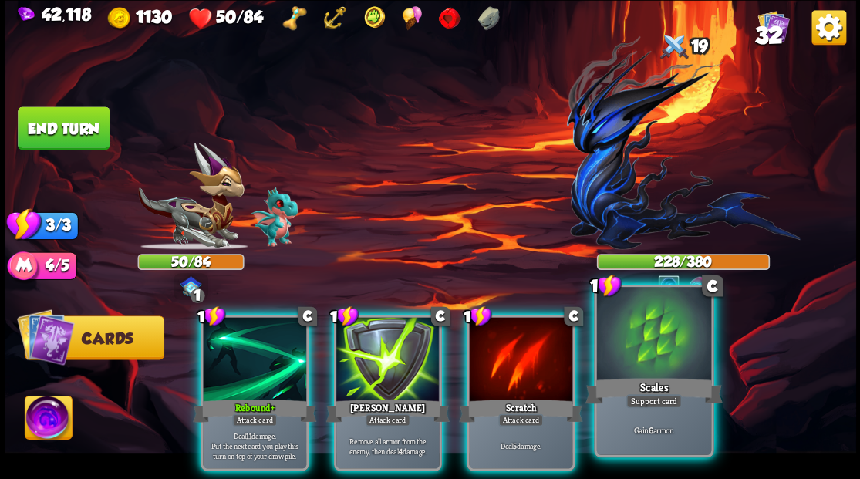
click at [682, 342] on div at bounding box center [653, 335] width 114 height 96
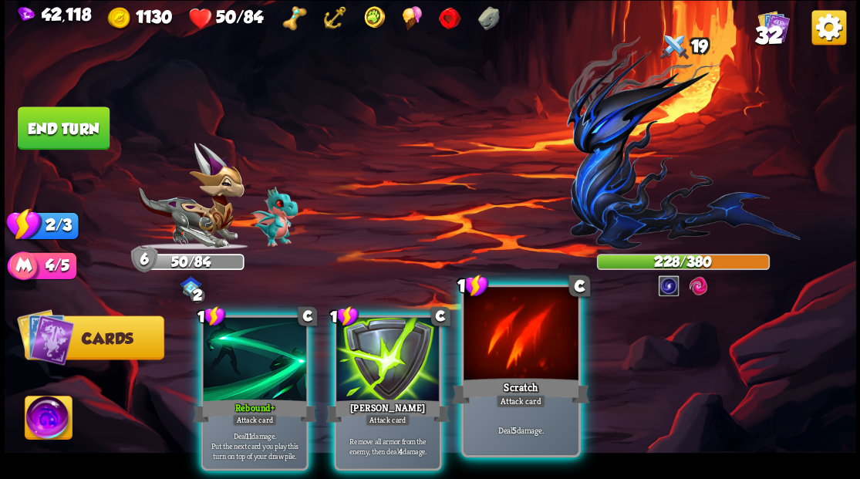
click at [514, 361] on div at bounding box center [520, 335] width 114 height 96
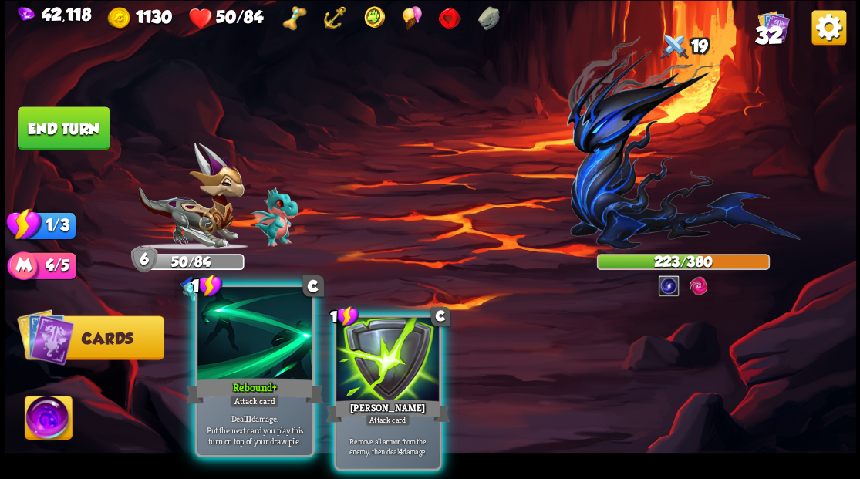
click at [238, 369] on div at bounding box center [254, 335] width 114 height 96
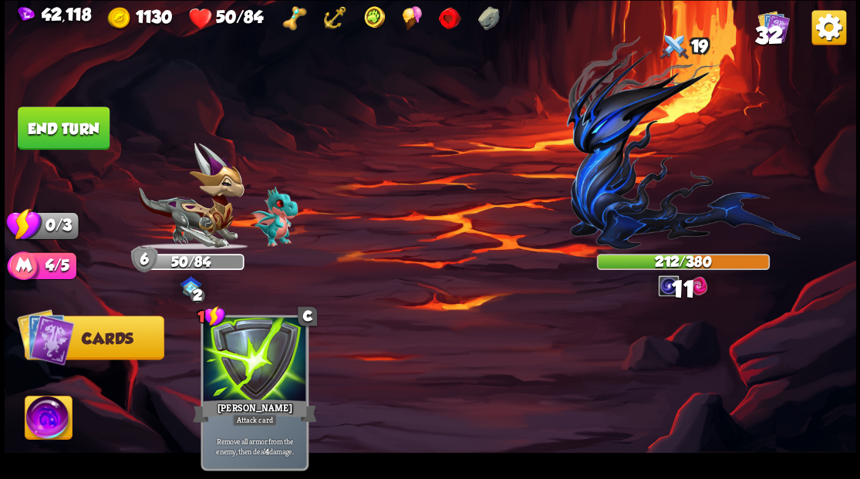
drag, startPoint x: 52, startPoint y: 133, endPoint x: 276, endPoint y: 181, distance: 229.6
click at [52, 133] on button "End turn" at bounding box center [64, 127] width 92 height 43
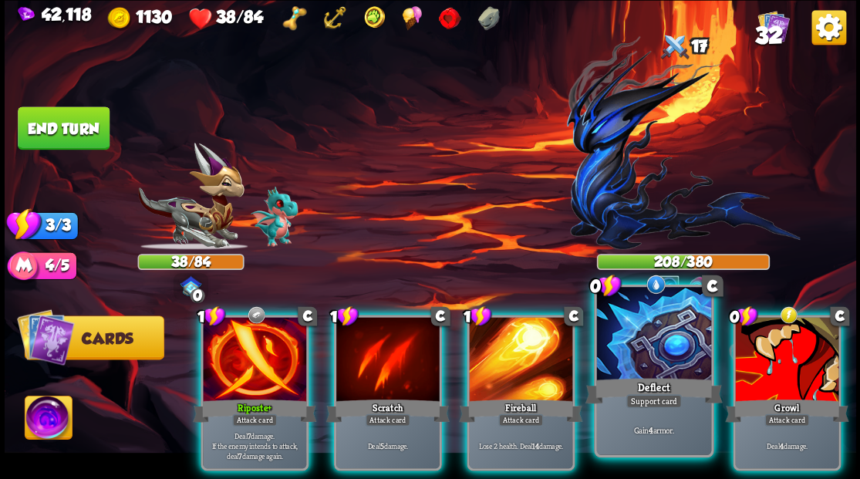
click at [635, 355] on div at bounding box center [653, 335] width 114 height 96
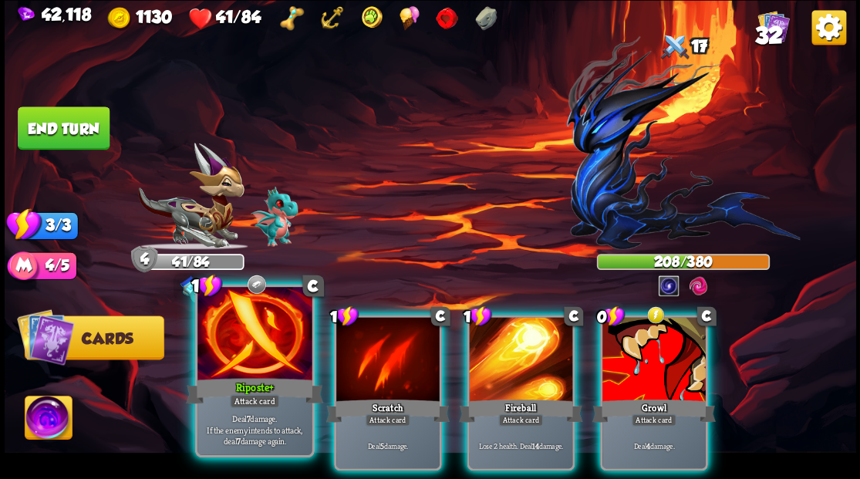
click at [229, 351] on div at bounding box center [254, 335] width 114 height 96
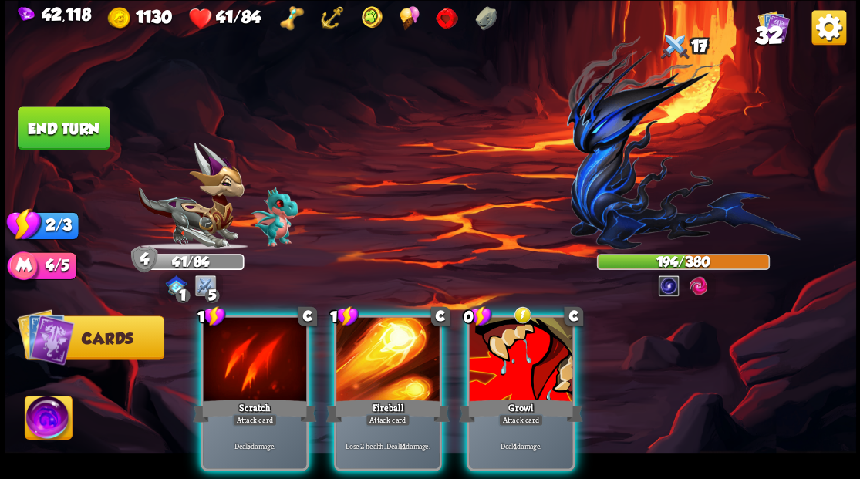
click at [517, 355] on div at bounding box center [520, 360] width 103 height 87
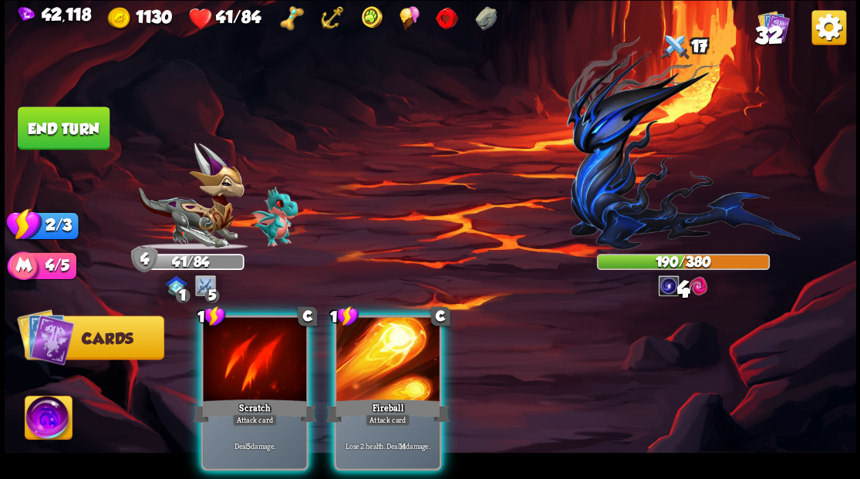
click at [245, 330] on div at bounding box center [254, 360] width 103 height 87
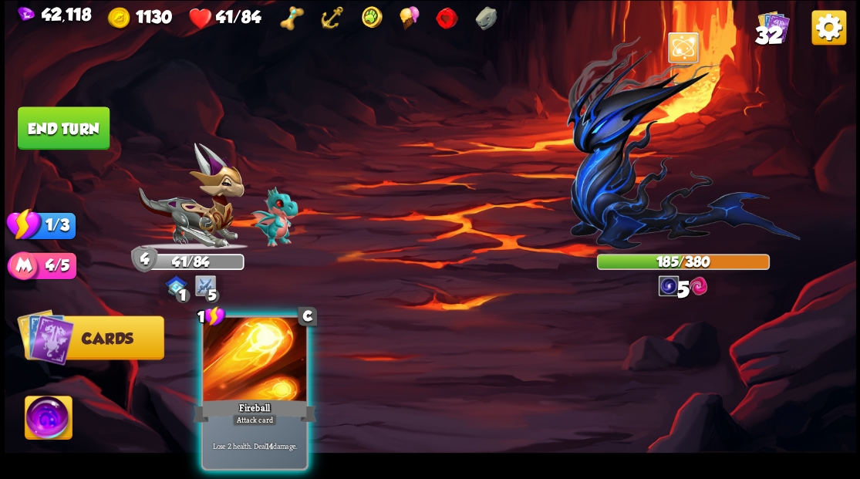
click at [248, 396] on div "Fireball" at bounding box center [254, 410] width 123 height 28
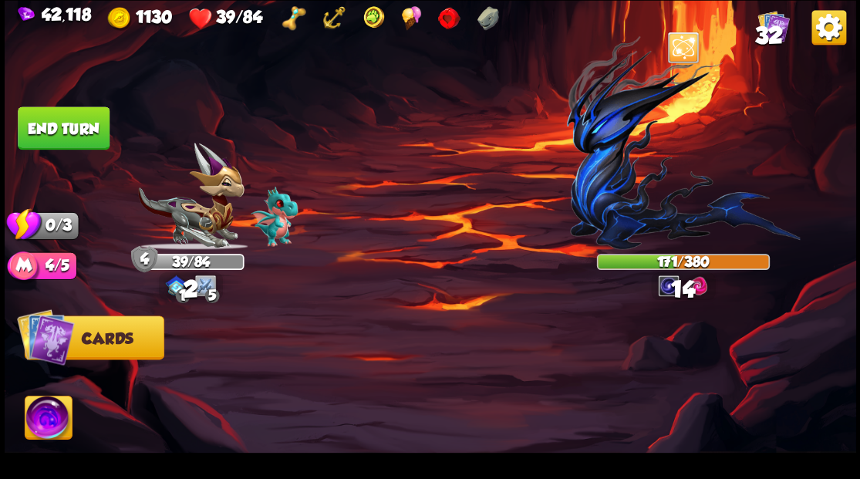
click at [60, 130] on button "End turn" at bounding box center [64, 127] width 92 height 43
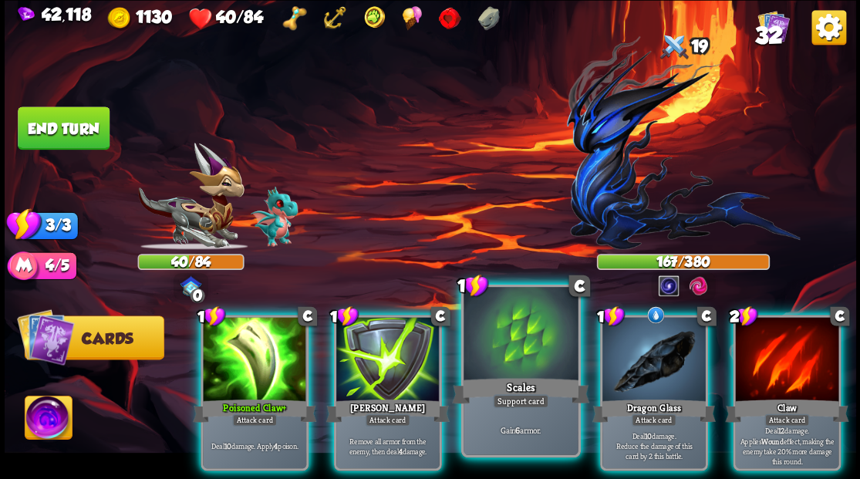
click at [487, 324] on div at bounding box center [520, 335] width 114 height 96
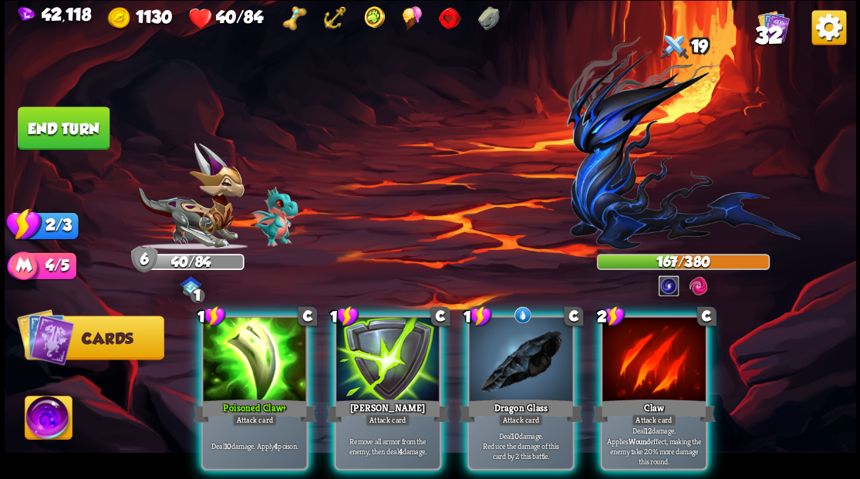
click at [487, 324] on div at bounding box center [520, 360] width 103 height 87
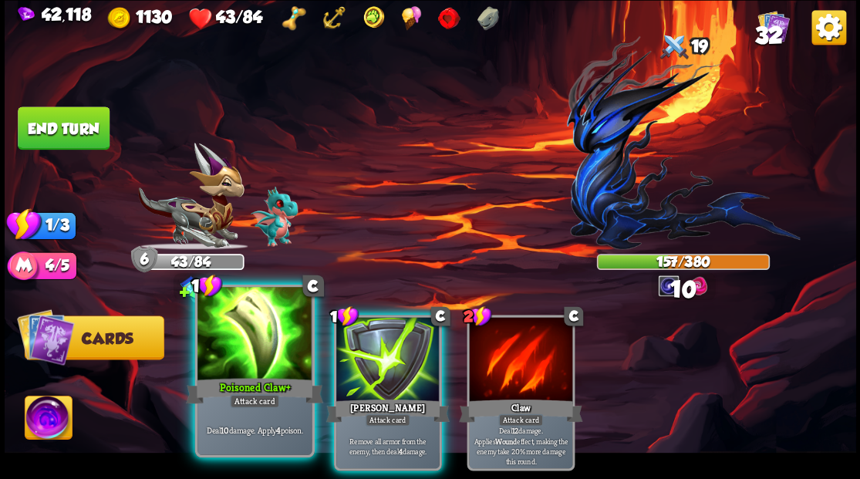
click at [264, 359] on div at bounding box center [254, 335] width 114 height 96
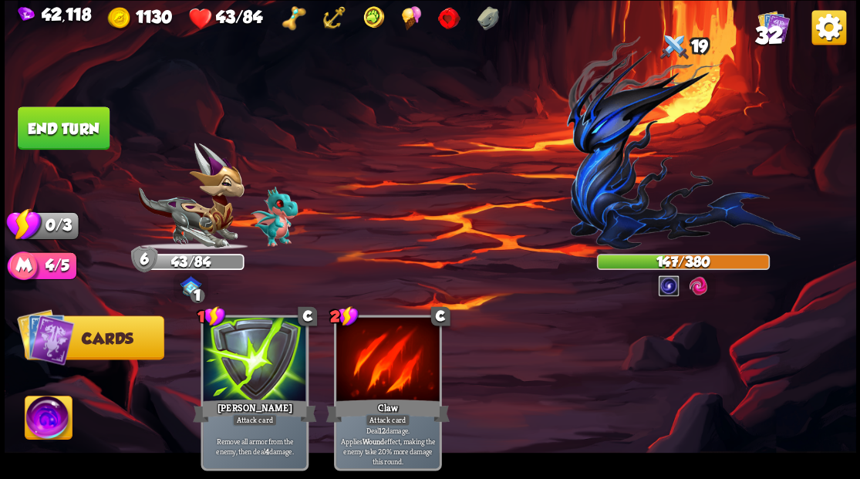
click at [72, 131] on button "End turn" at bounding box center [64, 127] width 92 height 43
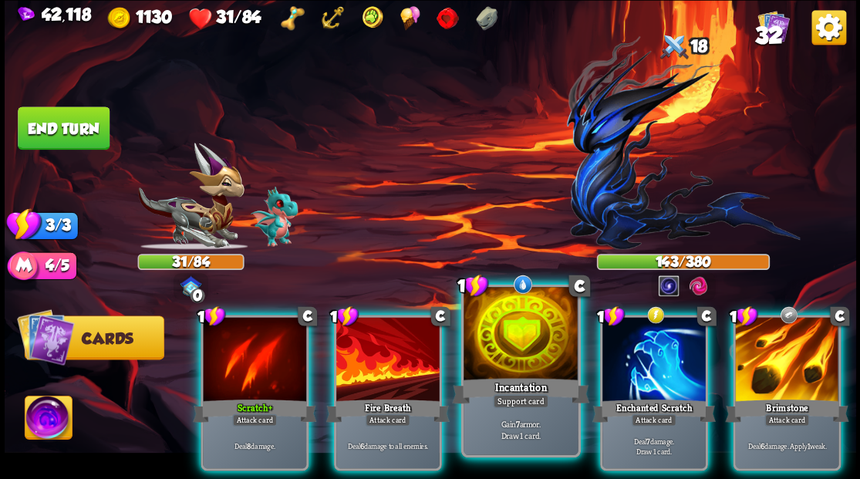
click at [507, 352] on div at bounding box center [520, 335] width 114 height 96
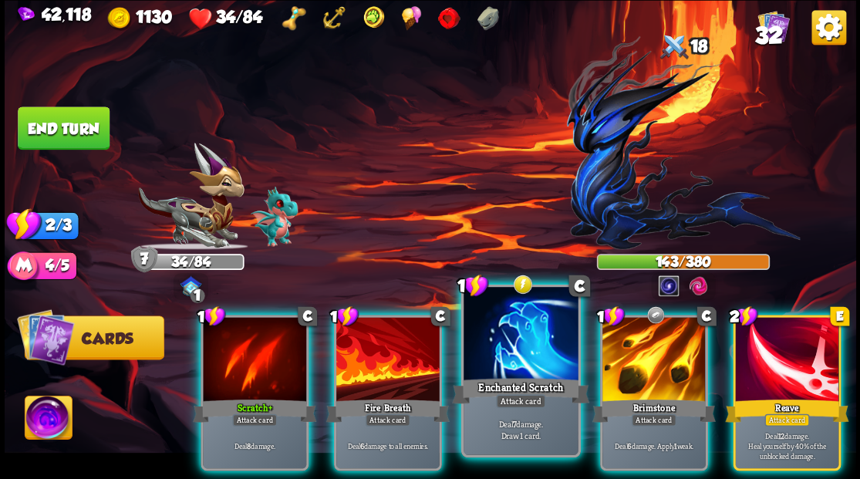
click at [521, 333] on div at bounding box center [520, 335] width 114 height 96
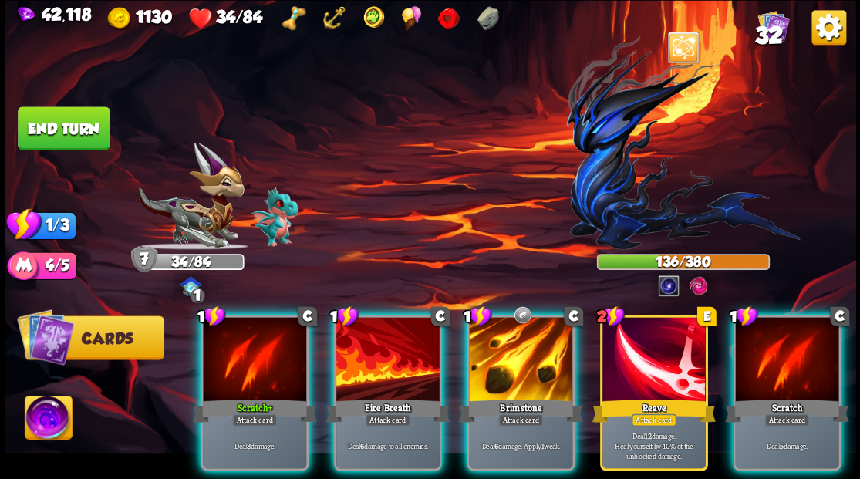
click at [521, 333] on div at bounding box center [520, 360] width 103 height 87
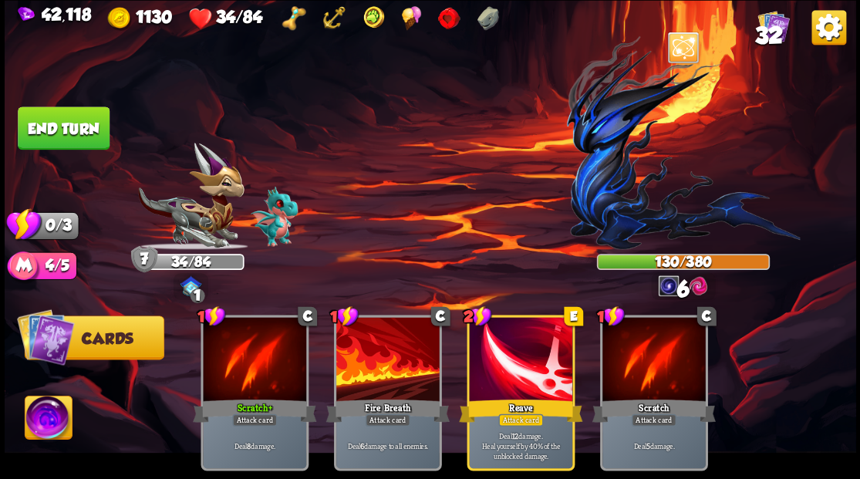
click at [72, 120] on button "End turn" at bounding box center [64, 127] width 92 height 43
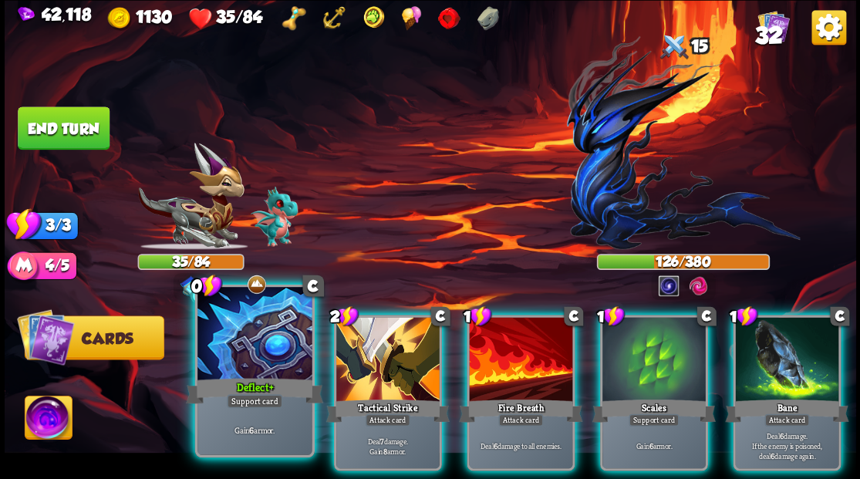
click at [233, 361] on div at bounding box center [254, 335] width 114 height 96
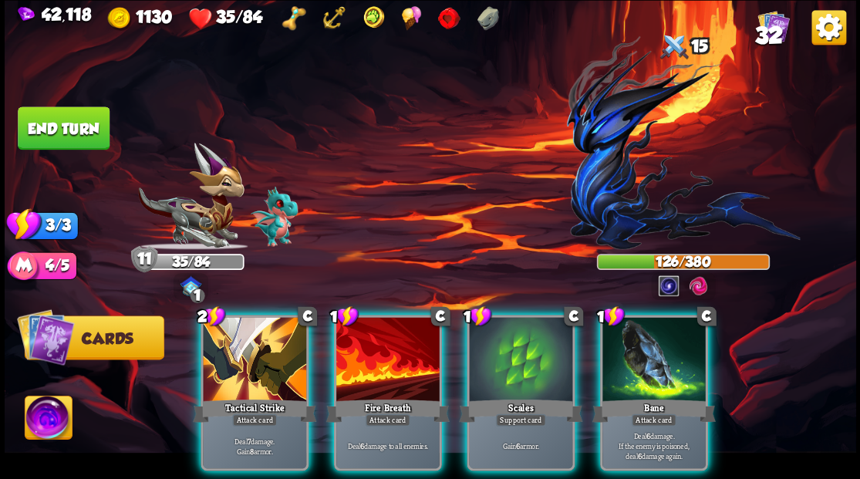
drag, startPoint x: 253, startPoint y: 338, endPoint x: 318, endPoint y: 240, distance: 117.4
click at [251, 336] on div at bounding box center [254, 360] width 103 height 87
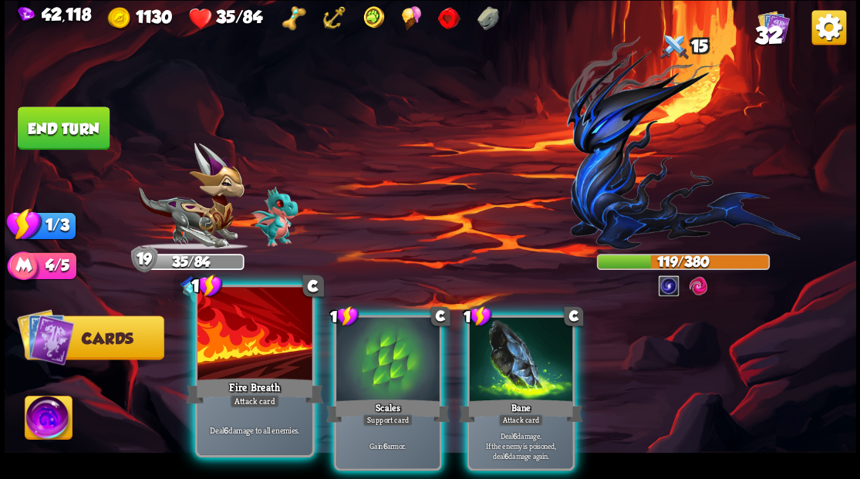
click at [247, 332] on div at bounding box center [254, 335] width 114 height 96
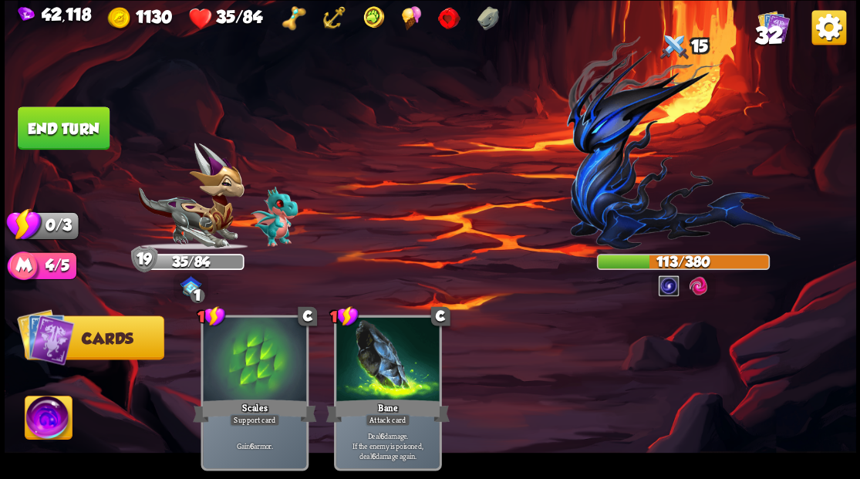
drag, startPoint x: 76, startPoint y: 126, endPoint x: 230, endPoint y: 140, distance: 154.1
click at [78, 126] on button "End turn" at bounding box center [63, 128] width 93 height 44
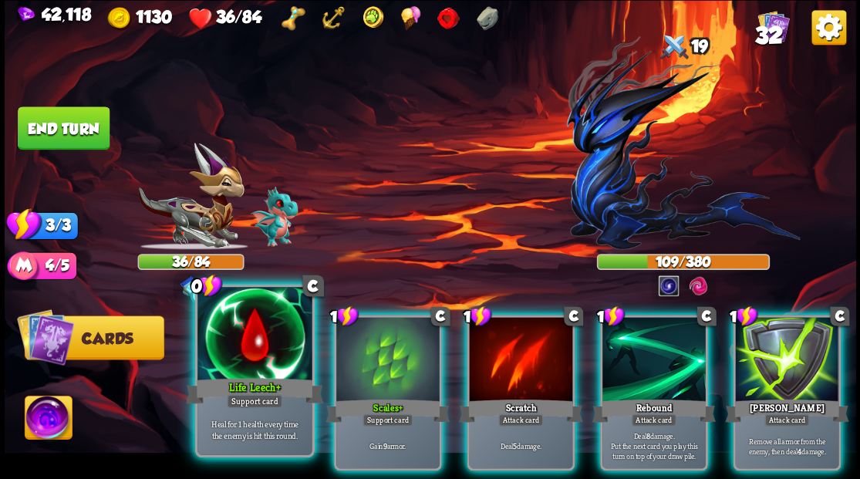
click at [260, 330] on div at bounding box center [254, 335] width 114 height 96
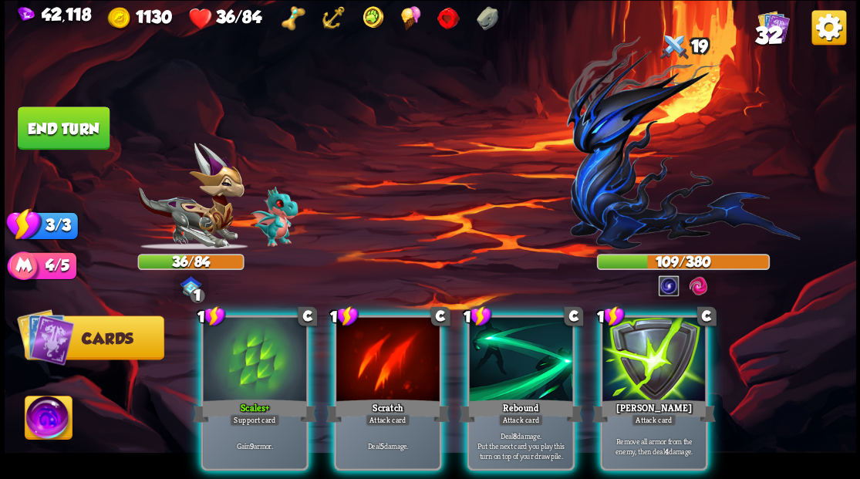
click at [252, 327] on div at bounding box center [254, 360] width 103 height 87
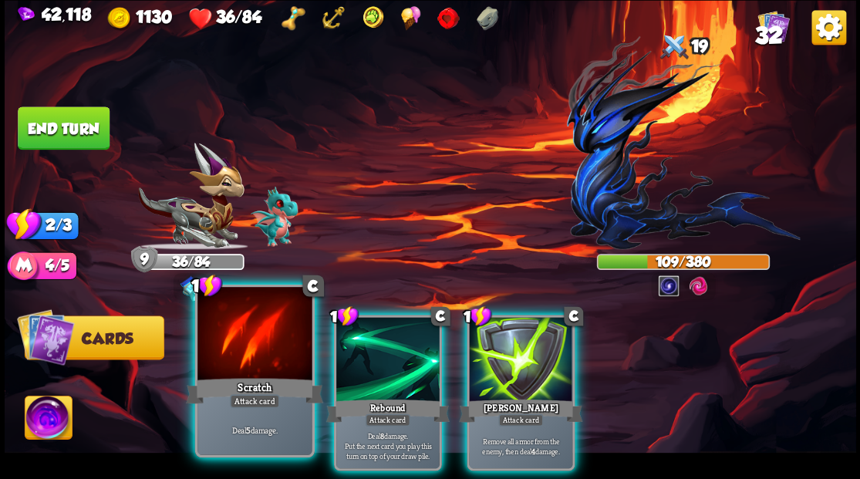
click at [271, 318] on div at bounding box center [254, 335] width 114 height 96
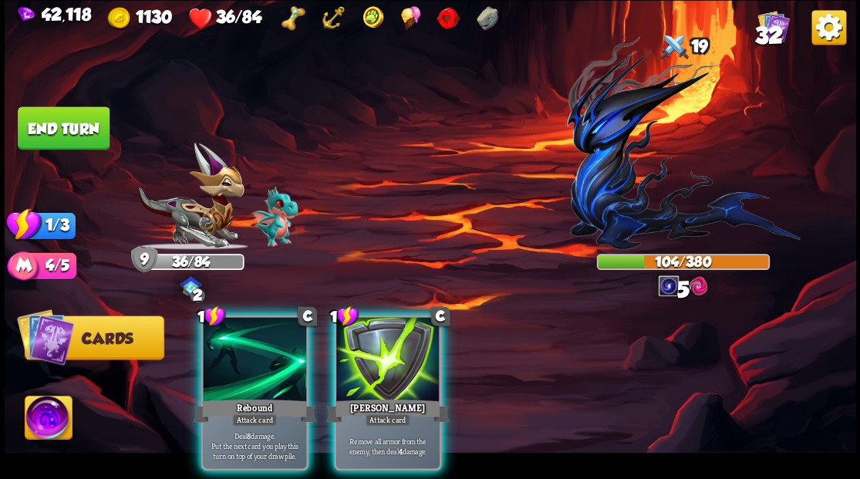
click at [271, 318] on div at bounding box center [254, 360] width 103 height 87
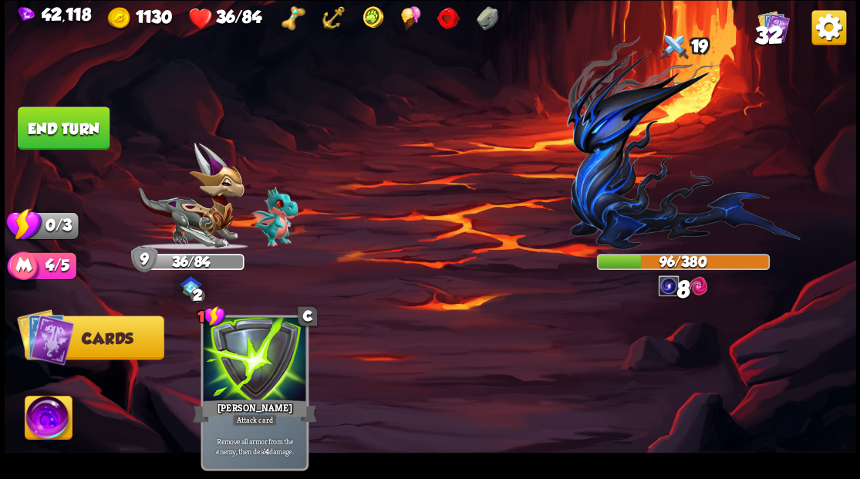
click at [66, 120] on button "End turn" at bounding box center [64, 127] width 92 height 43
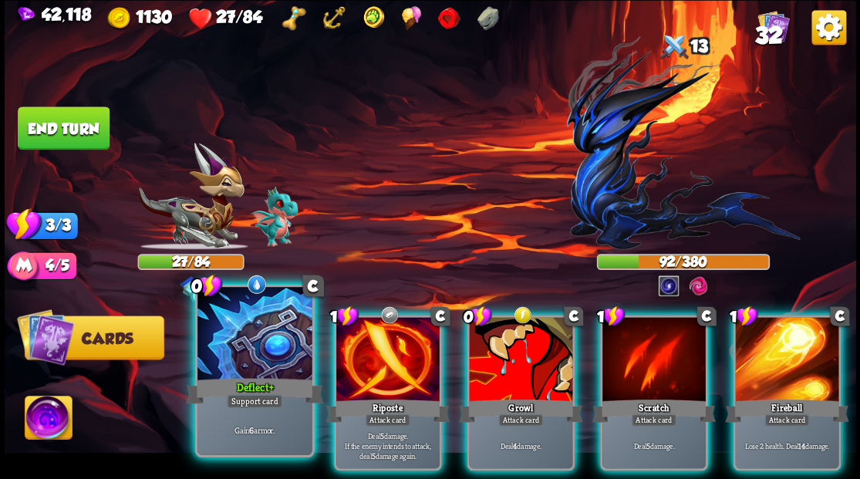
click at [234, 349] on div at bounding box center [254, 335] width 114 height 96
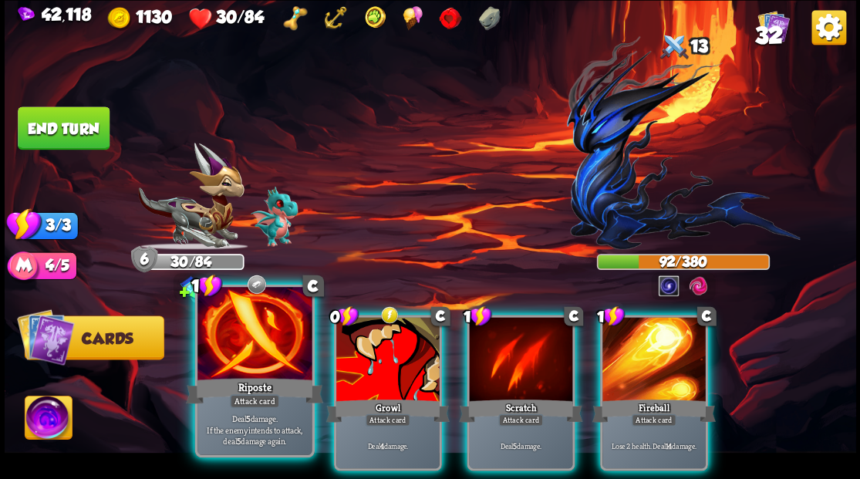
click at [214, 351] on div at bounding box center [254, 335] width 114 height 96
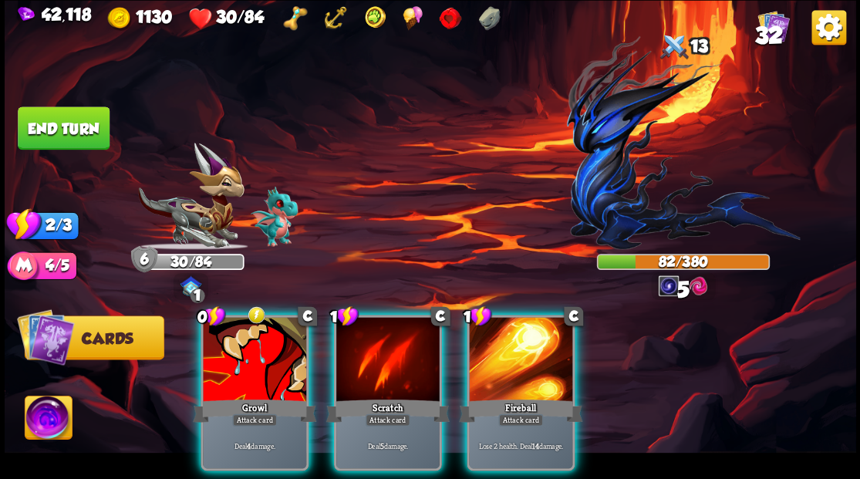
click at [231, 355] on div at bounding box center [254, 360] width 103 height 87
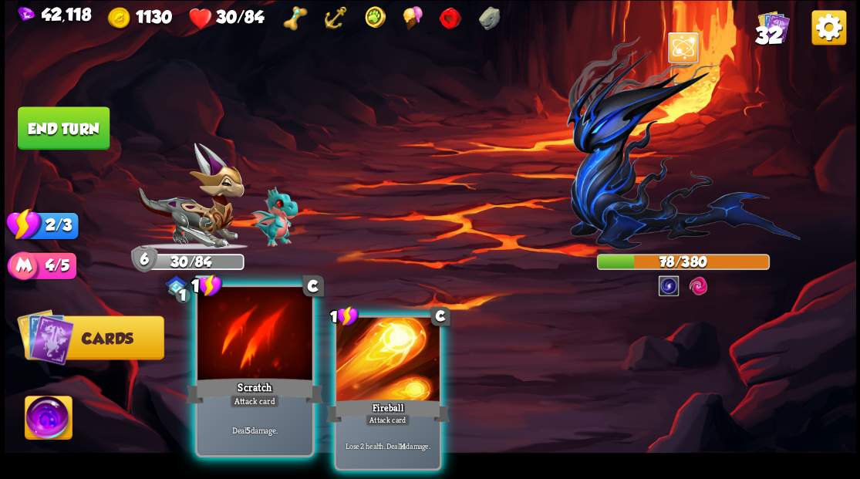
click at [264, 349] on div at bounding box center [254, 335] width 114 height 96
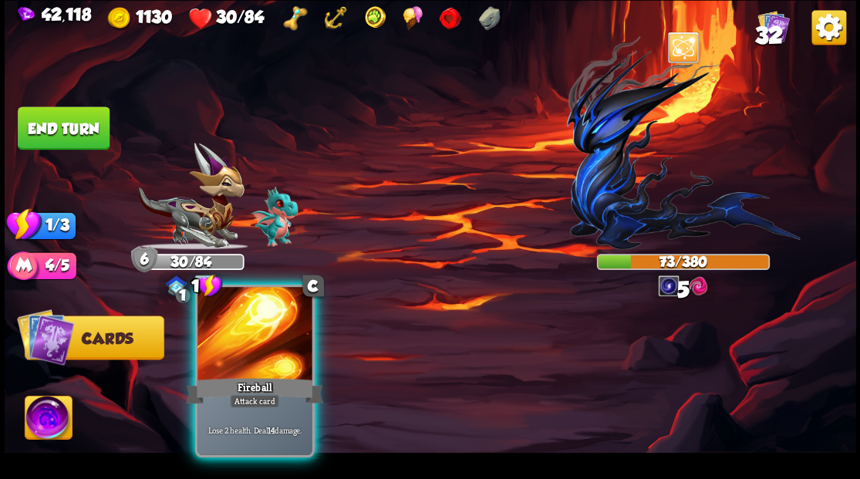
click at [239, 373] on div at bounding box center [254, 335] width 114 height 96
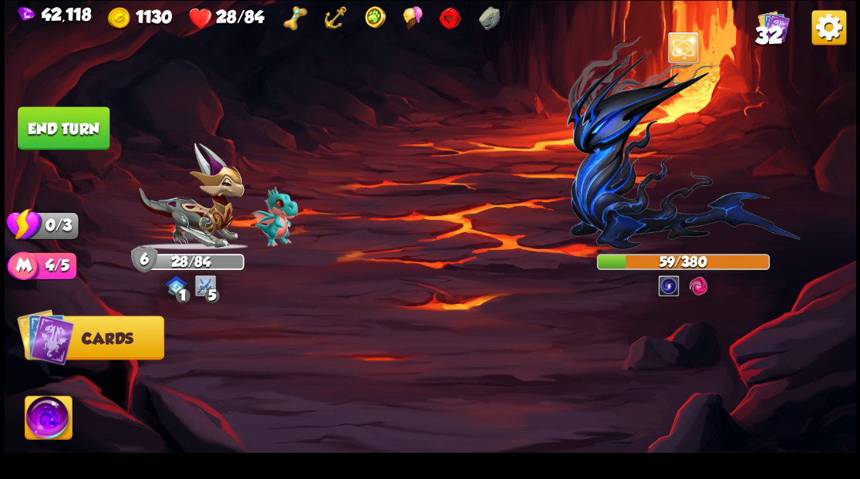
click at [63, 126] on button "End turn" at bounding box center [64, 127] width 92 height 43
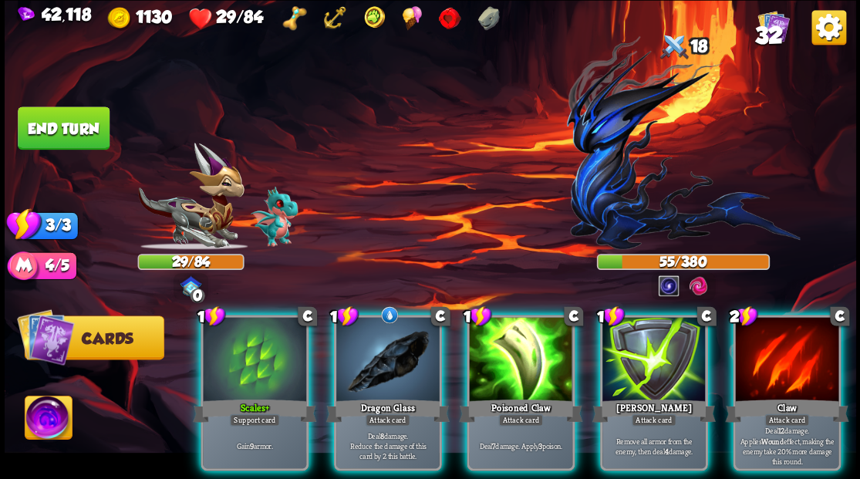
drag, startPoint x: 395, startPoint y: 320, endPoint x: 384, endPoint y: 322, distance: 11.0
click at [393, 320] on div at bounding box center [387, 360] width 103 height 87
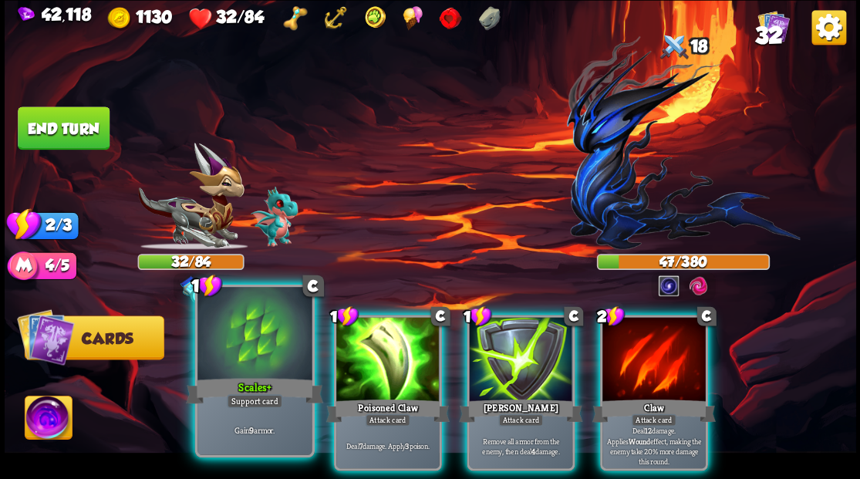
click at [255, 359] on div at bounding box center [254, 335] width 114 height 96
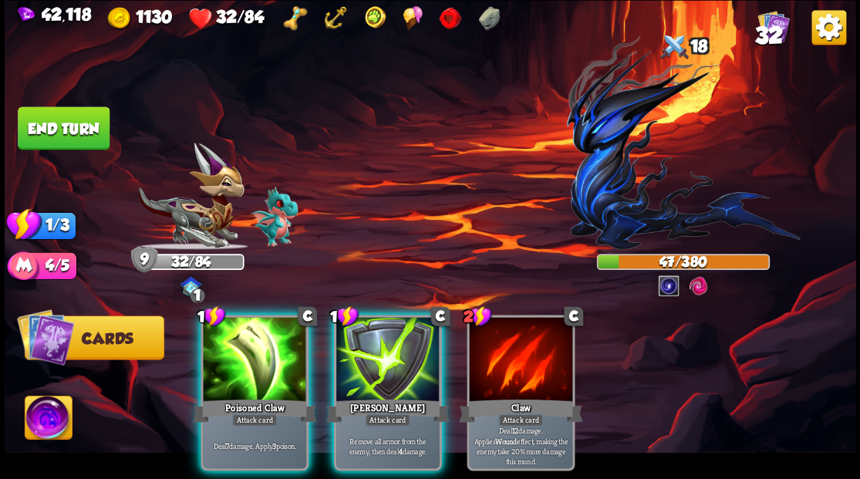
click at [255, 359] on div at bounding box center [254, 360] width 103 height 87
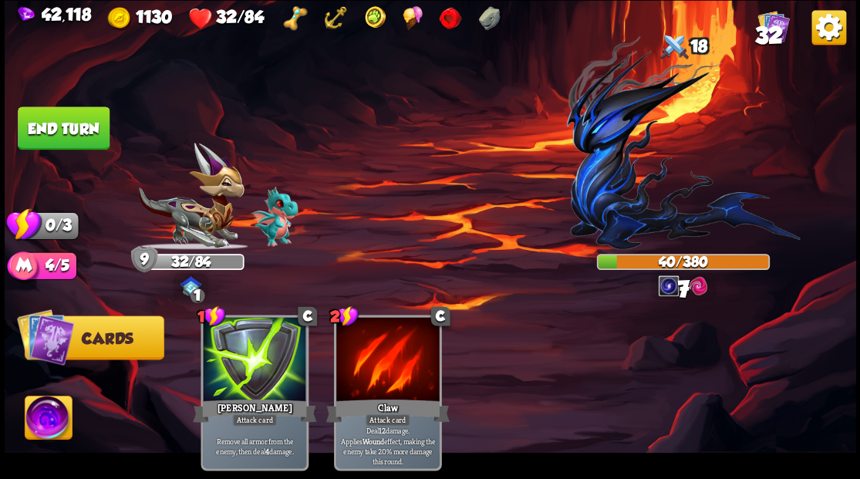
click at [76, 131] on button "End turn" at bounding box center [64, 127] width 92 height 43
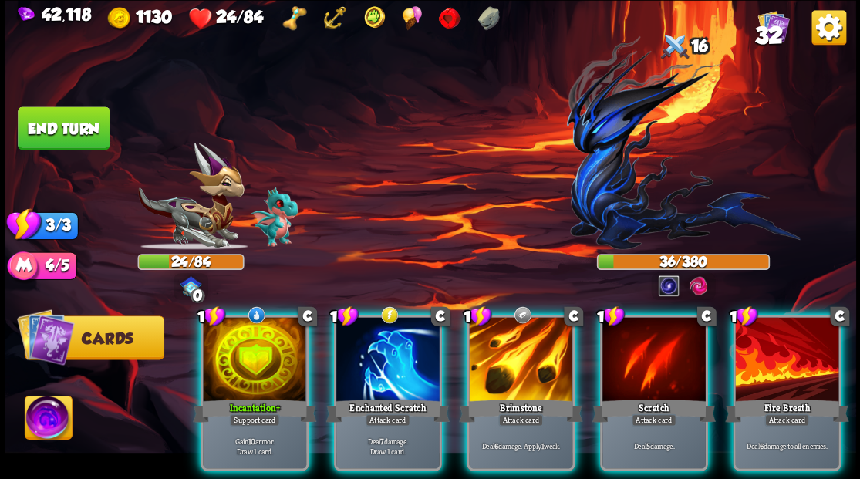
drag, startPoint x: 250, startPoint y: 347, endPoint x: 268, endPoint y: 297, distance: 53.4
click at [247, 345] on div at bounding box center [254, 360] width 103 height 87
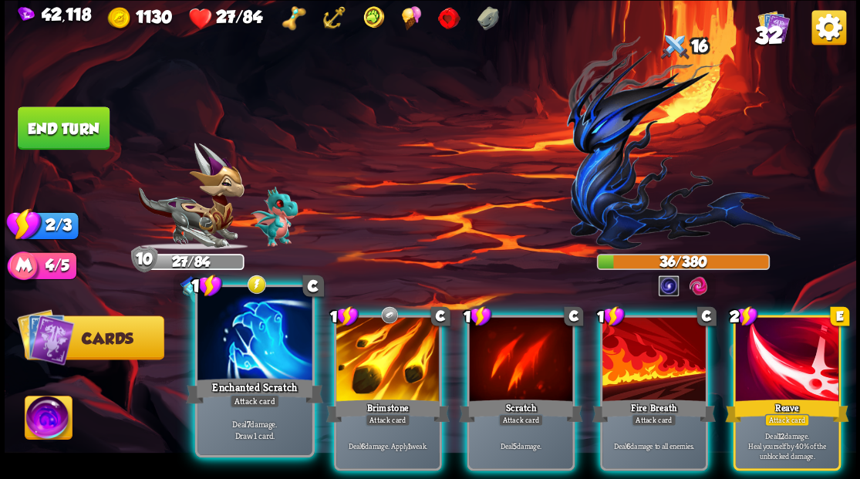
click at [267, 327] on div at bounding box center [254, 335] width 114 height 96
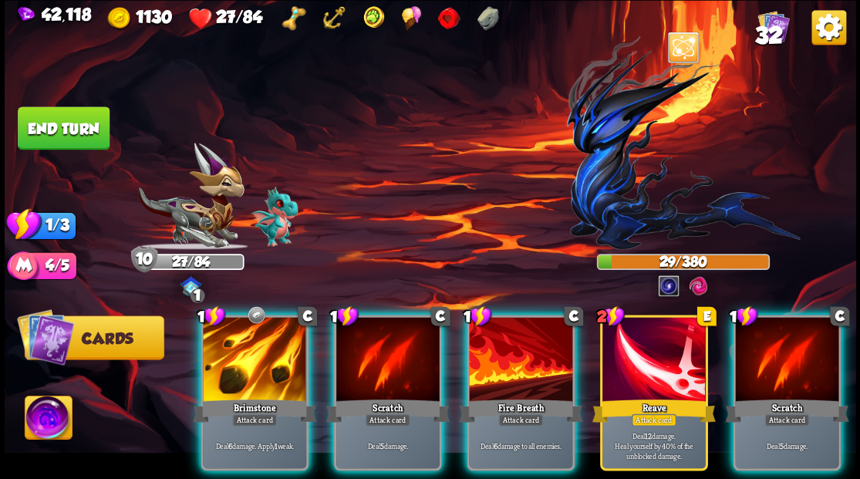
click at [262, 352] on div at bounding box center [254, 360] width 103 height 87
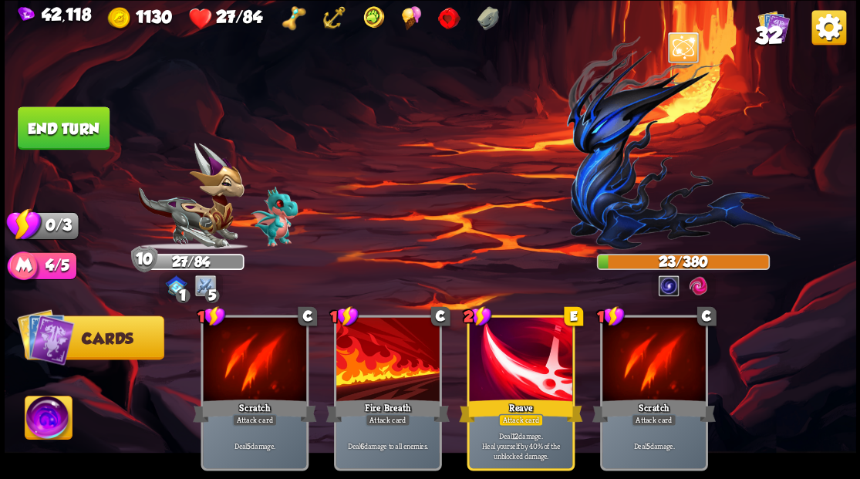
click at [62, 125] on button "End turn" at bounding box center [63, 127] width 93 height 43
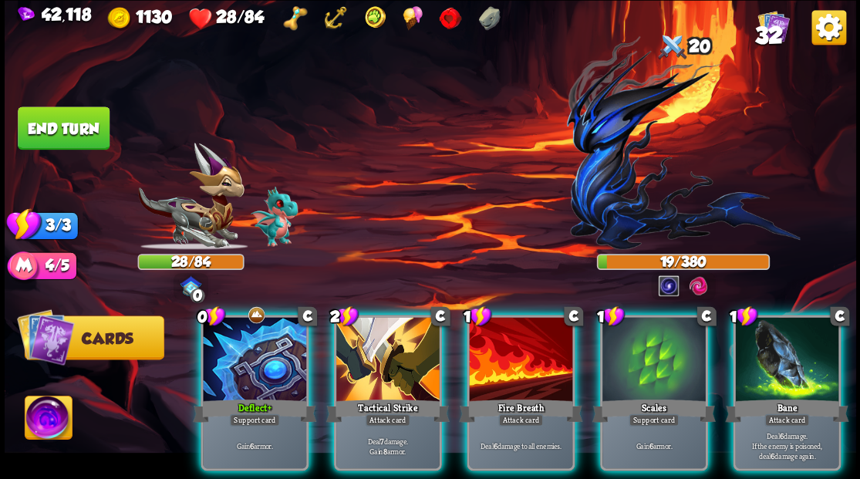
drag, startPoint x: 388, startPoint y: 352, endPoint x: 383, endPoint y: 335, distance: 18.3
click at [387, 352] on div at bounding box center [387, 360] width 103 height 87
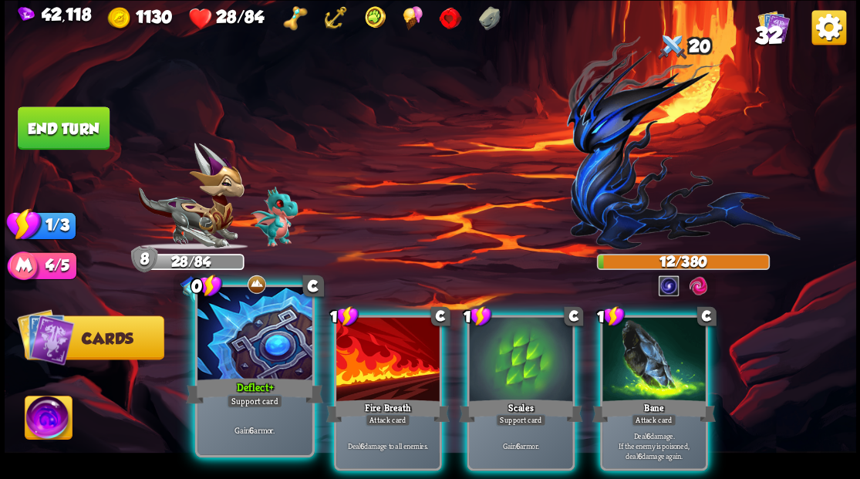
click at [257, 369] on div at bounding box center [254, 335] width 114 height 96
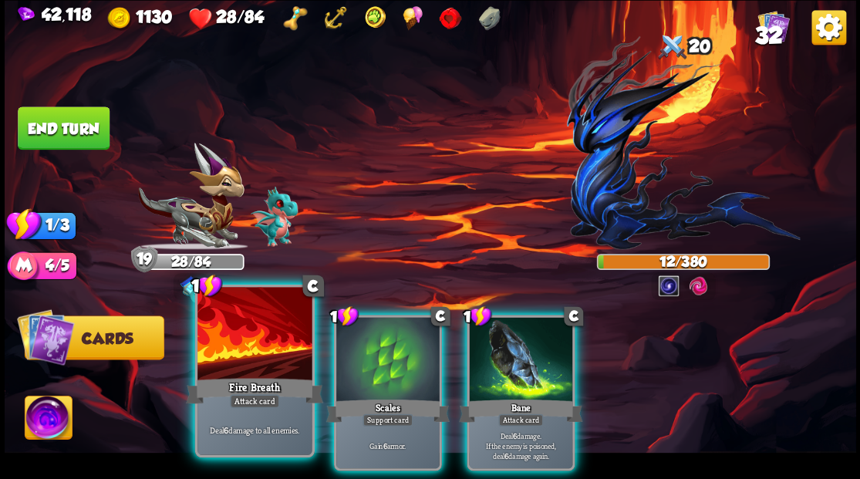
click at [222, 362] on div at bounding box center [254, 335] width 114 height 96
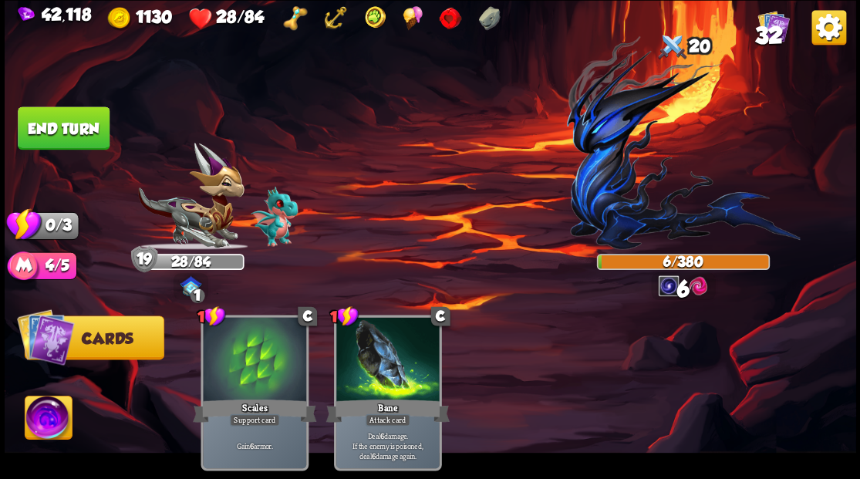
click at [71, 128] on button "End turn" at bounding box center [64, 127] width 92 height 43
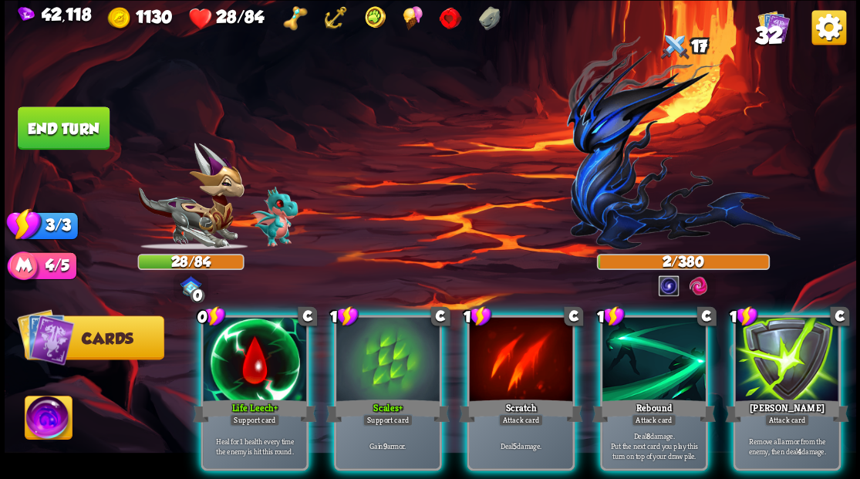
drag, startPoint x: 247, startPoint y: 353, endPoint x: 245, endPoint y: 344, distance: 9.4
click at [246, 353] on div at bounding box center [254, 360] width 103 height 87
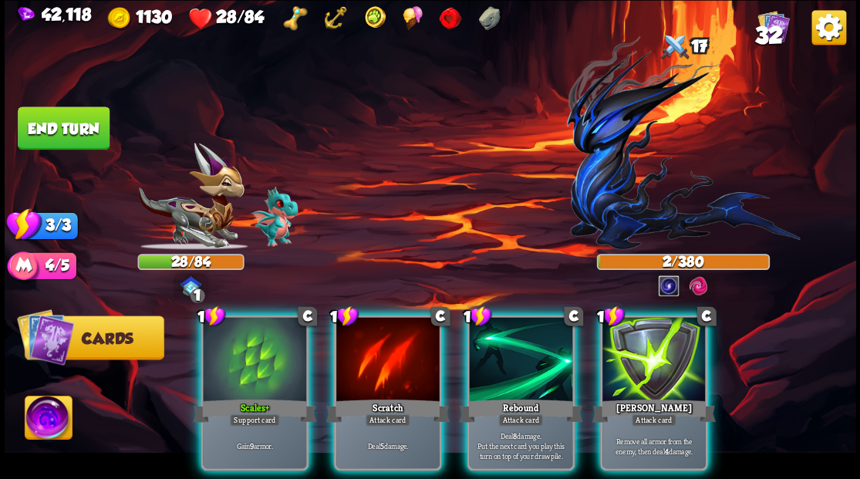
click at [511, 335] on div at bounding box center [520, 360] width 103 height 87
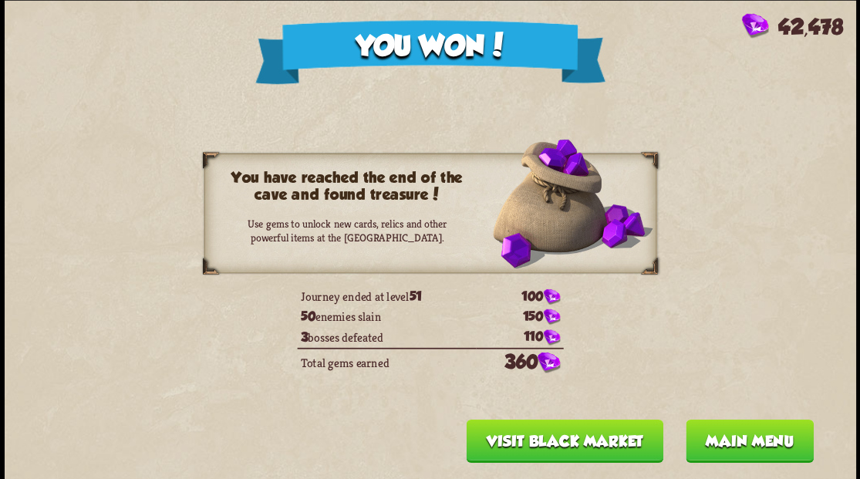
click at [753, 439] on button "Main menu" at bounding box center [749, 440] width 128 height 43
